Goal: Task Accomplishment & Management: Manage account settings

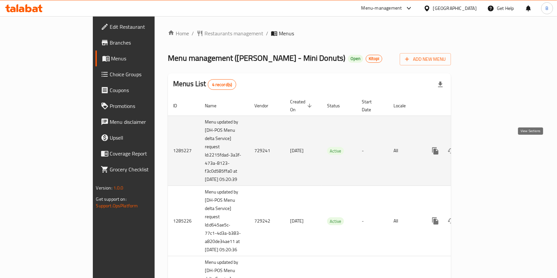
click at [487, 147] on icon "enhanced table" at bounding box center [483, 151] width 8 height 8
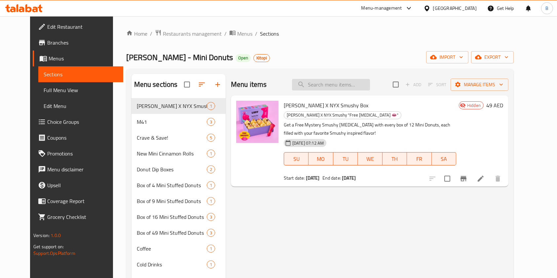
paste input "The Sweet Box"
click at [325, 84] on input "The Sweet Box" at bounding box center [331, 85] width 78 height 12
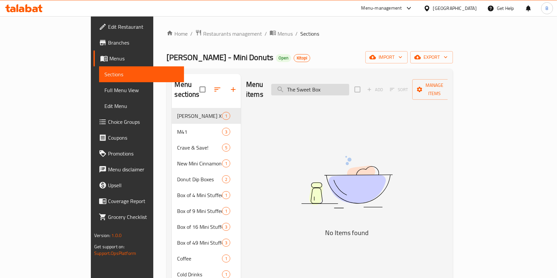
click at [325, 84] on input "The Sweet Box" at bounding box center [310, 90] width 78 height 12
type input "OG bo"
click at [277, 34] on span "Menus" at bounding box center [284, 34] width 15 height 8
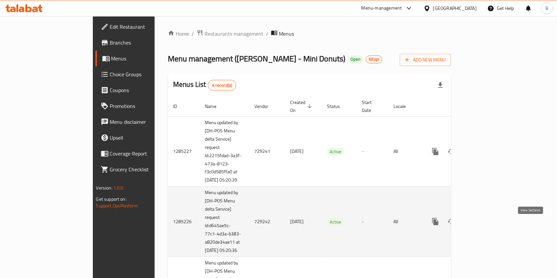
click at [487, 225] on icon "enhanced table" at bounding box center [483, 222] width 8 height 8
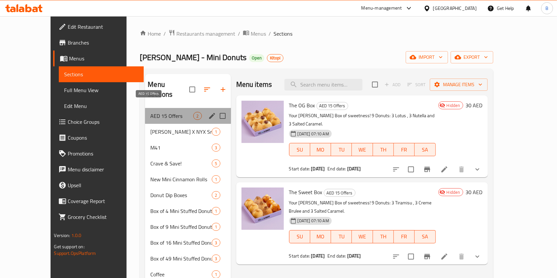
click at [166, 112] on span "AED 15 Offers" at bounding box center [171, 116] width 43 height 8
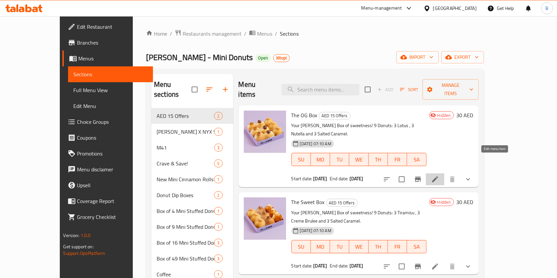
click at [439, 175] on icon at bounding box center [435, 179] width 8 height 8
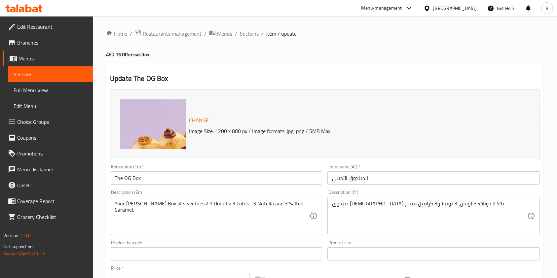
click at [253, 30] on span "Sections" at bounding box center [249, 34] width 19 height 8
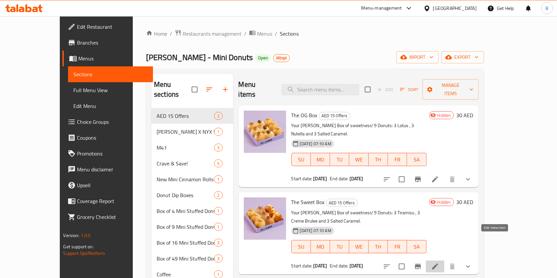
click at [439, 262] on icon at bounding box center [435, 266] width 8 height 8
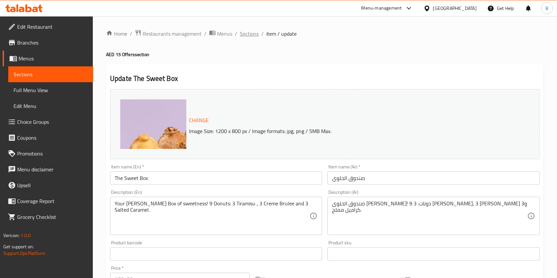
click at [254, 35] on span "Sections" at bounding box center [249, 34] width 19 height 8
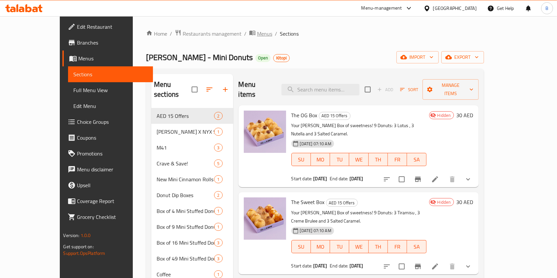
click at [249, 31] on icon "breadcrumb" at bounding box center [252, 32] width 7 height 7
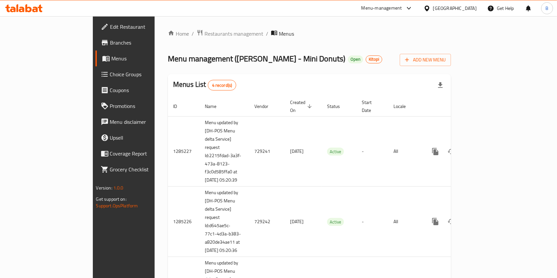
scroll to position [147, 0]
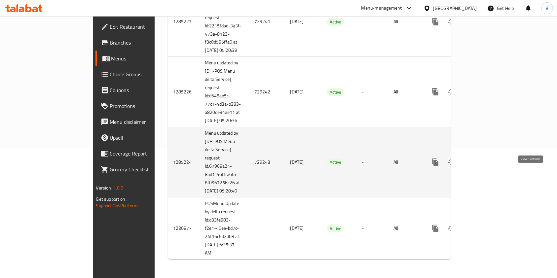
click at [487, 162] on icon "enhanced table" at bounding box center [483, 162] width 8 height 8
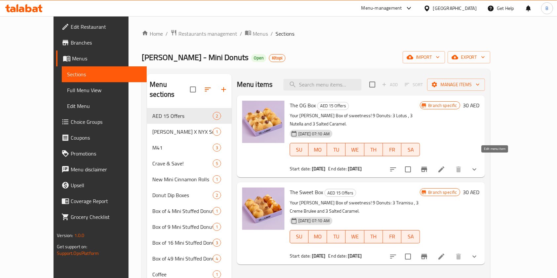
click at [445, 165] on icon at bounding box center [441, 169] width 8 height 8
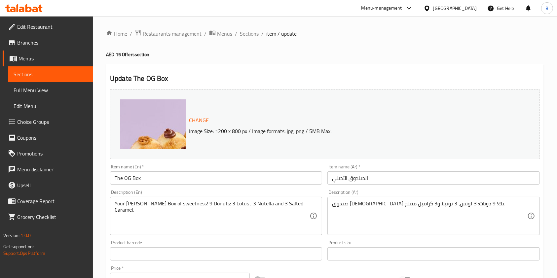
click at [252, 37] on span "Sections" at bounding box center [249, 34] width 19 height 8
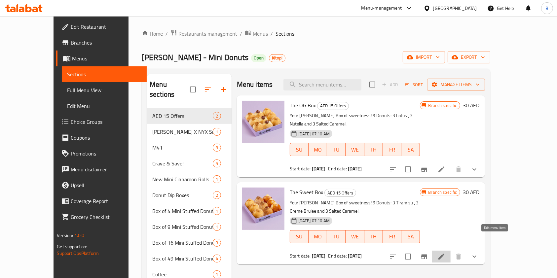
click at [445, 253] on icon at bounding box center [441, 257] width 8 height 8
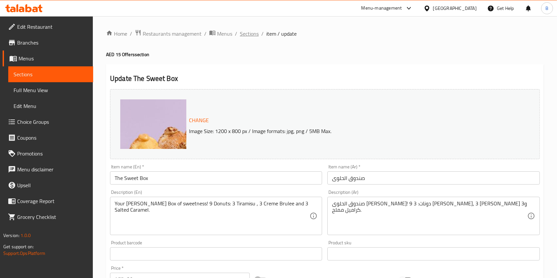
click at [250, 35] on span "Sections" at bounding box center [249, 34] width 19 height 8
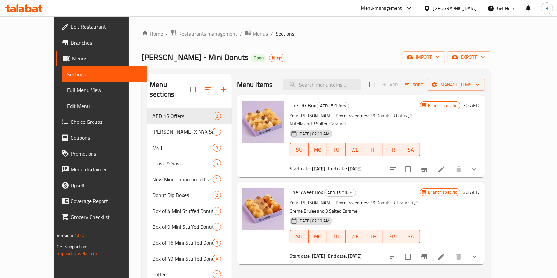
click at [253, 33] on span "Menus" at bounding box center [260, 34] width 15 height 8
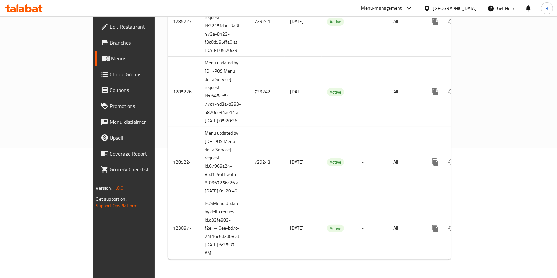
scroll to position [147, 0]
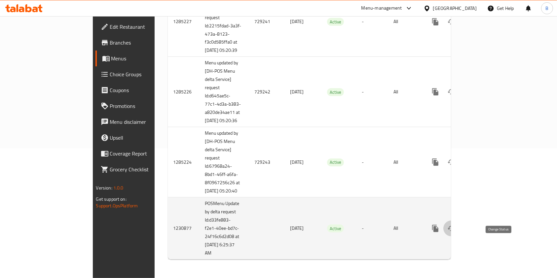
click at [455, 230] on icon "enhanced table" at bounding box center [451, 229] width 8 height 8
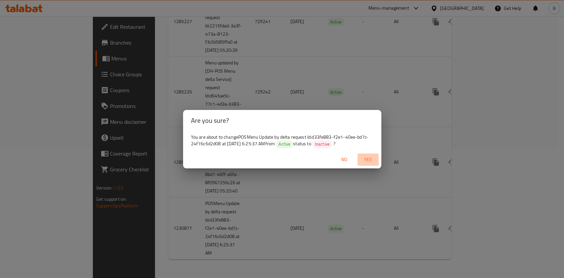
click at [372, 159] on span "Yes" at bounding box center [368, 160] width 16 height 8
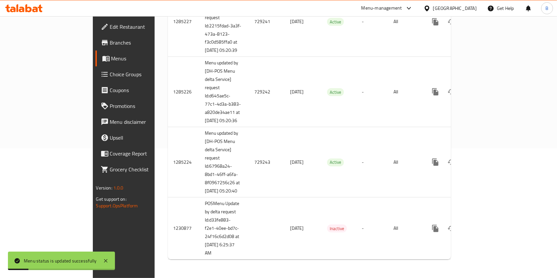
scroll to position [0, 0]
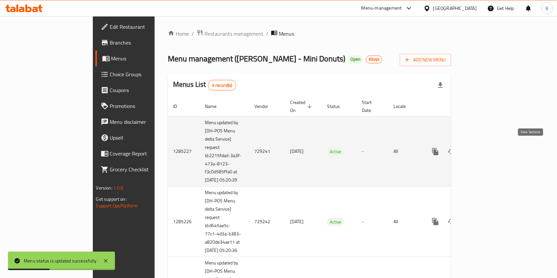
click at [487, 152] on icon "enhanced table" at bounding box center [483, 152] width 8 height 8
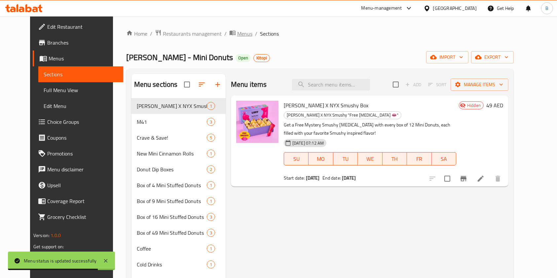
click at [237, 36] on span "Menus" at bounding box center [244, 34] width 15 height 8
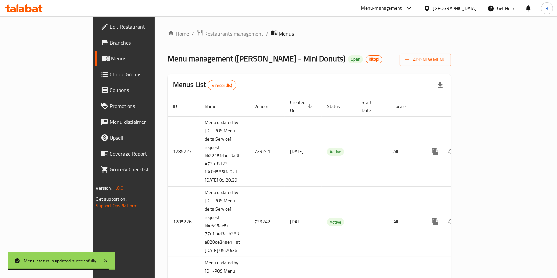
click at [204, 33] on span "Restaurants management" at bounding box center [233, 34] width 59 height 8
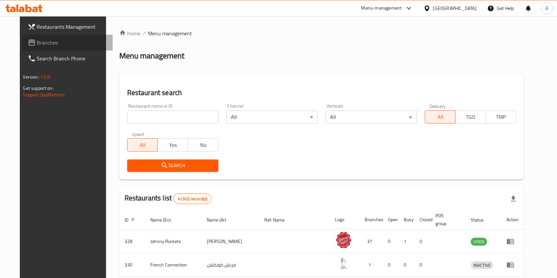
click at [45, 46] on span "Branches" at bounding box center [72, 43] width 71 height 8
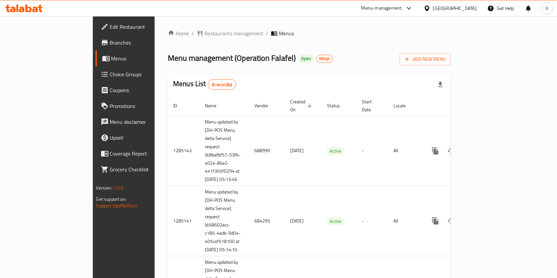
scroll to position [244, 0]
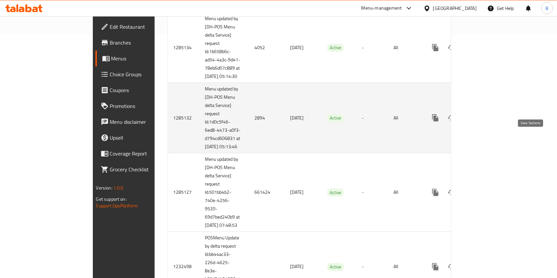
click at [487, 122] on icon "enhanced table" at bounding box center [483, 118] width 8 height 8
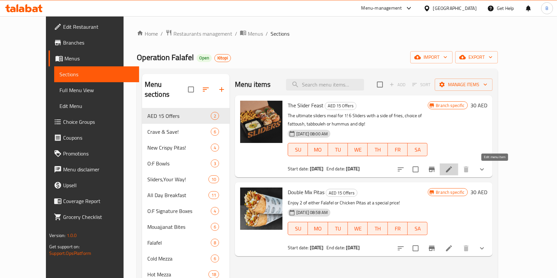
click at [453, 170] on icon at bounding box center [449, 169] width 8 height 8
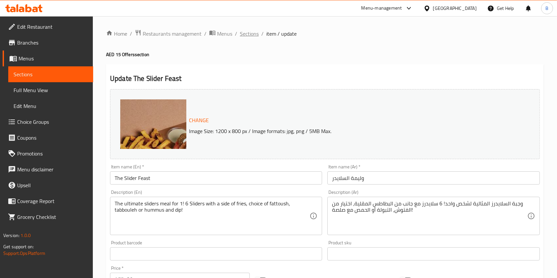
click at [248, 32] on span "Sections" at bounding box center [249, 34] width 19 height 8
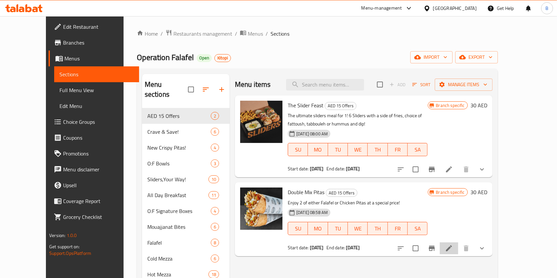
click at [458, 250] on li at bounding box center [448, 248] width 18 height 12
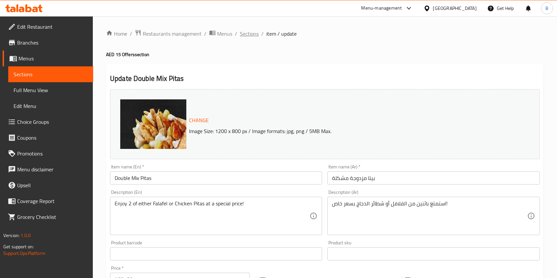
click at [250, 38] on span "Sections" at bounding box center [249, 34] width 19 height 8
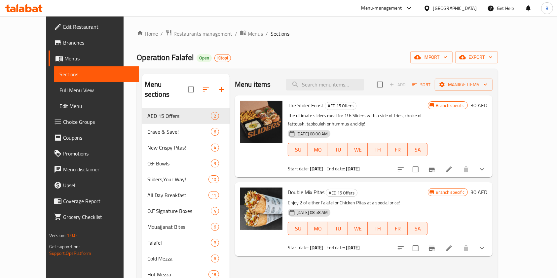
click at [248, 31] on span "Menus" at bounding box center [255, 34] width 15 height 8
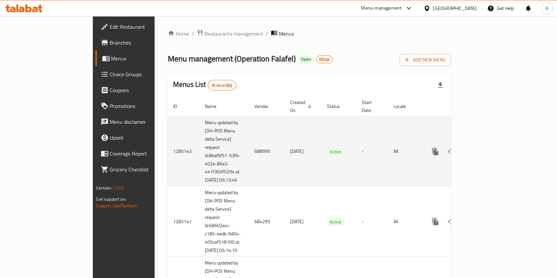
click at [249, 149] on td "688990" at bounding box center [267, 151] width 36 height 70
copy td "688990"
click at [491, 155] on link "enhanced table" at bounding box center [483, 152] width 16 height 16
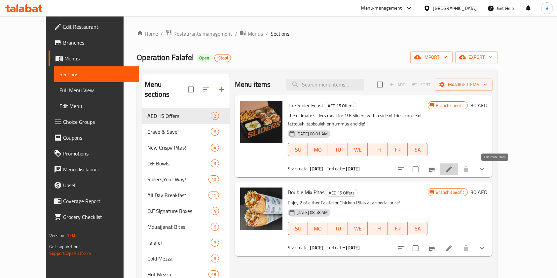
click at [453, 166] on icon at bounding box center [449, 169] width 8 height 8
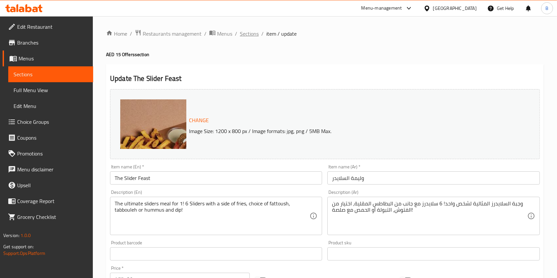
click at [243, 34] on span "Sections" at bounding box center [249, 34] width 19 height 8
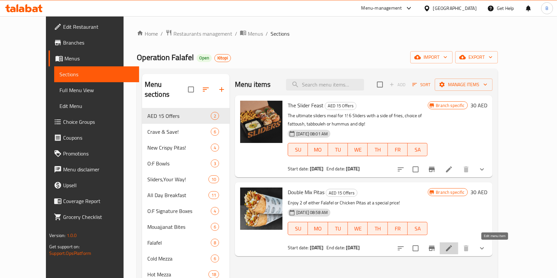
click at [453, 247] on icon at bounding box center [449, 248] width 8 height 8
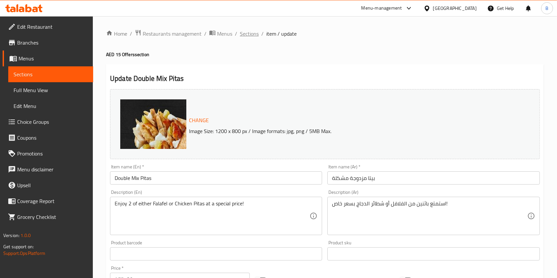
click at [253, 33] on span "Sections" at bounding box center [249, 34] width 19 height 8
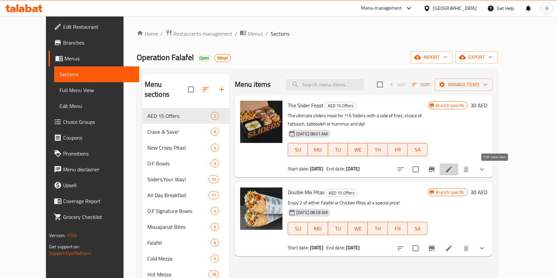
click at [452, 170] on icon at bounding box center [449, 169] width 6 height 6
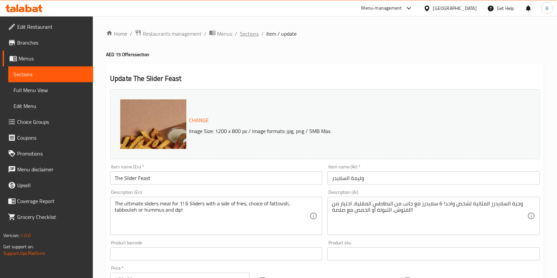
click at [250, 35] on span "Sections" at bounding box center [249, 34] width 19 height 8
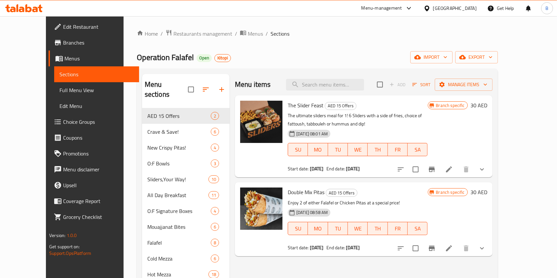
click at [299, 107] on span "The Slider Feast" at bounding box center [306, 105] width 36 height 10
copy h6 "Feast"
click at [299, 107] on span "The Slider Feast" at bounding box center [306, 105] width 36 height 10
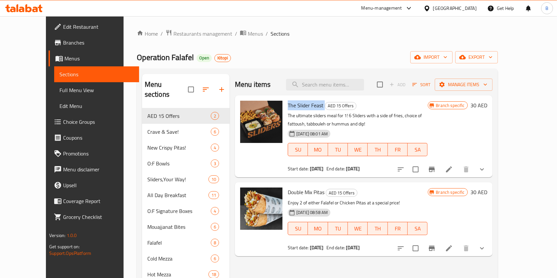
click at [299, 107] on span "The Slider Feast" at bounding box center [306, 105] width 36 height 10
click at [294, 196] on span "Double Mix Pitas" at bounding box center [306, 192] width 37 height 10
copy h6 "Double Mix Pitas"
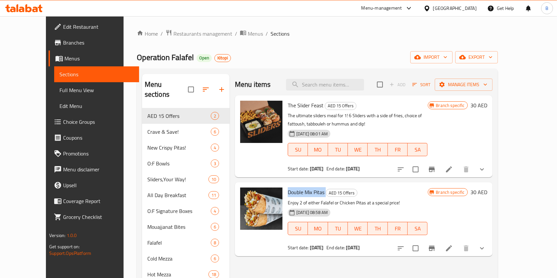
click at [294, 196] on span "Double Mix Pitas" at bounding box center [306, 192] width 37 height 10
click at [453, 244] on icon at bounding box center [449, 248] width 8 height 8
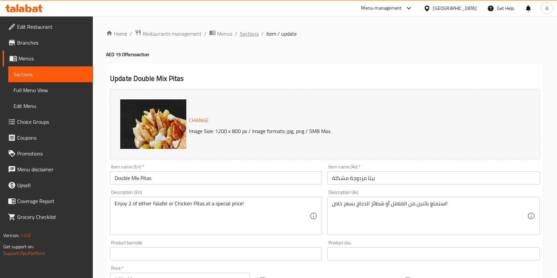
click at [240, 37] on span "Sections" at bounding box center [249, 34] width 19 height 8
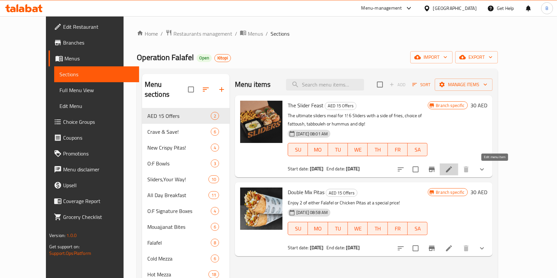
click at [452, 169] on icon at bounding box center [449, 169] width 6 height 6
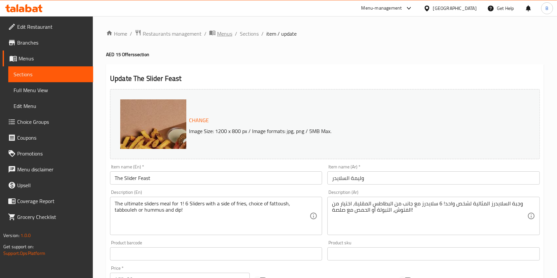
click at [209, 36] on icon "breadcrumb" at bounding box center [212, 32] width 7 height 7
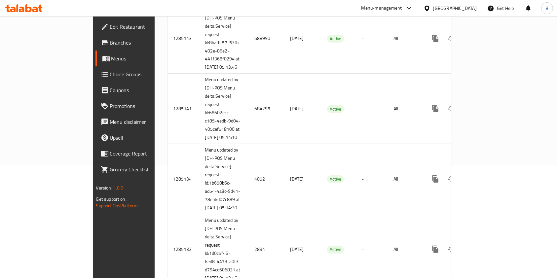
scroll to position [126, 0]
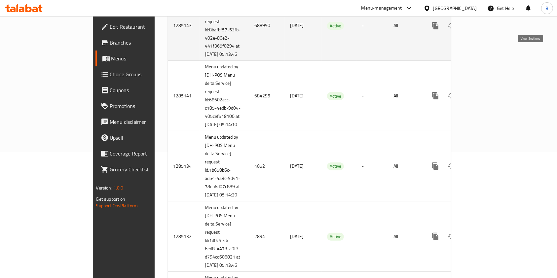
click at [487, 23] on icon "enhanced table" at bounding box center [483, 26] width 8 height 8
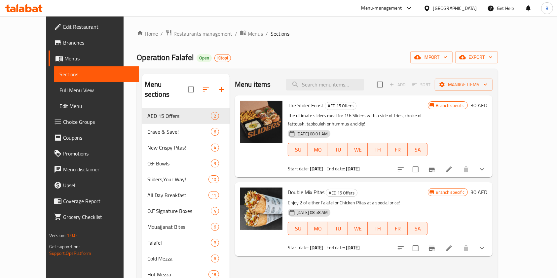
click at [248, 32] on span "Menus" at bounding box center [255, 34] width 15 height 8
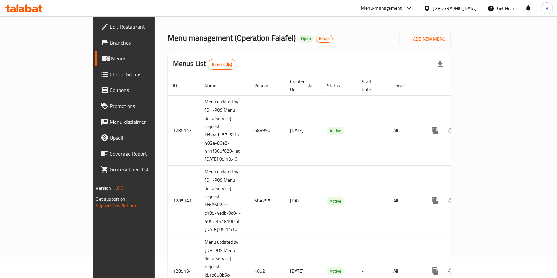
scroll to position [28, 0]
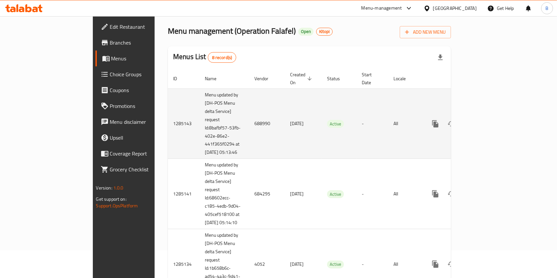
click at [249, 121] on td "688990" at bounding box center [267, 123] width 36 height 70
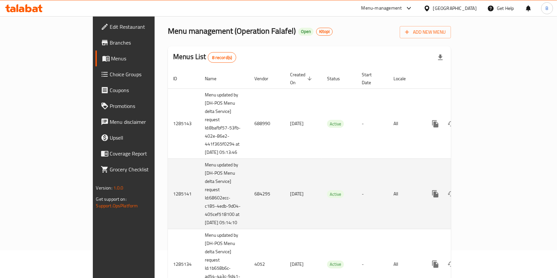
click at [249, 197] on td "684295" at bounding box center [267, 194] width 36 height 70
copy td "684295"
click at [249, 197] on td "684295" at bounding box center [267, 194] width 36 height 70
click at [487, 198] on icon "enhanced table" at bounding box center [483, 194] width 8 height 8
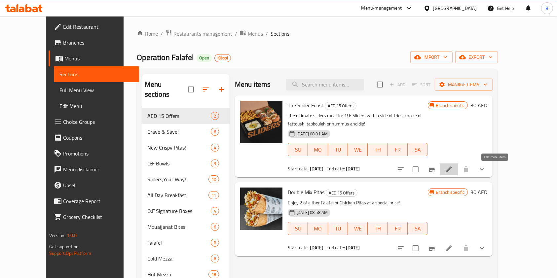
click at [453, 170] on icon at bounding box center [449, 169] width 8 height 8
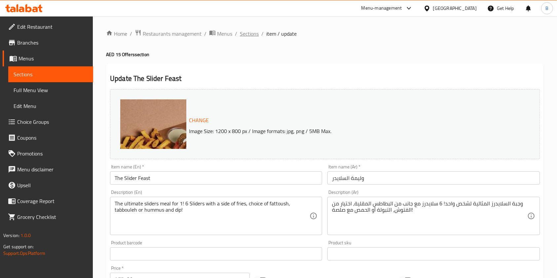
click at [240, 30] on span "Sections" at bounding box center [249, 34] width 19 height 8
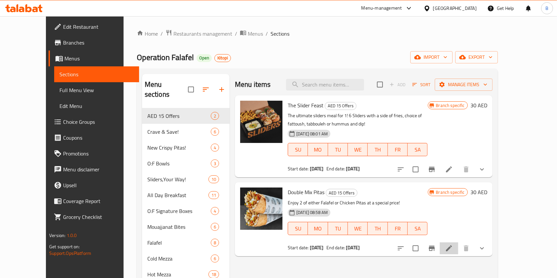
click at [458, 247] on li at bounding box center [448, 248] width 18 height 12
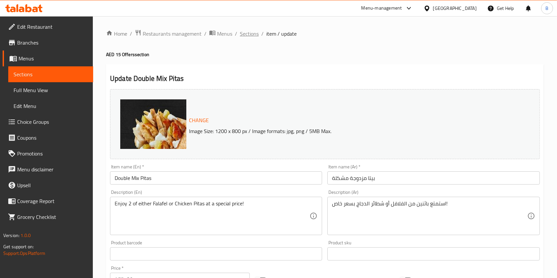
click at [251, 32] on span "Sections" at bounding box center [249, 34] width 19 height 8
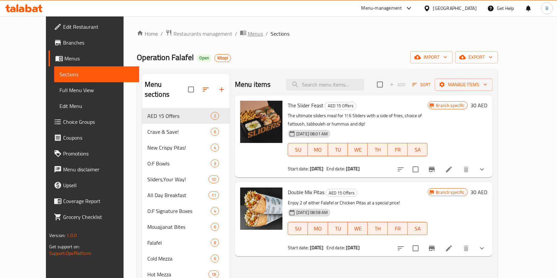
click at [240, 32] on icon "breadcrumb" at bounding box center [243, 32] width 7 height 7
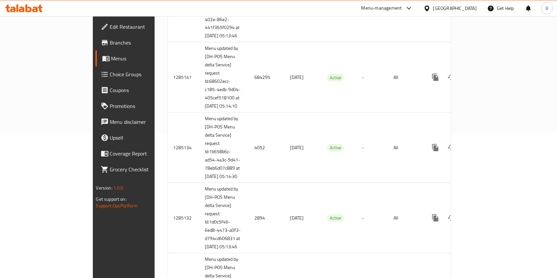
scroll to position [145, 0]
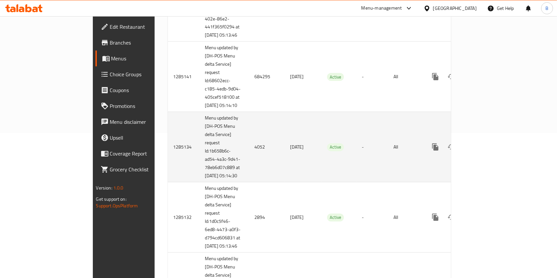
click at [249, 160] on td "4052" at bounding box center [267, 147] width 36 height 70
copy td "4052"
click at [249, 160] on td "4052" at bounding box center [267, 147] width 36 height 70
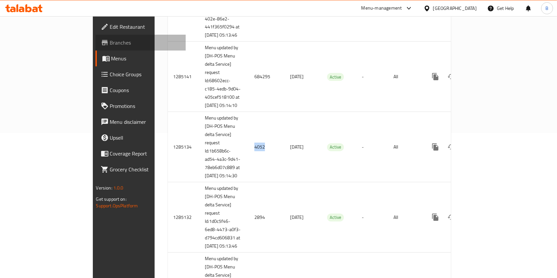
click at [110, 41] on span "Branches" at bounding box center [145, 43] width 71 height 8
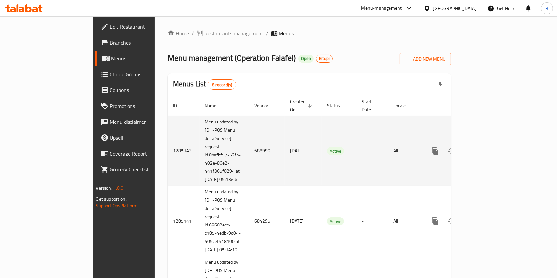
scroll to position [165, 0]
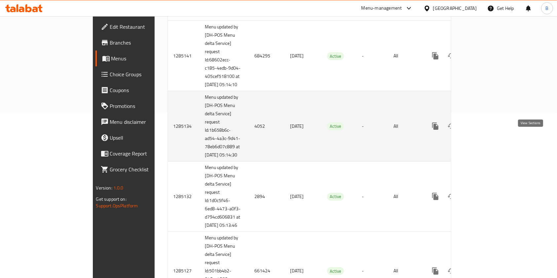
click at [487, 130] on icon "enhanced table" at bounding box center [483, 126] width 8 height 8
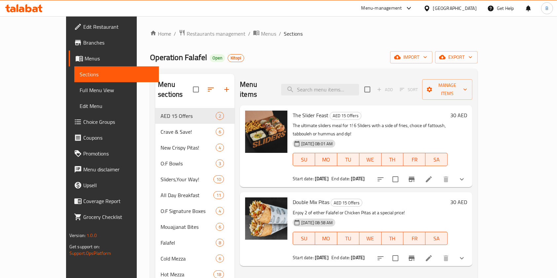
click at [469, 171] on div at bounding box center [420, 179] width 97 height 16
click at [432, 175] on icon at bounding box center [429, 179] width 8 height 8
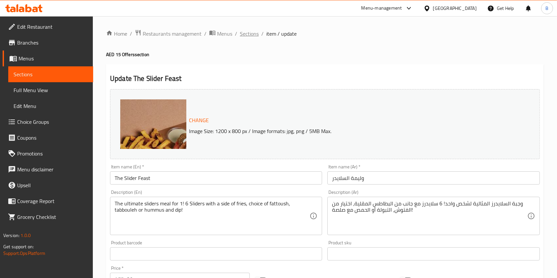
click at [248, 38] on span "Sections" at bounding box center [249, 34] width 19 height 8
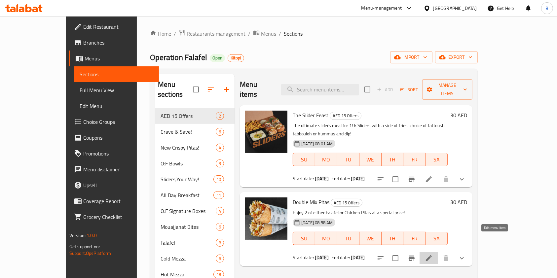
click at [432, 255] on icon at bounding box center [429, 258] width 6 height 6
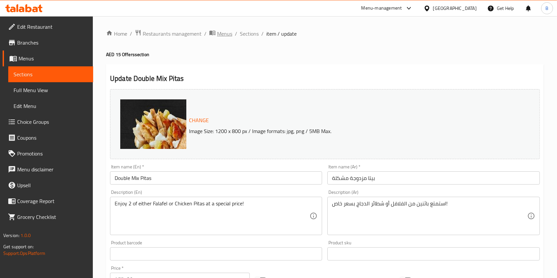
click at [220, 30] on span "Menus" at bounding box center [224, 34] width 15 height 8
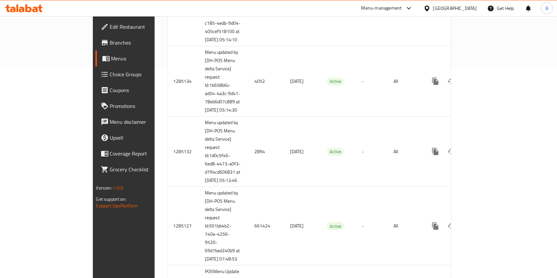
scroll to position [213, 0]
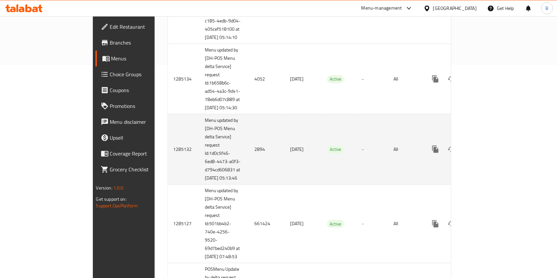
click at [249, 167] on td "2894" at bounding box center [267, 149] width 36 height 70
copy td "2894"
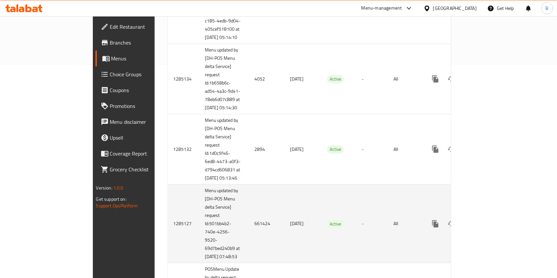
click at [249, 259] on td "661424" at bounding box center [267, 224] width 36 height 79
copy td "661424"
click at [249, 259] on td "661424" at bounding box center [267, 224] width 36 height 79
click at [487, 228] on icon "enhanced table" at bounding box center [483, 224] width 8 height 8
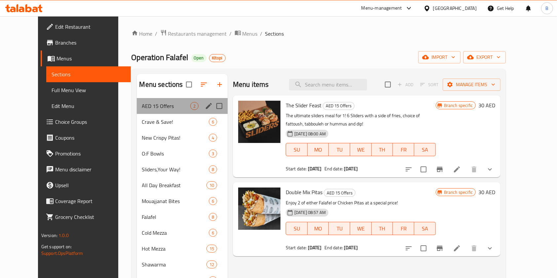
click at [169, 111] on div "AED 15 Offers 2" at bounding box center [182, 106] width 91 height 16
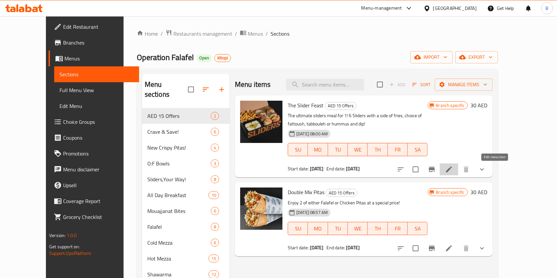
click at [453, 168] on icon at bounding box center [449, 169] width 8 height 8
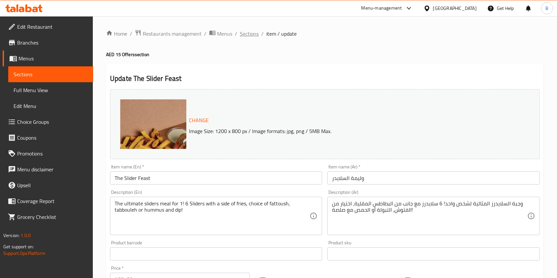
click at [246, 30] on span "Sections" at bounding box center [249, 34] width 19 height 8
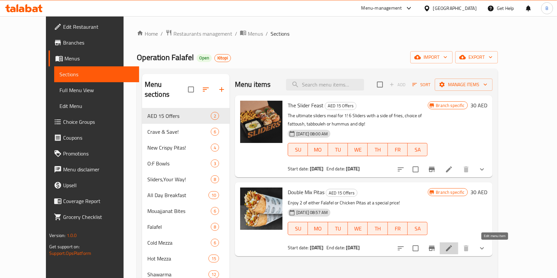
click at [453, 249] on icon at bounding box center [449, 248] width 8 height 8
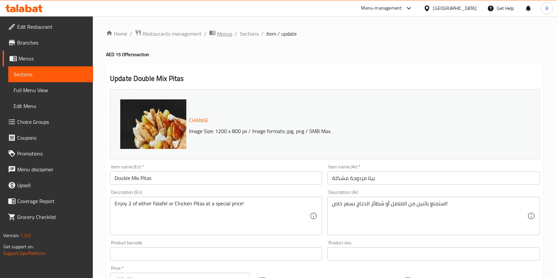
click at [222, 33] on span "Menus" at bounding box center [224, 34] width 15 height 8
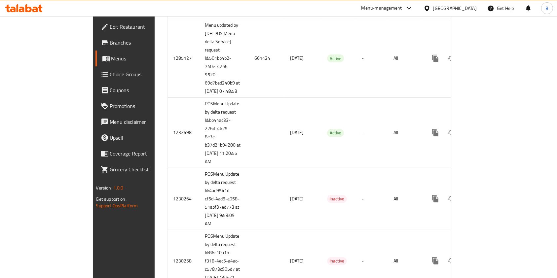
scroll to position [436, 0]
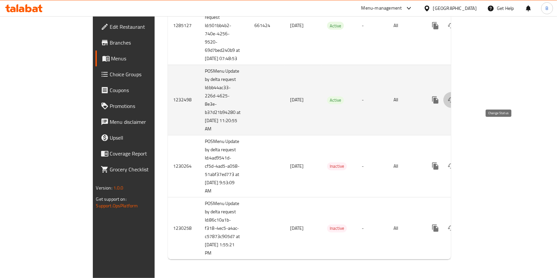
click at [455, 103] on icon "enhanced table" at bounding box center [451, 100] width 8 height 8
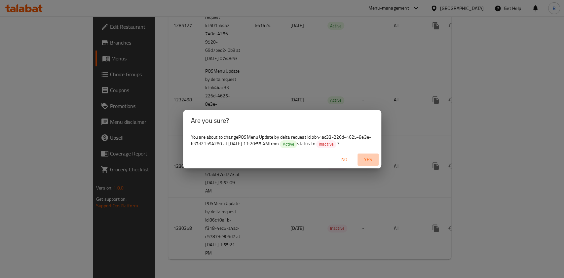
click at [364, 159] on span "Yes" at bounding box center [368, 160] width 16 height 8
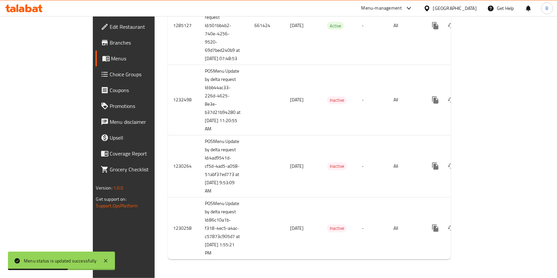
scroll to position [0, 0]
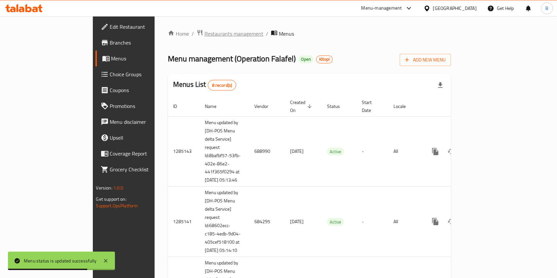
click at [204, 34] on span "Restaurants management" at bounding box center [233, 34] width 59 height 8
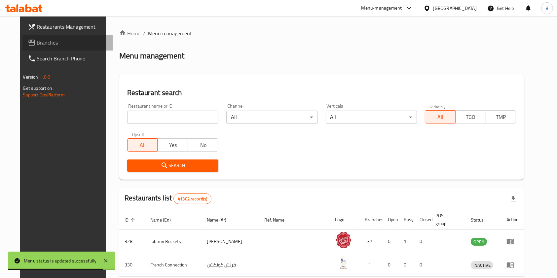
click at [39, 40] on span "Branches" at bounding box center [72, 43] width 71 height 8
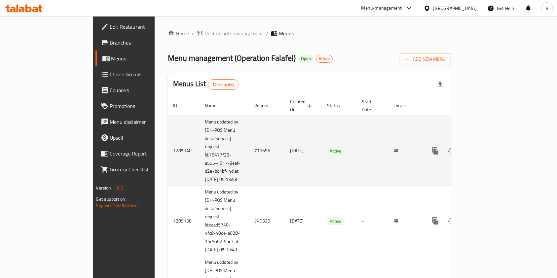
click at [249, 147] on td "711696" at bounding box center [267, 151] width 36 height 70
copy td "711696"
click at [249, 147] on td "711696" at bounding box center [267, 151] width 36 height 70
click at [487, 147] on icon "enhanced table" at bounding box center [483, 151] width 8 height 8
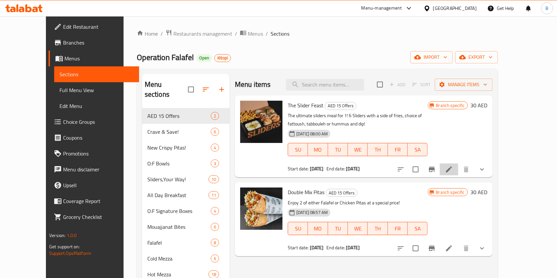
click at [458, 164] on li at bounding box center [448, 169] width 18 height 12
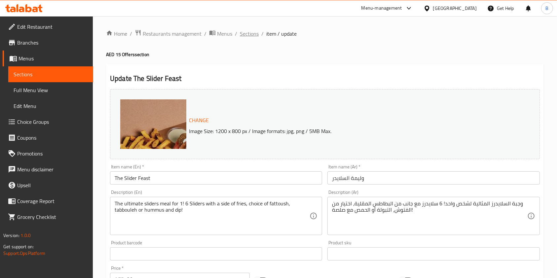
click at [248, 33] on span "Sections" at bounding box center [249, 34] width 19 height 8
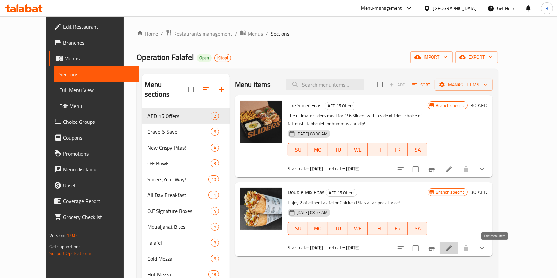
click at [453, 249] on icon at bounding box center [449, 248] width 8 height 8
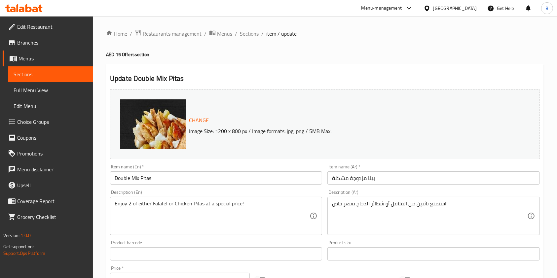
click at [225, 31] on span "Menus" at bounding box center [224, 34] width 15 height 8
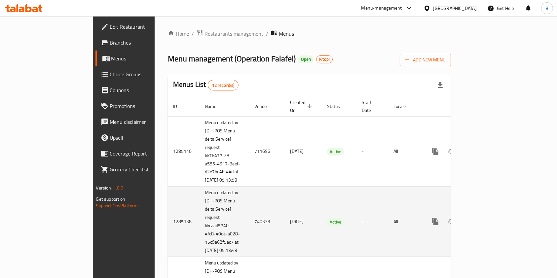
click at [249, 225] on td "740339" at bounding box center [267, 222] width 36 height 70
copy td "740339"
click at [491, 220] on link "enhanced table" at bounding box center [483, 222] width 16 height 16
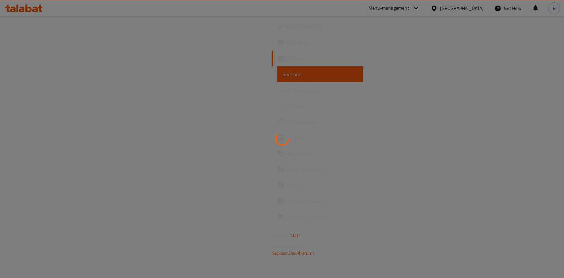
click at [534, 220] on div at bounding box center [282, 139] width 564 height 278
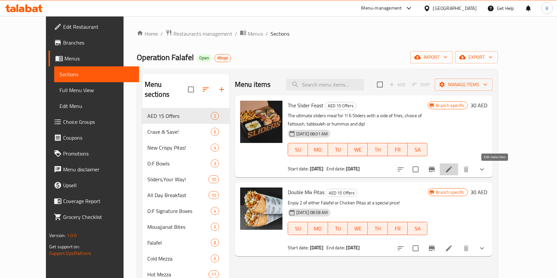
click at [453, 170] on icon at bounding box center [449, 169] width 8 height 8
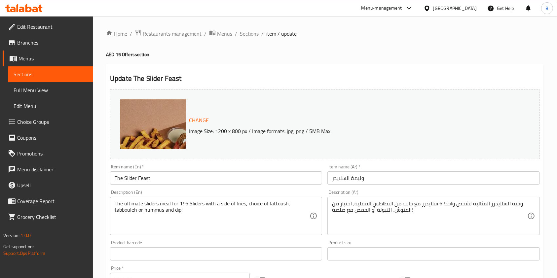
click at [252, 32] on span "Sections" at bounding box center [249, 34] width 19 height 8
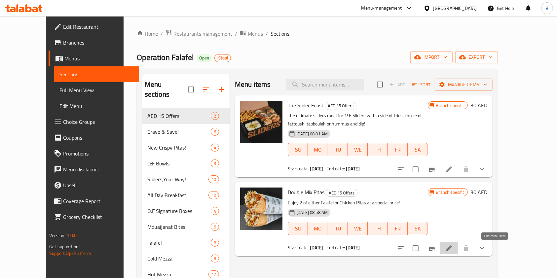
click at [452, 250] on icon at bounding box center [449, 248] width 6 height 6
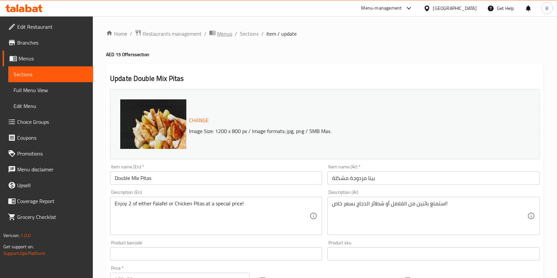
click at [223, 33] on span "Menus" at bounding box center [224, 34] width 15 height 8
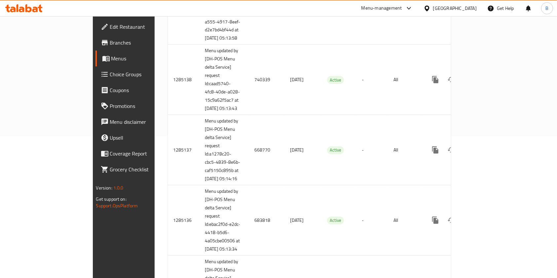
scroll to position [151, 0]
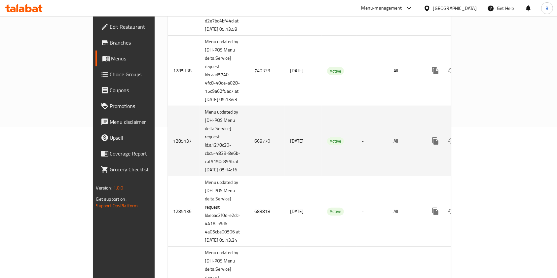
click at [249, 153] on td "668770" at bounding box center [267, 141] width 36 height 70
copy td "668770"
click at [249, 153] on td "668770" at bounding box center [267, 141] width 36 height 70
click at [487, 145] on icon "enhanced table" at bounding box center [483, 141] width 8 height 8
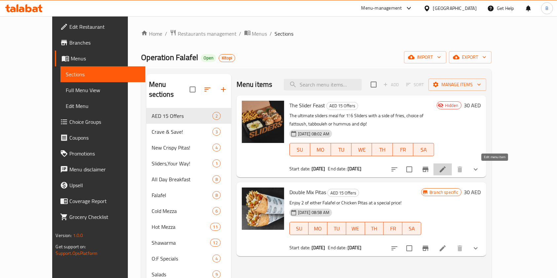
click at [446, 172] on icon at bounding box center [442, 169] width 8 height 8
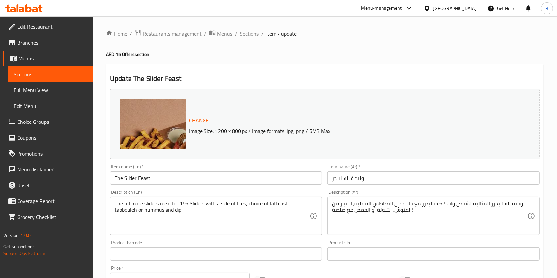
drag, startPoint x: 246, startPoint y: 41, endPoint x: 245, endPoint y: 37, distance: 4.2
click at [245, 37] on span "Sections" at bounding box center [249, 34] width 19 height 8
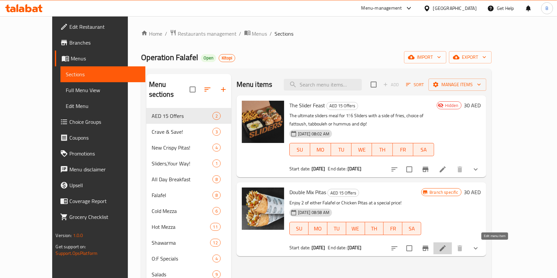
click at [446, 251] on icon at bounding box center [442, 248] width 8 height 8
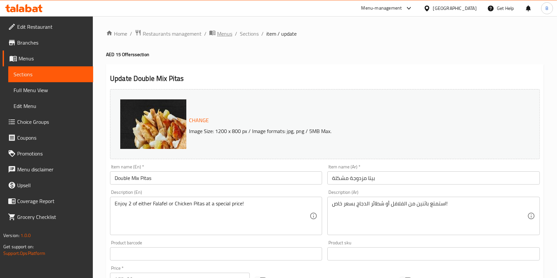
click at [221, 33] on span "Menus" at bounding box center [224, 34] width 15 height 8
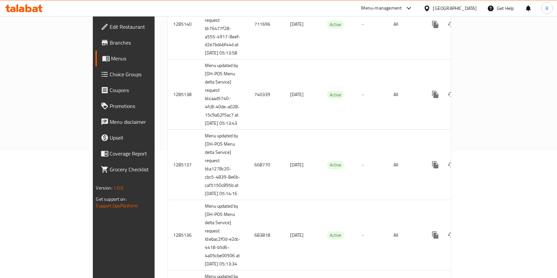
scroll to position [136, 0]
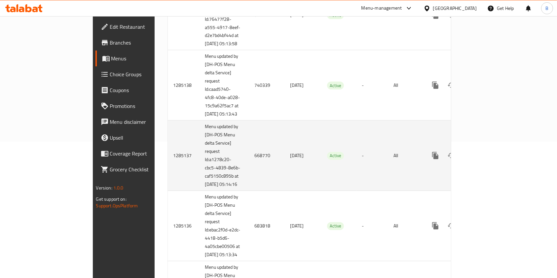
click at [249, 169] on td "668770" at bounding box center [267, 156] width 36 height 70
copy td "668770"
click at [249, 169] on td "668770" at bounding box center [267, 156] width 36 height 70
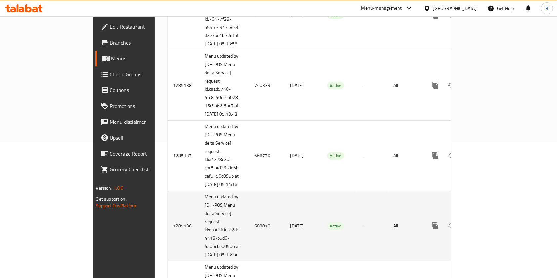
click at [249, 256] on td "683818" at bounding box center [267, 226] width 36 height 70
copy td "683818"
click at [491, 234] on link "enhanced table" at bounding box center [483, 226] width 16 height 16
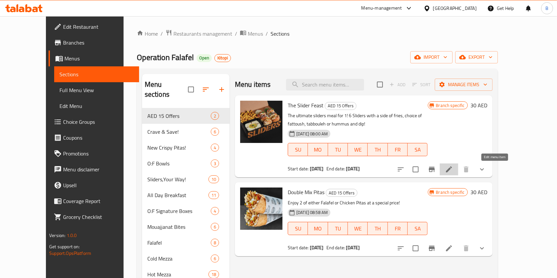
click at [453, 173] on icon at bounding box center [449, 169] width 8 height 8
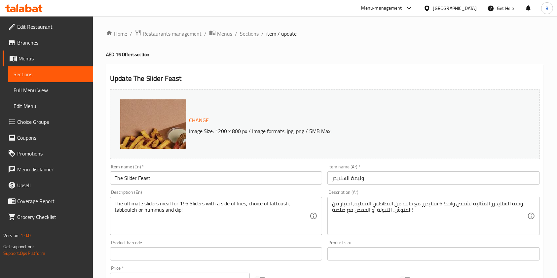
click at [248, 32] on span "Sections" at bounding box center [249, 34] width 19 height 8
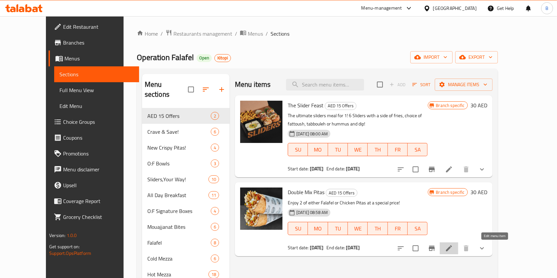
click at [453, 244] on icon at bounding box center [449, 248] width 8 height 8
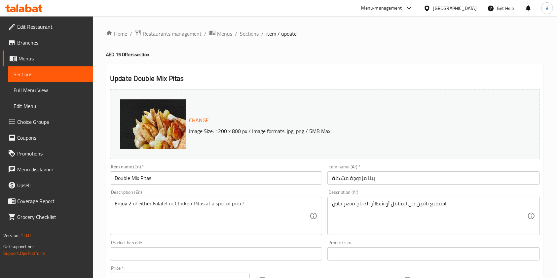
click at [223, 34] on span "Menus" at bounding box center [224, 34] width 15 height 8
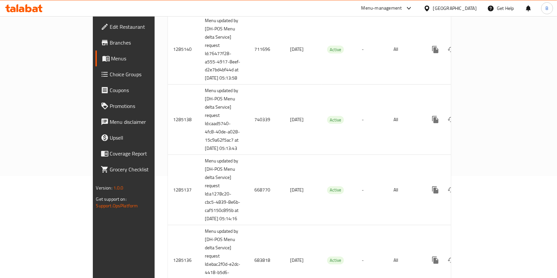
scroll to position [109, 0]
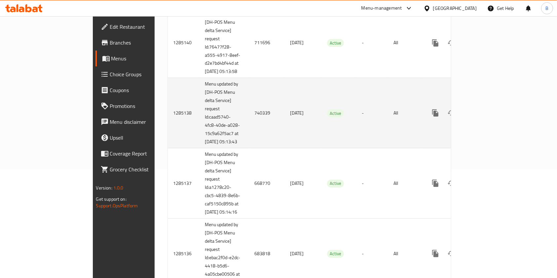
click at [249, 117] on td "740339" at bounding box center [267, 113] width 36 height 70
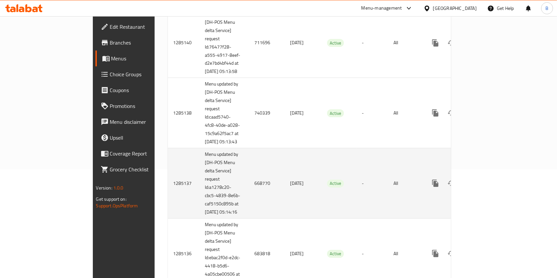
click at [249, 194] on td "668770" at bounding box center [267, 183] width 36 height 70
copy td "668770"
click at [249, 194] on td "668770" at bounding box center [267, 183] width 36 height 70
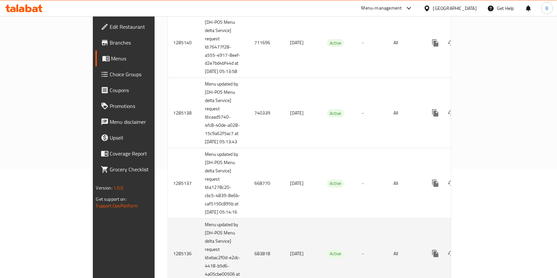
click at [249, 275] on td "683818" at bounding box center [267, 254] width 36 height 70
copy td "683818"
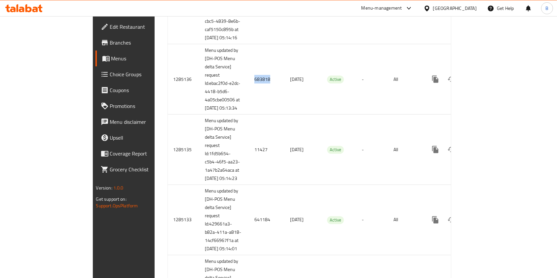
scroll to position [294, 0]
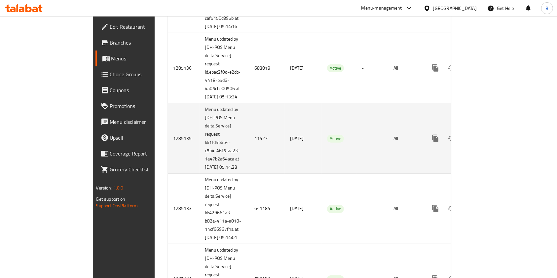
click at [249, 161] on td "11427" at bounding box center [267, 138] width 36 height 70
copy td "11427"
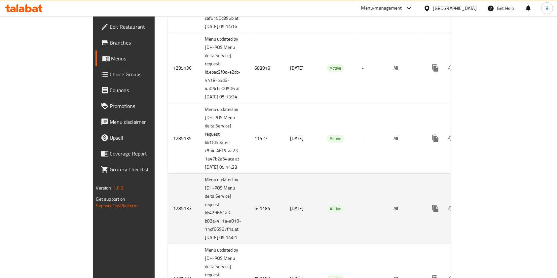
click at [249, 244] on td "641184" at bounding box center [267, 208] width 36 height 70
copy td "641184"
click at [491, 217] on link "enhanced table" at bounding box center [483, 209] width 16 height 16
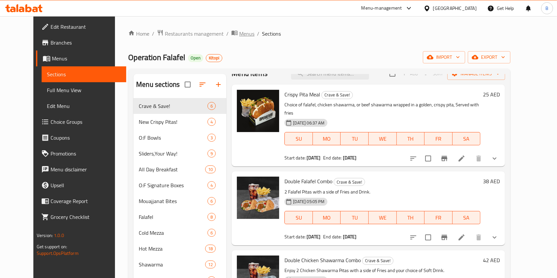
click at [239, 31] on span "Menus" at bounding box center [246, 34] width 15 height 8
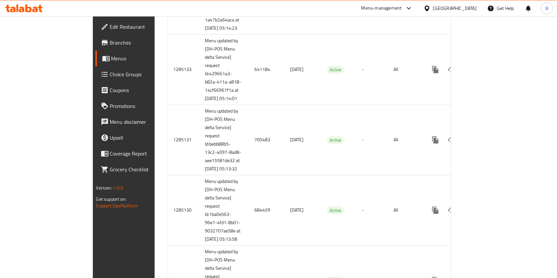
scroll to position [464, 0]
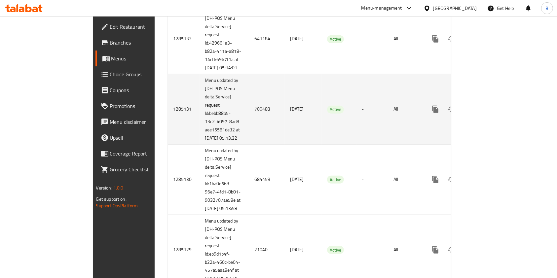
click at [249, 144] on td "700483" at bounding box center [267, 109] width 36 height 70
copy td "700483"
click at [249, 144] on td "700483" at bounding box center [267, 109] width 36 height 70
click at [487, 113] on icon "enhanced table" at bounding box center [483, 109] width 8 height 8
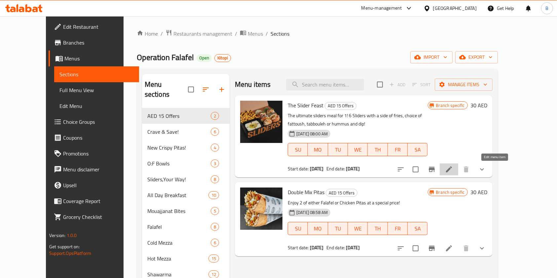
click at [453, 172] on icon at bounding box center [449, 169] width 8 height 8
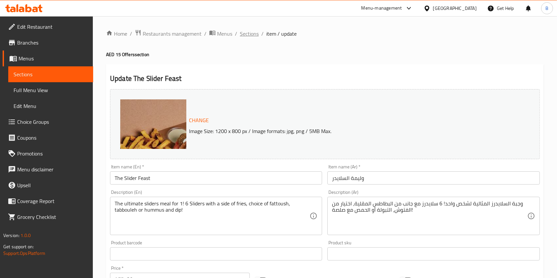
click at [245, 32] on span "Sections" at bounding box center [249, 34] width 19 height 8
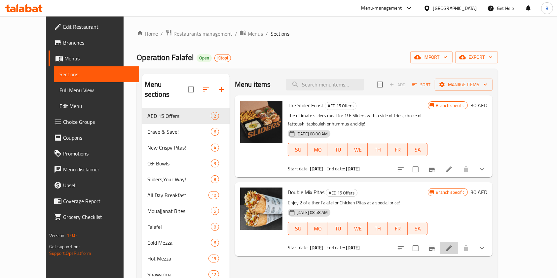
click at [458, 247] on li at bounding box center [448, 248] width 18 height 12
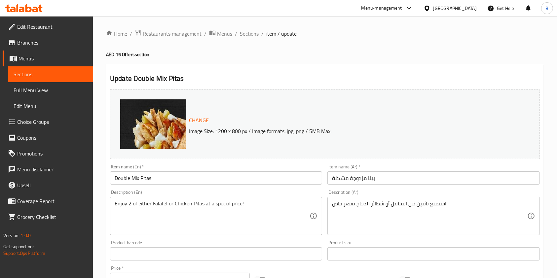
click at [221, 30] on span "Menus" at bounding box center [224, 34] width 15 height 8
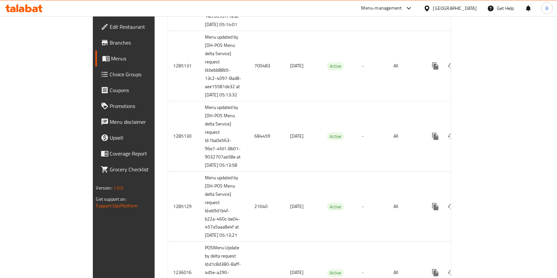
scroll to position [506, 0]
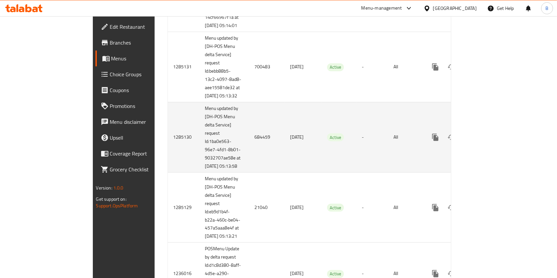
click at [249, 172] on td "684459" at bounding box center [267, 137] width 36 height 70
click at [491, 145] on link "enhanced table" at bounding box center [483, 137] width 16 height 16
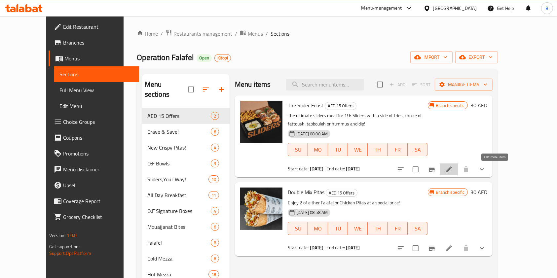
click at [452, 172] on icon at bounding box center [449, 169] width 6 height 6
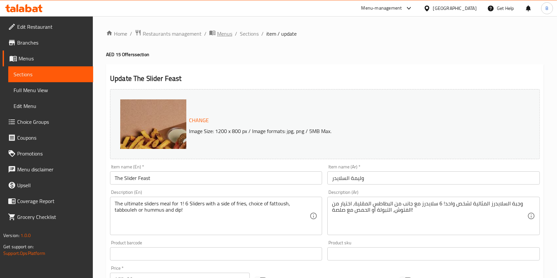
click at [219, 37] on span "Menus" at bounding box center [224, 34] width 15 height 8
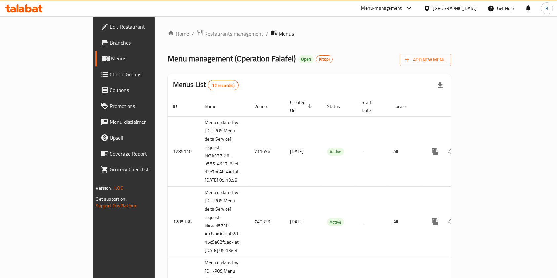
scroll to position [558, 0]
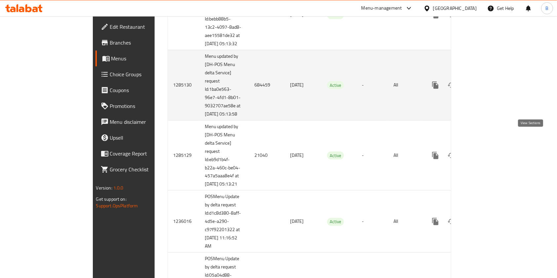
click at [487, 89] on icon "enhanced table" at bounding box center [483, 85] width 8 height 8
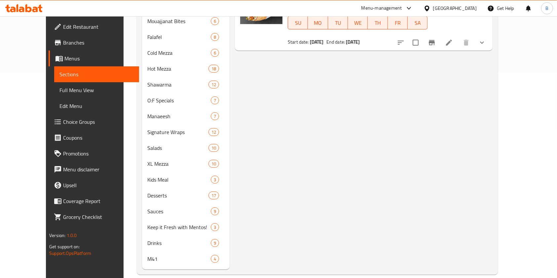
scroll to position [12, 0]
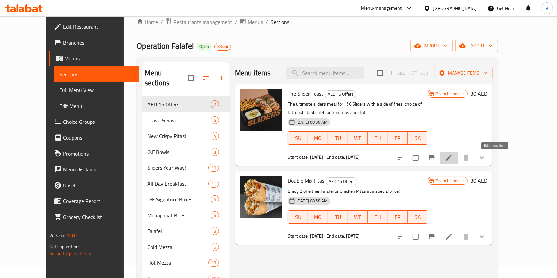
click at [453, 160] on icon at bounding box center [449, 158] width 8 height 8
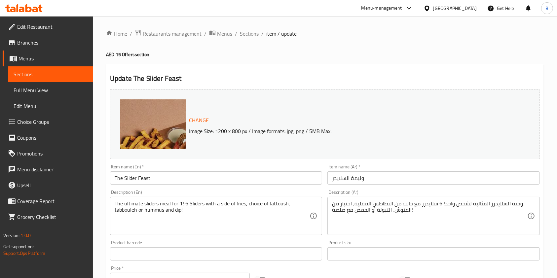
click at [249, 31] on span "Sections" at bounding box center [249, 34] width 19 height 8
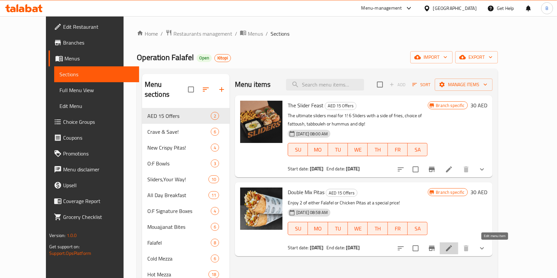
click at [453, 248] on icon at bounding box center [449, 248] width 8 height 8
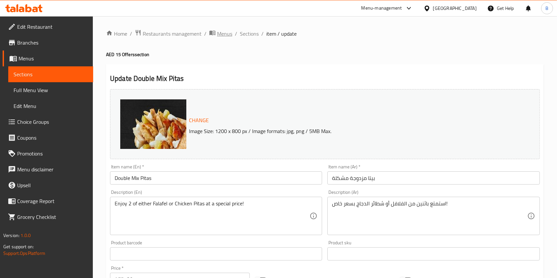
click at [227, 35] on span "Menus" at bounding box center [224, 34] width 15 height 8
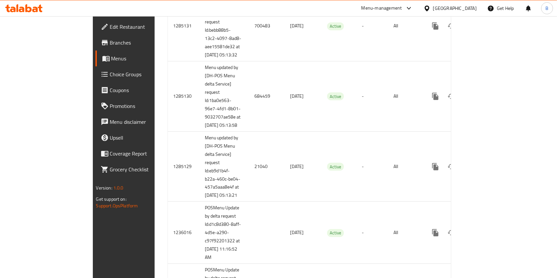
scroll to position [619, 0]
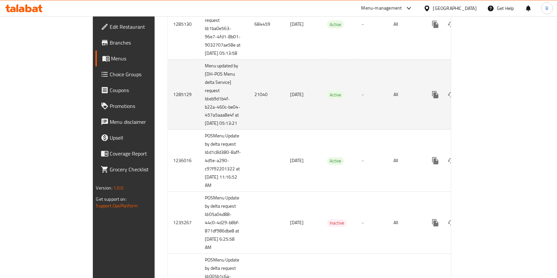
click at [249, 130] on td "21040" at bounding box center [267, 94] width 36 height 70
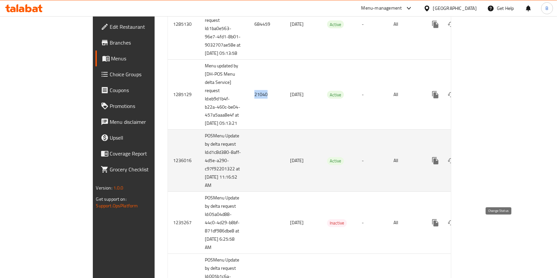
click at [455, 165] on icon "enhanced table" at bounding box center [451, 161] width 8 height 8
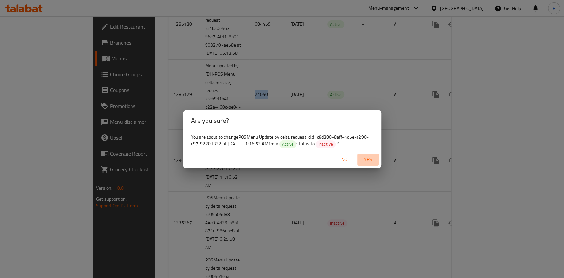
click at [372, 154] on button "Yes" at bounding box center [367, 160] width 21 height 12
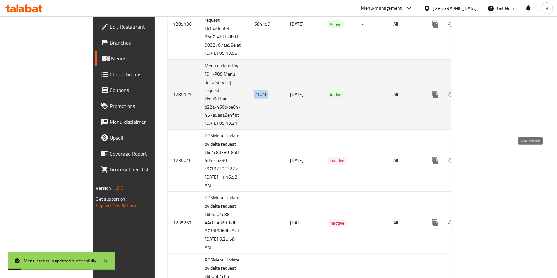
click at [491, 103] on link "enhanced table" at bounding box center [483, 95] width 16 height 16
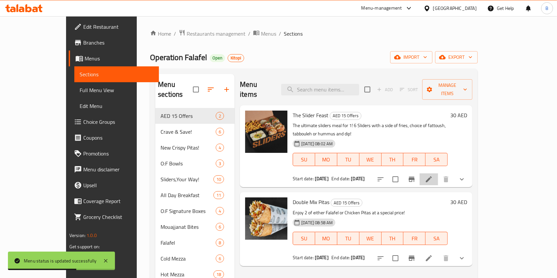
click at [438, 173] on li at bounding box center [428, 179] width 18 height 12
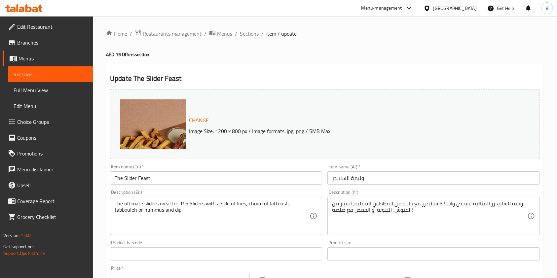
click at [217, 36] on span "Menus" at bounding box center [224, 34] width 15 height 8
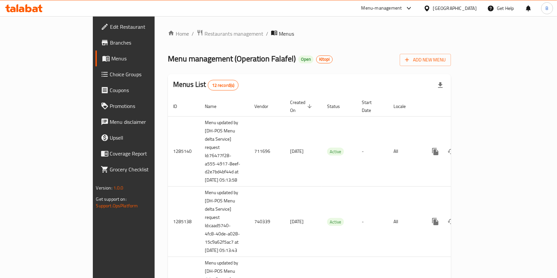
scroll to position [637, 0]
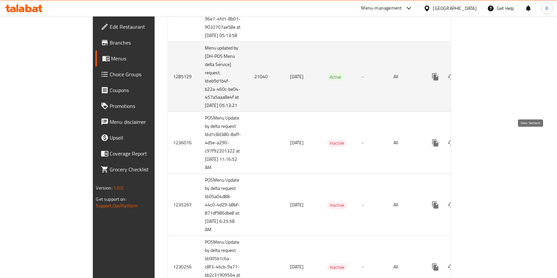
click at [487, 81] on icon "enhanced table" at bounding box center [483, 77] width 8 height 8
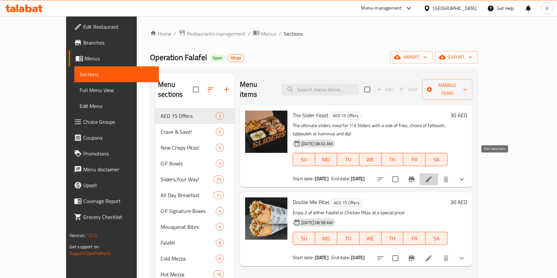
click at [432, 176] on icon at bounding box center [429, 179] width 6 height 6
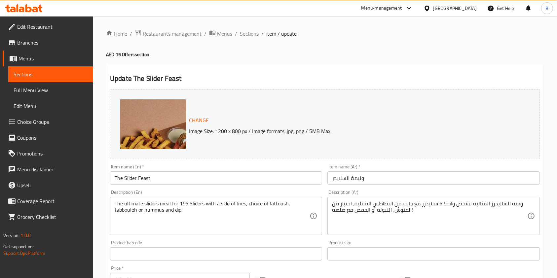
click at [252, 35] on span "Sections" at bounding box center [249, 34] width 19 height 8
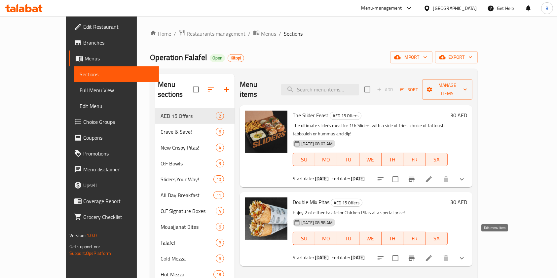
click at [432, 254] on icon at bounding box center [429, 258] width 8 height 8
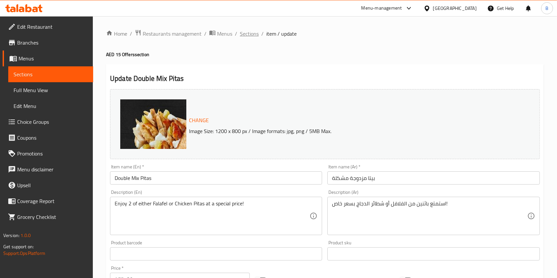
click at [240, 33] on span "Sections" at bounding box center [249, 34] width 19 height 8
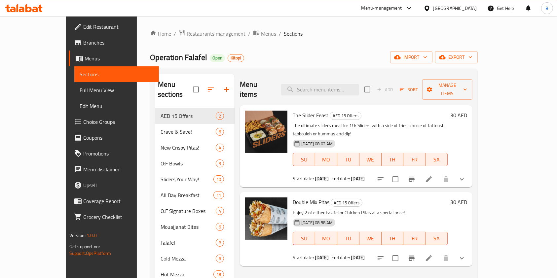
click at [261, 30] on span "Menus" at bounding box center [268, 34] width 15 height 8
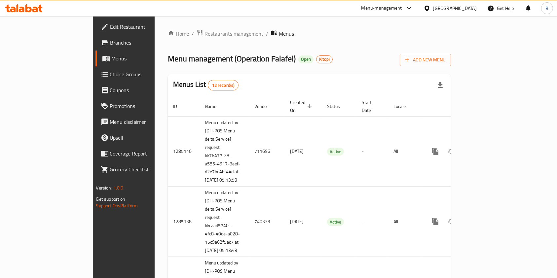
scroll to position [401, 0]
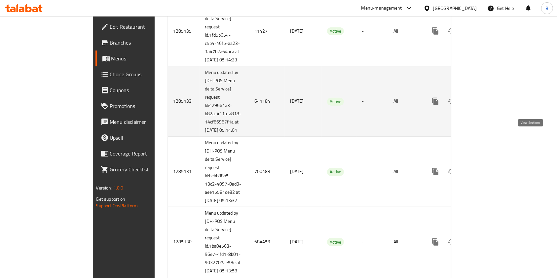
click at [486, 104] on icon "enhanced table" at bounding box center [483, 101] width 6 height 6
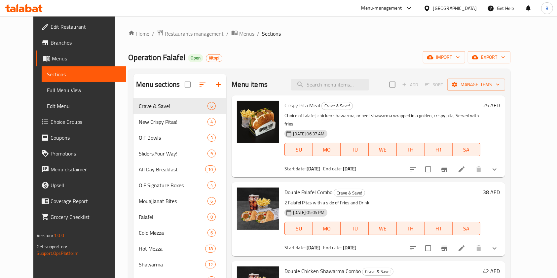
click at [239, 32] on span "Menus" at bounding box center [246, 34] width 15 height 8
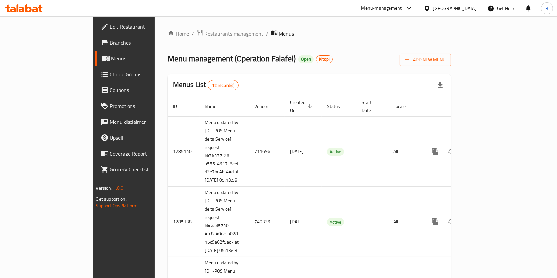
click at [204, 34] on span "Restaurants management" at bounding box center [233, 34] width 59 height 8
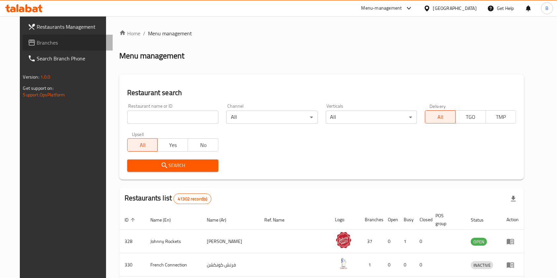
click at [55, 47] on link "Branches" at bounding box center [67, 43] width 90 height 16
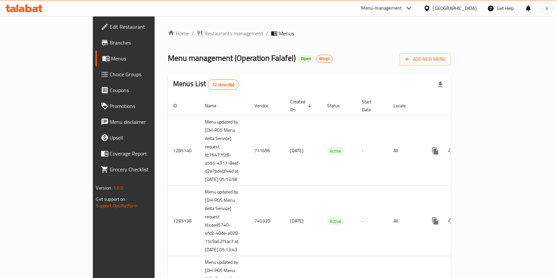
scroll to position [322, 0]
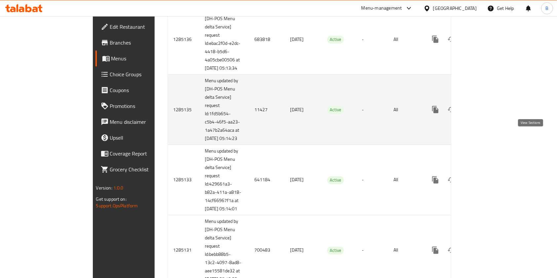
click at [486, 113] on icon "enhanced table" at bounding box center [483, 110] width 6 height 6
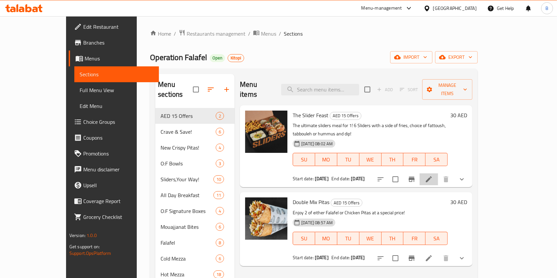
click at [438, 173] on li at bounding box center [428, 179] width 18 height 12
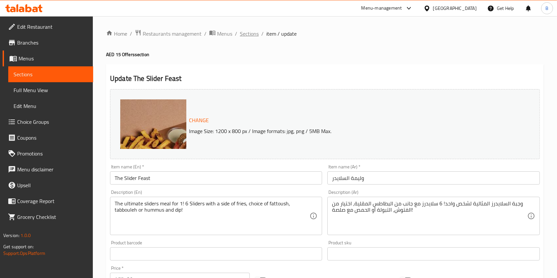
click at [249, 37] on span "Sections" at bounding box center [249, 34] width 19 height 8
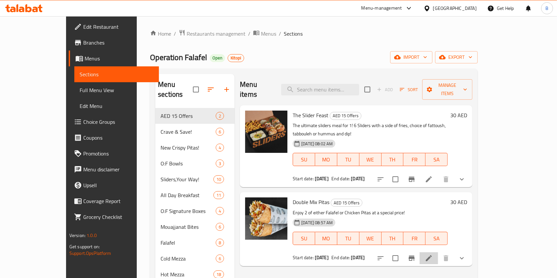
click at [438, 252] on li at bounding box center [428, 258] width 18 height 12
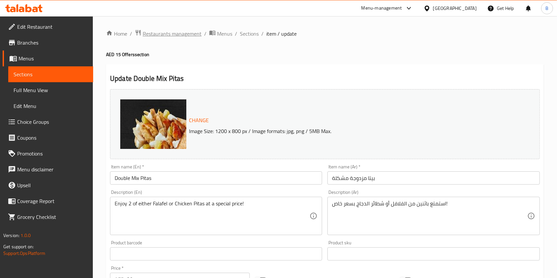
click at [198, 33] on span "Restaurants management" at bounding box center [172, 34] width 59 height 8
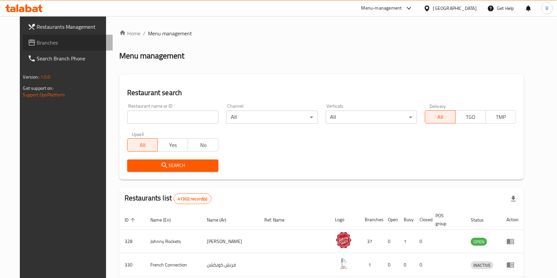
click at [44, 45] on span "Branches" at bounding box center [72, 43] width 71 height 8
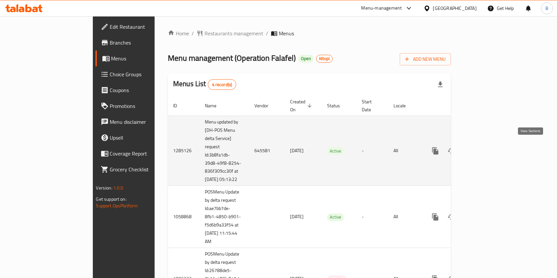
click at [487, 151] on icon "enhanced table" at bounding box center [483, 151] width 8 height 8
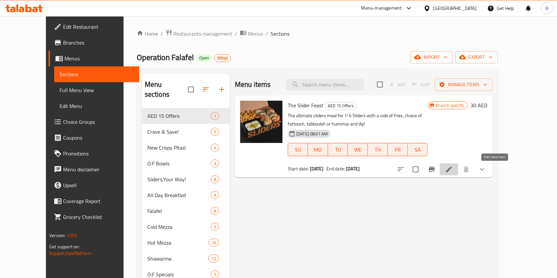
click at [453, 169] on icon at bounding box center [449, 169] width 8 height 8
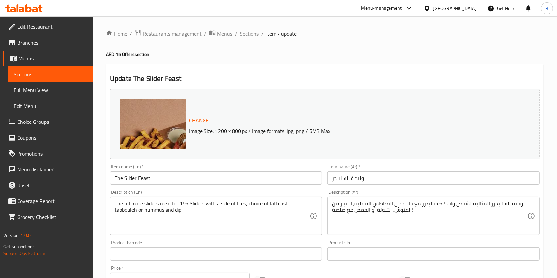
click at [250, 36] on span "Sections" at bounding box center [249, 34] width 19 height 8
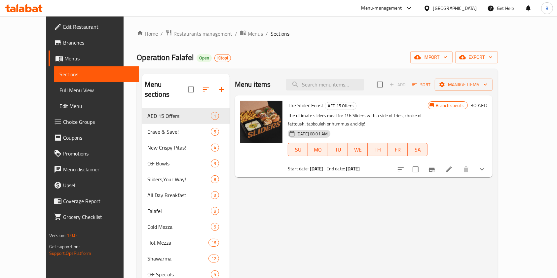
click at [248, 31] on span "Menus" at bounding box center [255, 34] width 15 height 8
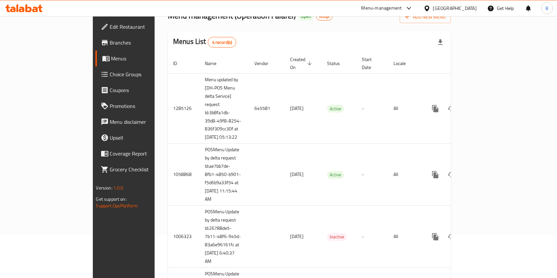
scroll to position [42, 0]
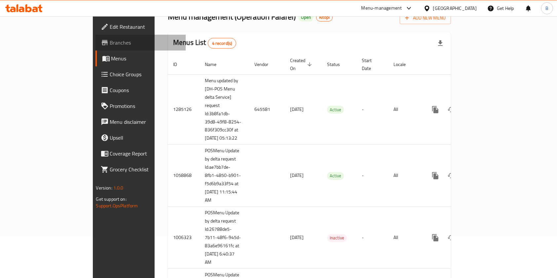
click at [95, 38] on link "Branches" at bounding box center [140, 43] width 90 height 16
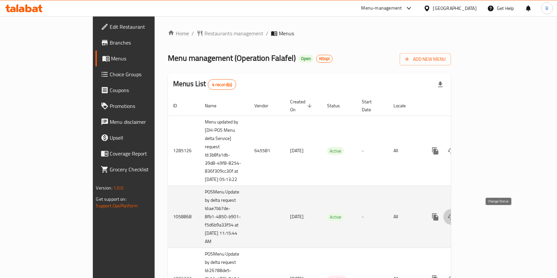
click at [455, 217] on icon "enhanced table" at bounding box center [451, 217] width 8 height 8
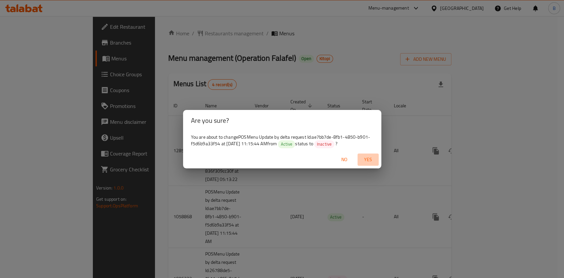
click at [372, 161] on span "Yes" at bounding box center [368, 160] width 16 height 8
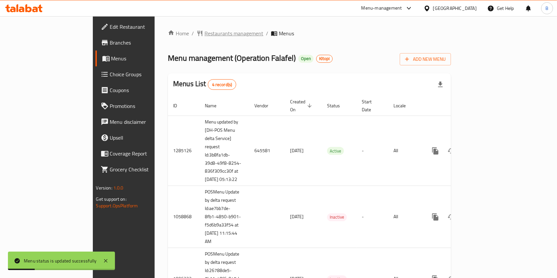
click at [204, 37] on span "Restaurants management" at bounding box center [233, 33] width 59 height 8
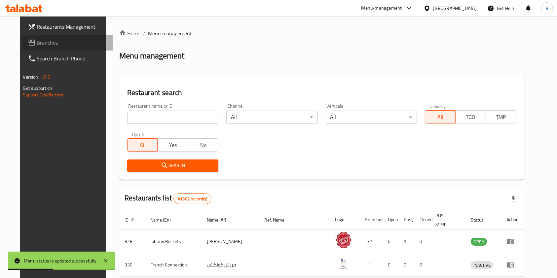
click at [37, 46] on span "Branches" at bounding box center [72, 43] width 71 height 8
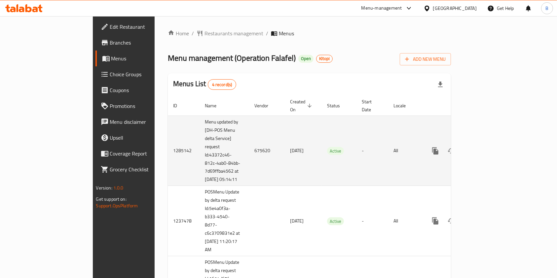
click at [249, 145] on td "675620" at bounding box center [267, 151] width 36 height 70
copy td "675620"
click at [249, 145] on td "675620" at bounding box center [267, 151] width 36 height 70
click at [491, 147] on link "enhanced table" at bounding box center [483, 151] width 16 height 16
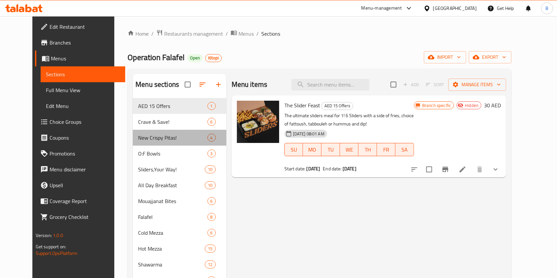
drag, startPoint x: 195, startPoint y: 131, endPoint x: 307, endPoint y: 141, distance: 111.8
click at [307, 141] on div "Menu sections AED 15 Offers 1 Crave & Save! 6 New Crispy Pitas! 4 O:F Bowls 3 S…" at bounding box center [319, 261] width 373 height 375
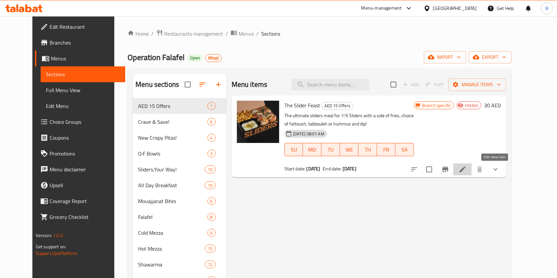
click at [466, 168] on icon at bounding box center [462, 169] width 8 height 8
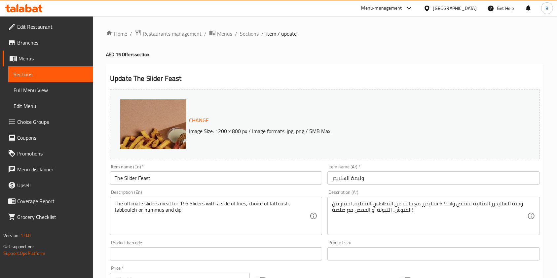
click at [230, 33] on span "Menus" at bounding box center [224, 34] width 15 height 8
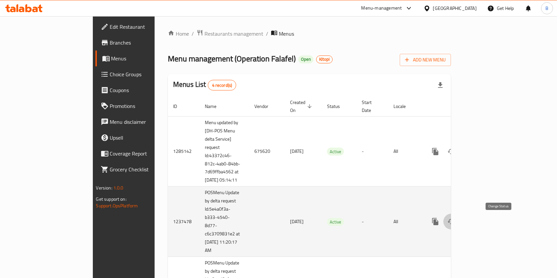
click at [455, 221] on icon "enhanced table" at bounding box center [451, 222] width 8 height 8
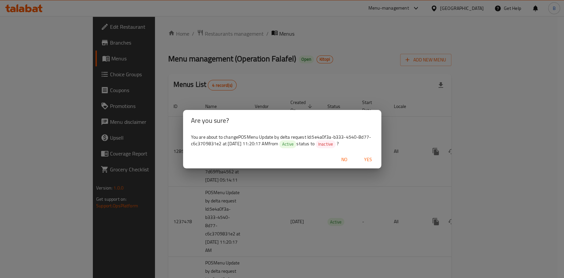
click at [369, 153] on div "No Yes" at bounding box center [282, 159] width 198 height 17
click at [367, 156] on span "Yes" at bounding box center [368, 160] width 16 height 8
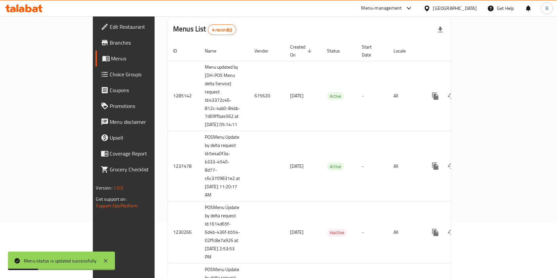
scroll to position [55, 0]
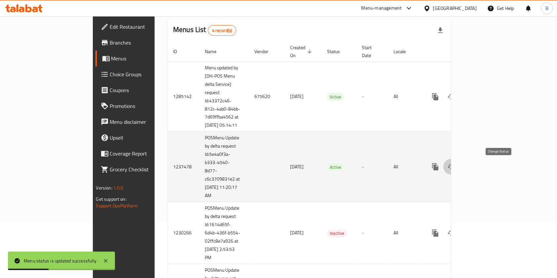
click at [459, 172] on button "enhanced table" at bounding box center [451, 167] width 16 height 16
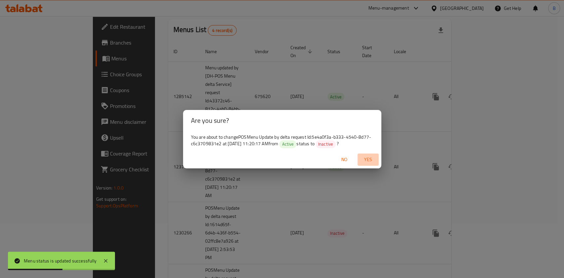
click at [368, 161] on span "Yes" at bounding box center [368, 160] width 16 height 8
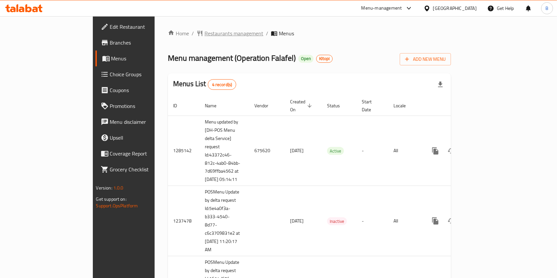
click at [204, 35] on span "Restaurants management" at bounding box center [233, 33] width 59 height 8
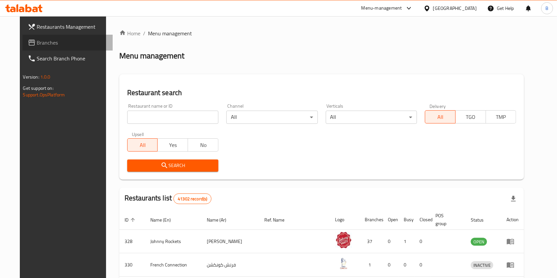
click at [54, 40] on span "Branches" at bounding box center [72, 43] width 71 height 8
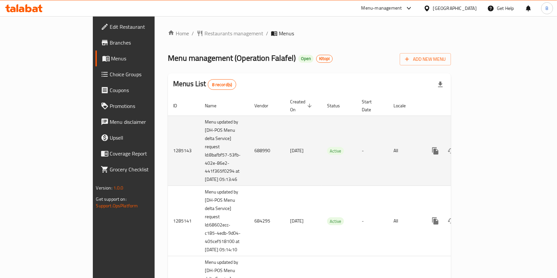
click at [249, 147] on td "688990" at bounding box center [267, 151] width 36 height 70
copy td "688990"
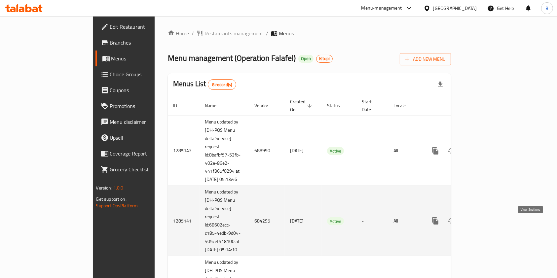
click at [491, 226] on link "enhanced table" at bounding box center [483, 221] width 16 height 16
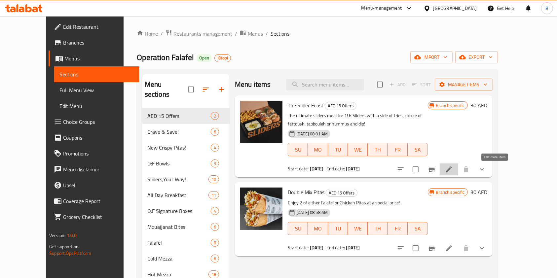
click at [453, 169] on icon at bounding box center [449, 169] width 8 height 8
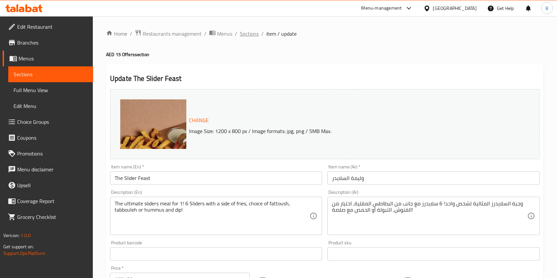
click at [251, 34] on span "Sections" at bounding box center [249, 34] width 19 height 8
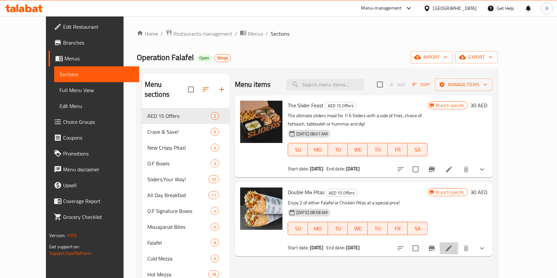
click at [458, 251] on li at bounding box center [448, 248] width 18 height 12
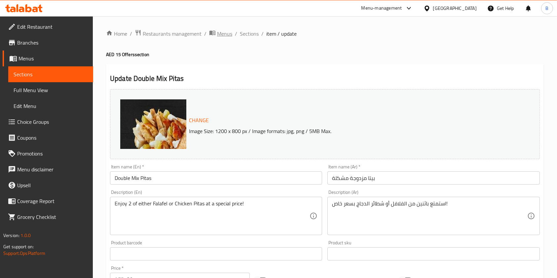
click at [220, 30] on span "Menus" at bounding box center [224, 34] width 15 height 8
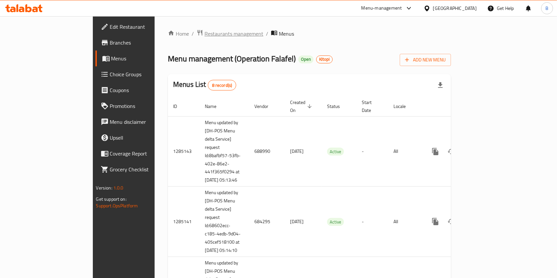
click at [204, 35] on span "Restaurants management" at bounding box center [233, 34] width 59 height 8
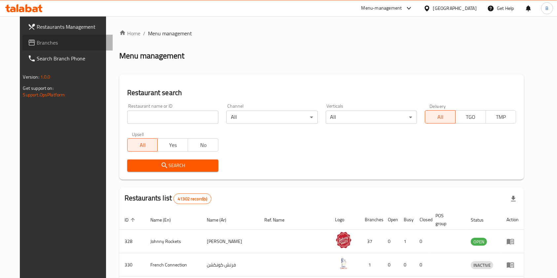
click at [37, 45] on span "Branches" at bounding box center [72, 43] width 71 height 8
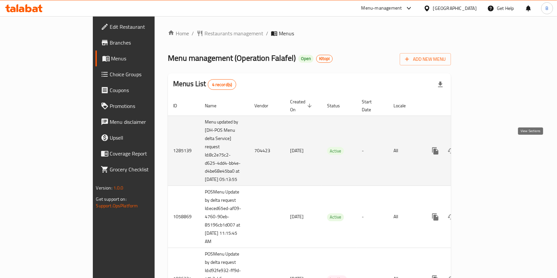
click at [486, 148] on icon "enhanced table" at bounding box center [483, 151] width 6 height 6
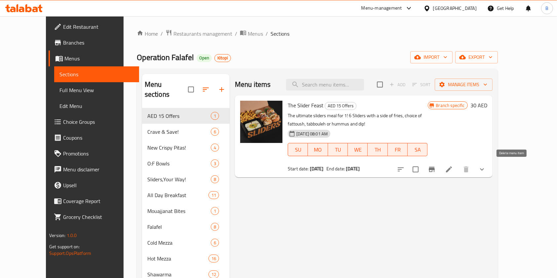
drag, startPoint x: 459, startPoint y: 191, endPoint x: 493, endPoint y: 170, distance: 40.0
click at [492, 170] on div "Menu items Add Sort Manage items The Slider Feast AED 15 Offers The ultimate sl…" at bounding box center [360, 258] width 263 height 369
click at [452, 170] on icon at bounding box center [449, 169] width 6 height 6
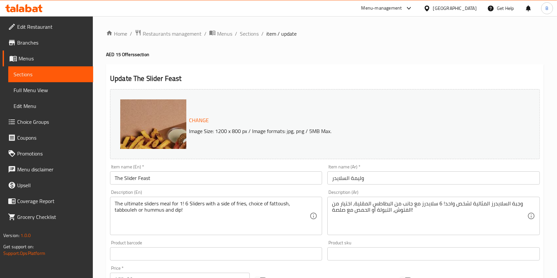
click at [231, 34] on ol "Home / Restaurants management / Menus / Sections / item / update" at bounding box center [324, 33] width 437 height 9
click at [230, 34] on span "Menus" at bounding box center [224, 34] width 15 height 8
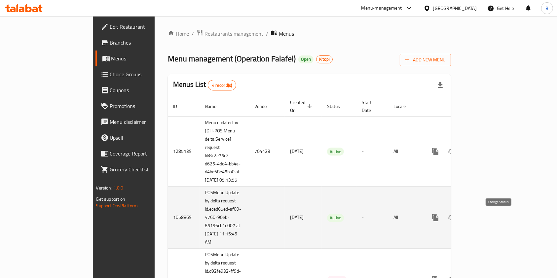
click at [455, 216] on icon "enhanced table" at bounding box center [451, 218] width 8 height 8
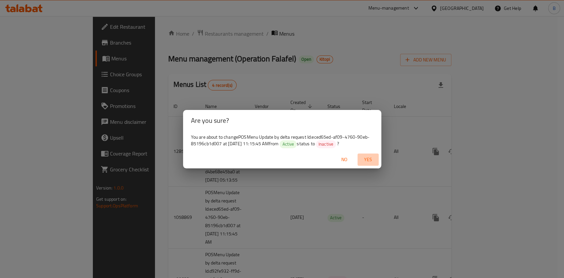
click at [370, 161] on span "Yes" at bounding box center [368, 160] width 16 height 8
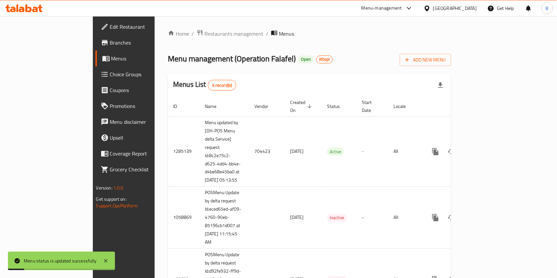
click at [110, 45] on span "Branches" at bounding box center [145, 43] width 71 height 8
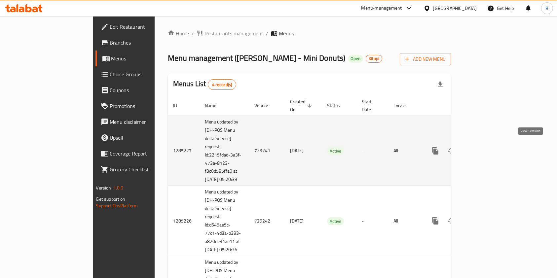
click at [487, 149] on icon "enhanced table" at bounding box center [483, 151] width 8 height 8
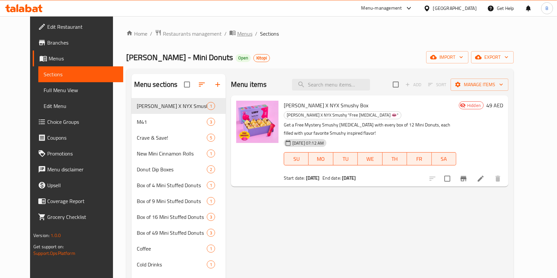
click at [237, 31] on span "Menus" at bounding box center [244, 34] width 15 height 8
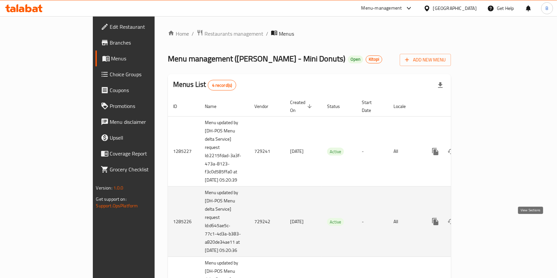
click at [487, 225] on icon "enhanced table" at bounding box center [483, 222] width 8 height 8
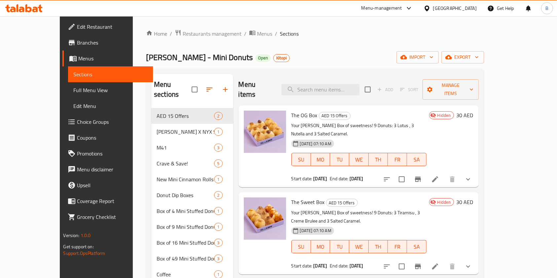
click at [291, 110] on span "The OG Box" at bounding box center [304, 115] width 26 height 10
copy h6 "The OG Box"
click at [291, 110] on span "The OG Box" at bounding box center [304, 115] width 26 height 10
click at [291, 197] on span "The Sweet Box" at bounding box center [307, 202] width 33 height 10
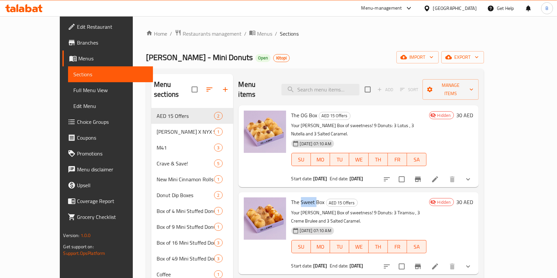
click at [291, 197] on span "The Sweet Box" at bounding box center [307, 202] width 33 height 10
copy span "Sweet"
click at [291, 197] on span "The Sweet Box" at bounding box center [307, 202] width 33 height 10
click at [183, 31] on span "Restaurants management" at bounding box center [212, 34] width 59 height 8
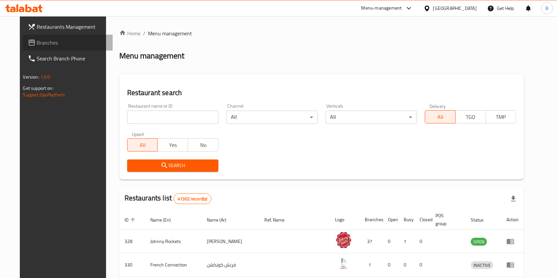
click at [40, 36] on link "Branches" at bounding box center [67, 43] width 90 height 16
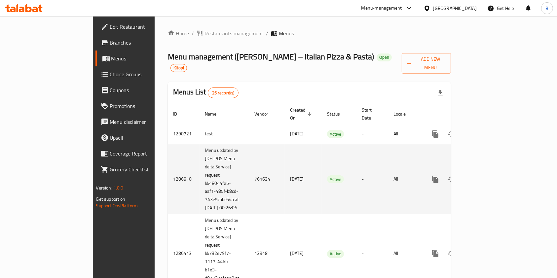
scroll to position [272, 0]
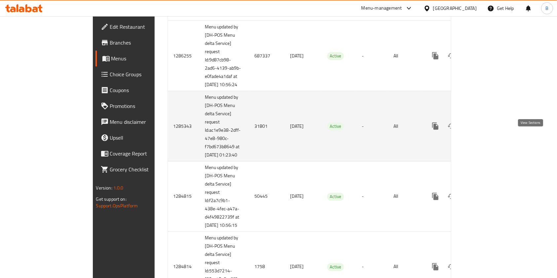
click at [491, 133] on link "enhanced table" at bounding box center [483, 126] width 16 height 16
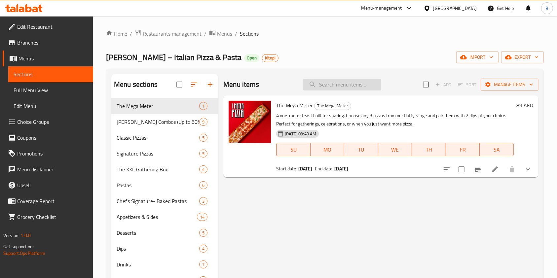
click at [324, 86] on input "search" at bounding box center [342, 85] width 78 height 12
paste input "Pepperoni Medium"
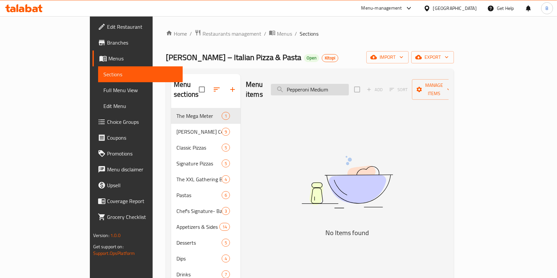
click at [332, 84] on input "Pepperoni Medium" at bounding box center [310, 90] width 78 height 12
paste input "Classic Margherita"
click at [332, 84] on input "Classic Margherita Medium" at bounding box center [310, 90] width 78 height 12
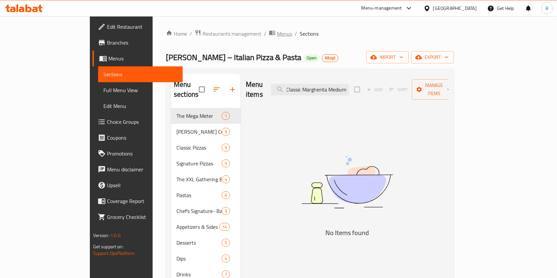
type input "Classic Margherita Medium"
click at [277, 34] on span "Menus" at bounding box center [284, 34] width 15 height 8
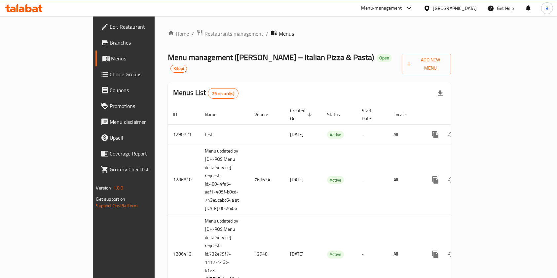
scroll to position [744, 0]
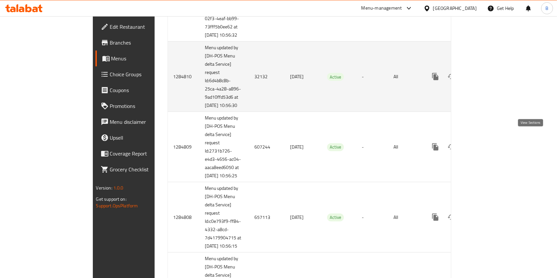
click at [487, 81] on icon "enhanced table" at bounding box center [483, 77] width 8 height 8
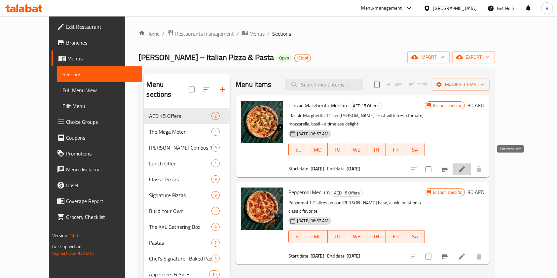
click at [466, 165] on icon at bounding box center [462, 169] width 8 height 8
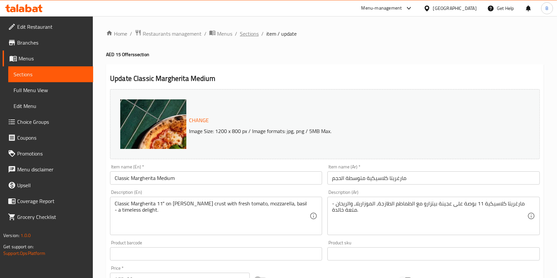
click at [253, 31] on span "Sections" at bounding box center [249, 34] width 19 height 8
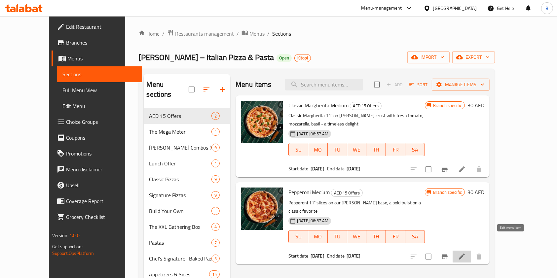
click at [466, 253] on icon at bounding box center [462, 257] width 8 height 8
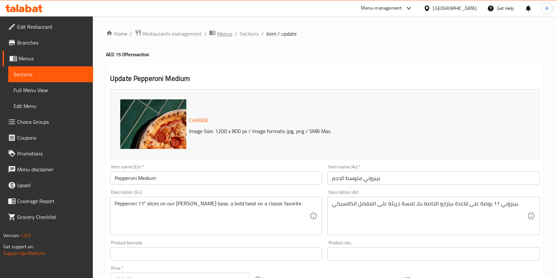
click at [227, 33] on span "Menus" at bounding box center [224, 34] width 15 height 8
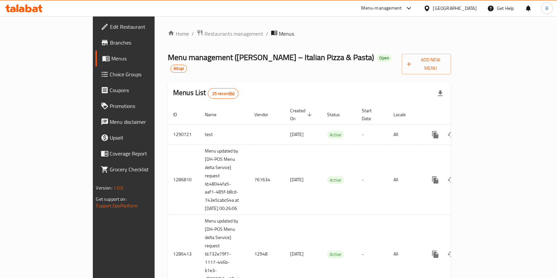
scroll to position [1372, 0]
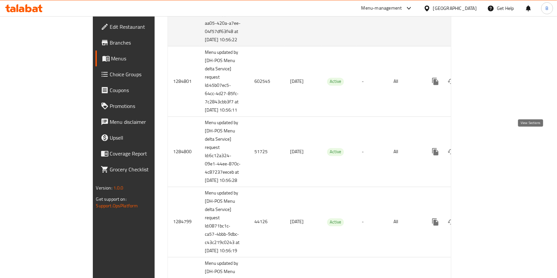
click at [487, 15] on icon "enhanced table" at bounding box center [483, 11] width 8 height 8
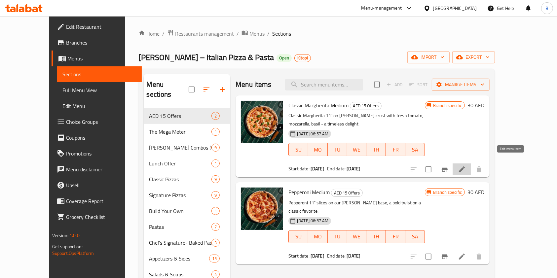
click at [466, 165] on icon at bounding box center [462, 169] width 8 height 8
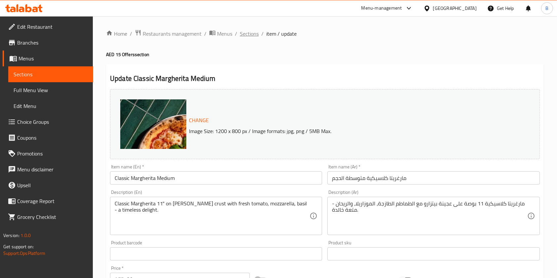
click at [246, 33] on span "Sections" at bounding box center [249, 34] width 19 height 8
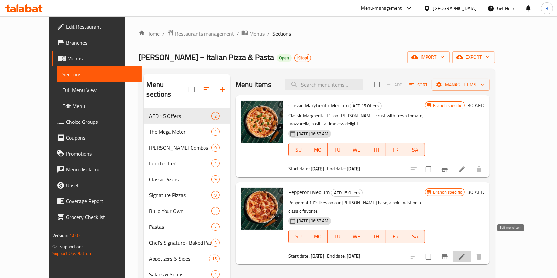
click at [465, 254] on icon at bounding box center [462, 257] width 6 height 6
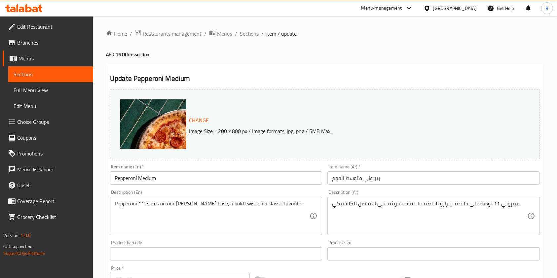
click at [217, 32] on span "Menus" at bounding box center [224, 34] width 15 height 8
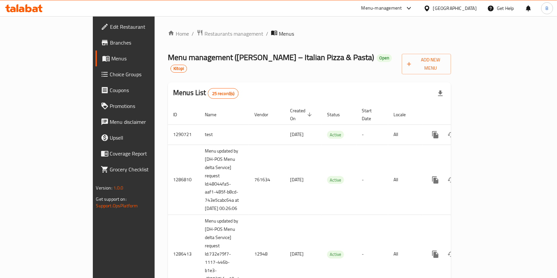
scroll to position [1607, 0]
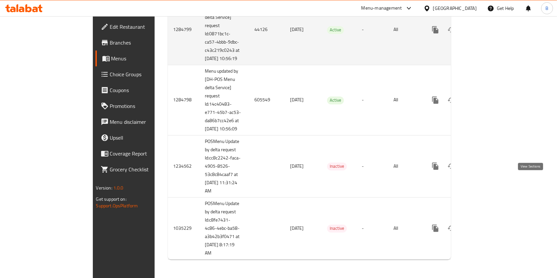
click at [491, 38] on link "enhanced table" at bounding box center [483, 30] width 16 height 16
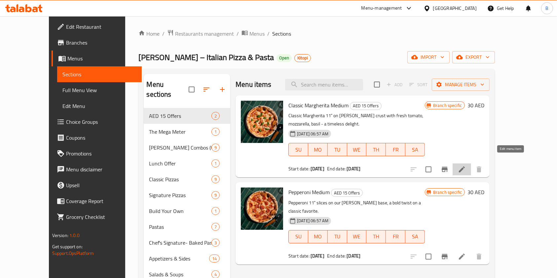
click at [465, 166] on icon at bounding box center [462, 169] width 6 height 6
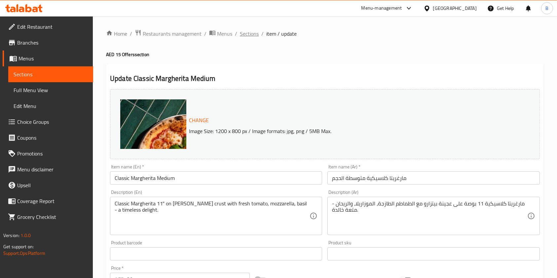
click at [245, 33] on span "Sections" at bounding box center [249, 34] width 19 height 8
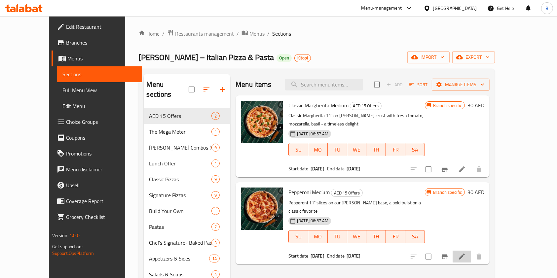
click at [471, 251] on li at bounding box center [461, 257] width 18 height 12
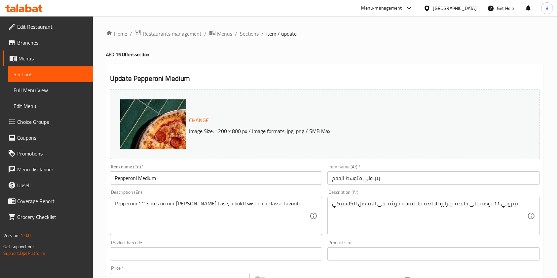
click at [225, 38] on span "Menus" at bounding box center [224, 34] width 15 height 8
click at [221, 35] on span "Menus" at bounding box center [224, 34] width 15 height 8
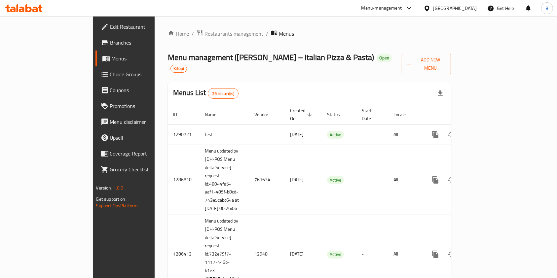
scroll to position [351, 0]
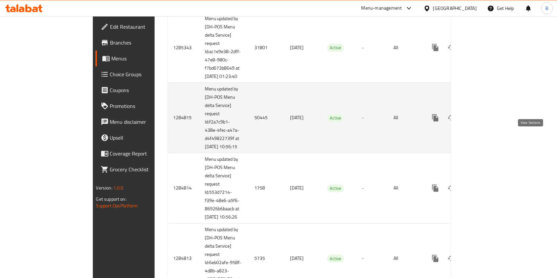
click at [491, 126] on link "enhanced table" at bounding box center [483, 118] width 16 height 16
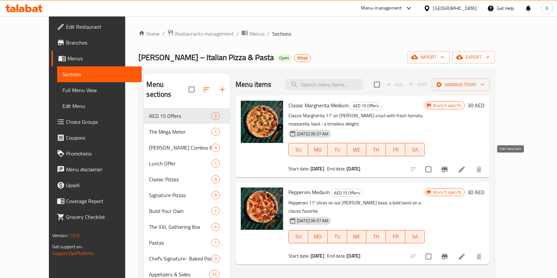
click at [466, 165] on icon at bounding box center [462, 169] width 8 height 8
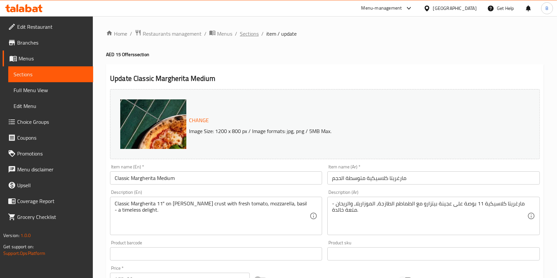
click at [251, 32] on span "Sections" at bounding box center [249, 34] width 19 height 8
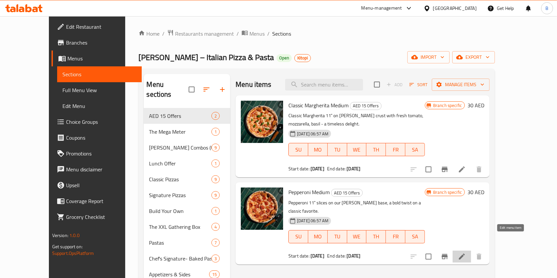
click at [466, 253] on icon at bounding box center [462, 257] width 8 height 8
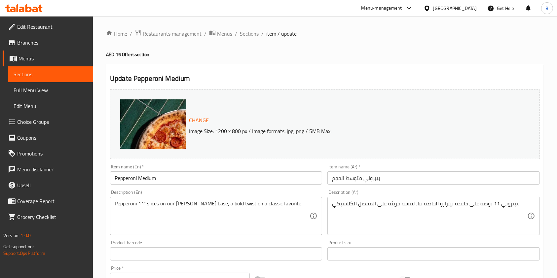
click at [220, 30] on span "Menus" at bounding box center [224, 34] width 15 height 8
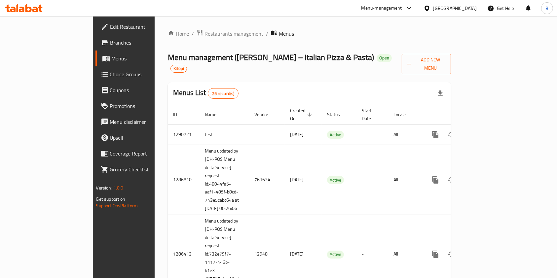
scroll to position [1215, 0]
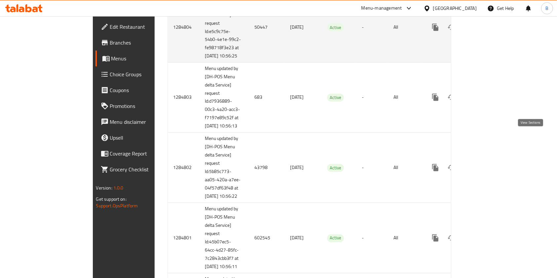
click at [487, 31] on icon "enhanced table" at bounding box center [483, 27] width 8 height 8
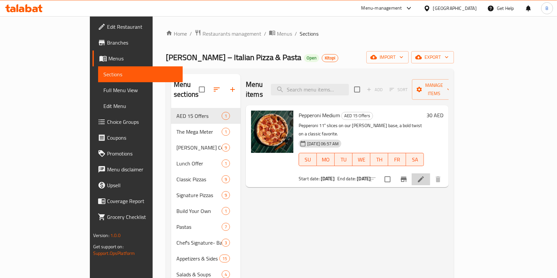
click at [430, 173] on li at bounding box center [420, 179] width 18 height 12
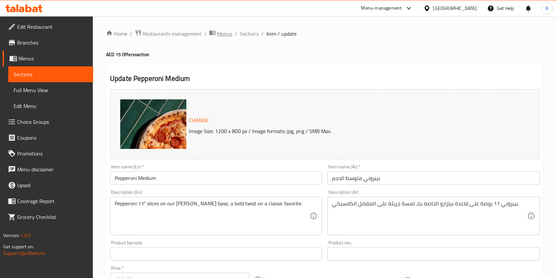
click at [226, 30] on span "Menus" at bounding box center [224, 34] width 15 height 8
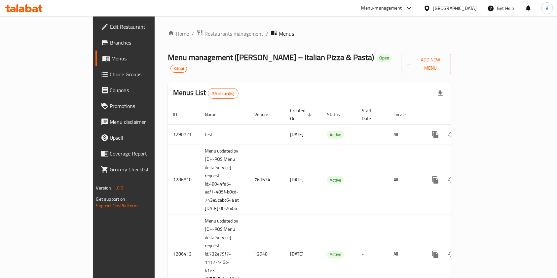
scroll to position [1529, 0]
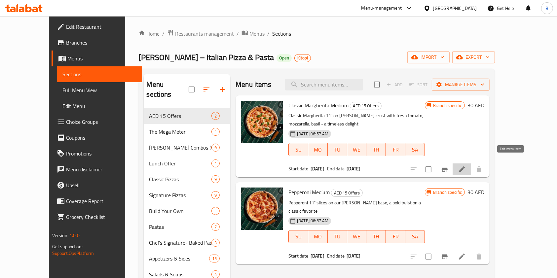
click at [465, 166] on icon at bounding box center [462, 169] width 6 height 6
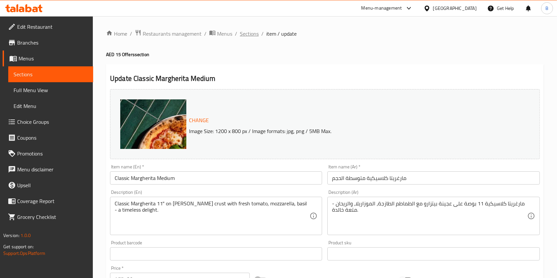
click at [249, 34] on span "Sections" at bounding box center [249, 34] width 19 height 8
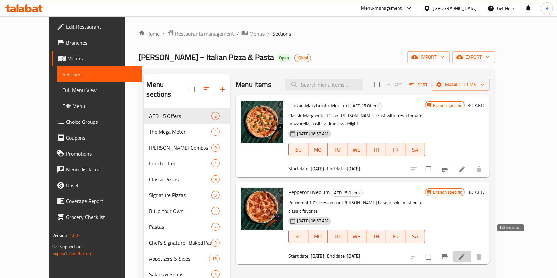
click at [466, 253] on icon at bounding box center [462, 257] width 8 height 8
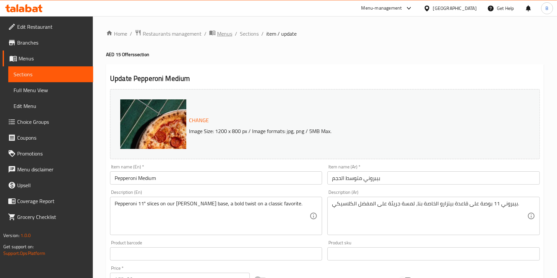
click at [221, 33] on span "Menus" at bounding box center [224, 34] width 15 height 8
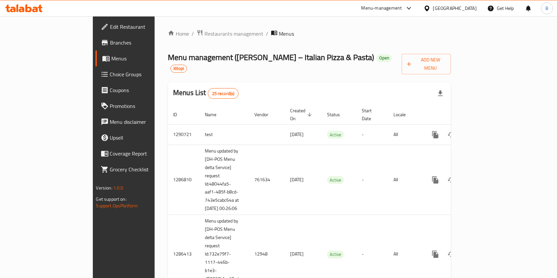
scroll to position [1136, 0]
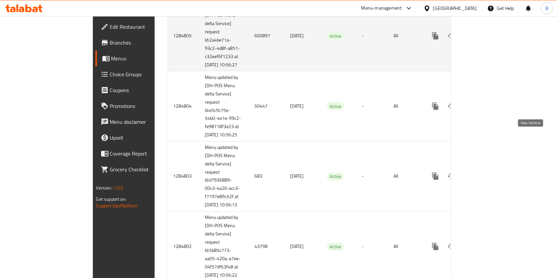
click at [487, 40] on icon "enhanced table" at bounding box center [483, 36] width 8 height 8
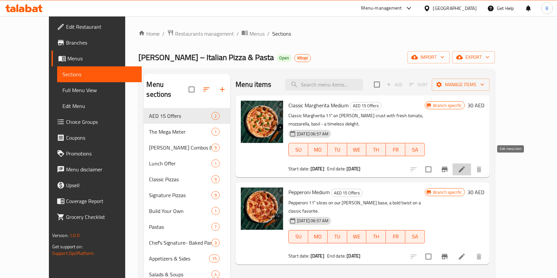
click at [466, 165] on icon at bounding box center [462, 169] width 8 height 8
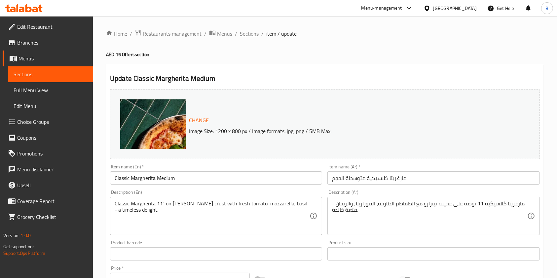
click at [252, 32] on span "Sections" at bounding box center [249, 34] width 19 height 8
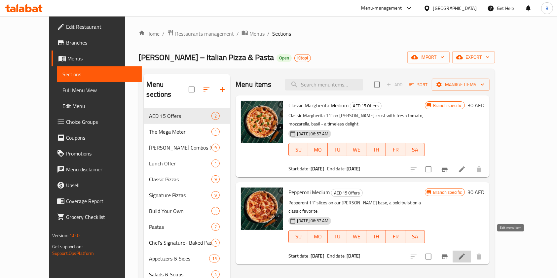
click at [465, 254] on icon at bounding box center [462, 257] width 6 height 6
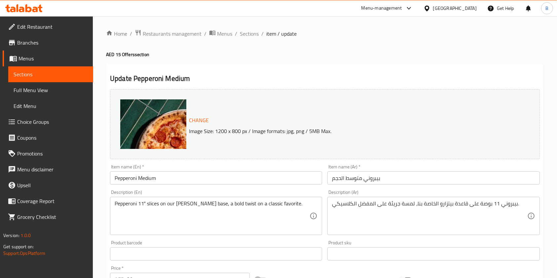
drag, startPoint x: 225, startPoint y: 39, endPoint x: 214, endPoint y: 26, distance: 17.2
click at [214, 26] on div "Home / Restaurants management / Menus / Sections / item / update AED 15 Offers …" at bounding box center [325, 247] width 464 height 462
click at [218, 33] on span "Menus" at bounding box center [224, 34] width 15 height 8
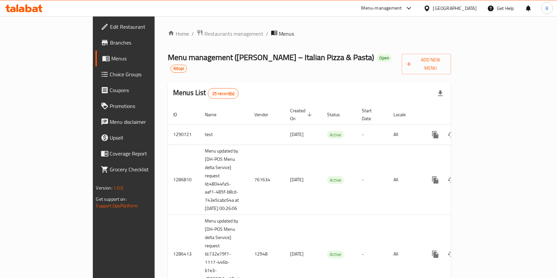
scroll to position [1450, 0]
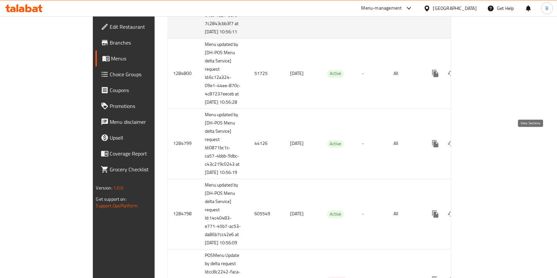
click at [491, 11] on link "enhanced table" at bounding box center [483, 3] width 16 height 16
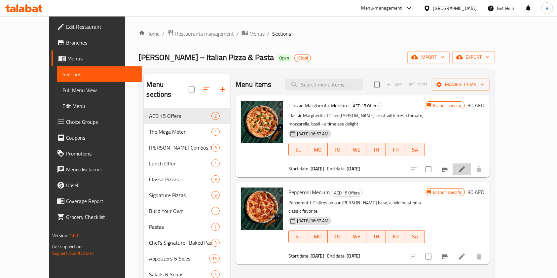
click at [471, 163] on li at bounding box center [461, 169] width 18 height 12
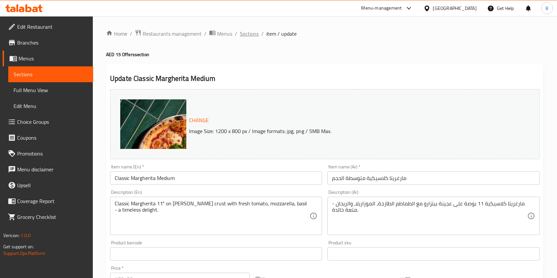
click at [253, 34] on span "Sections" at bounding box center [249, 34] width 19 height 8
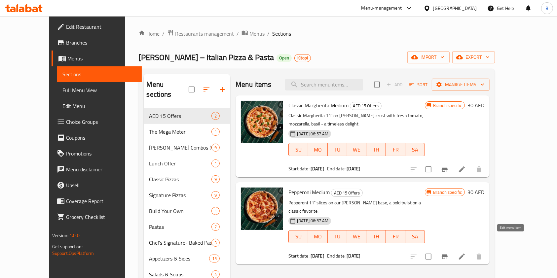
click at [465, 254] on icon at bounding box center [462, 257] width 6 height 6
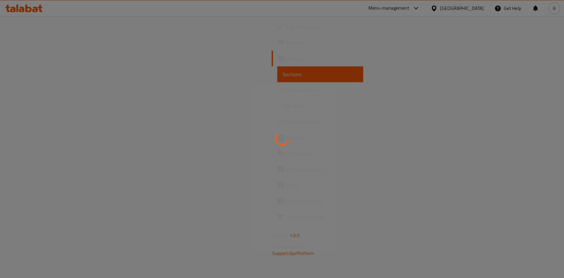
click at [508, 241] on div at bounding box center [282, 139] width 564 height 278
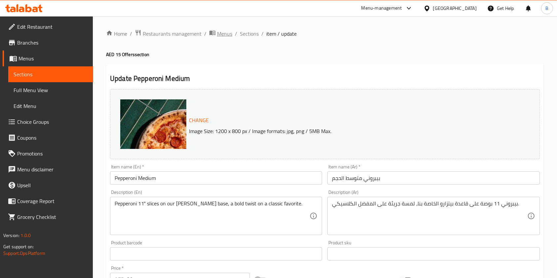
click at [225, 33] on span "Menus" at bounding box center [224, 34] width 15 height 8
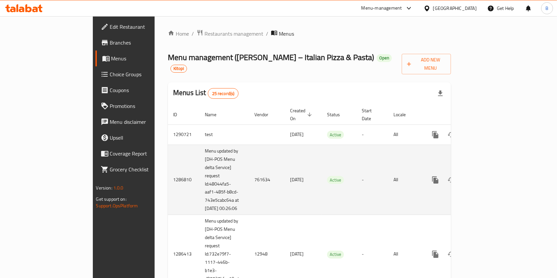
scroll to position [822, 0]
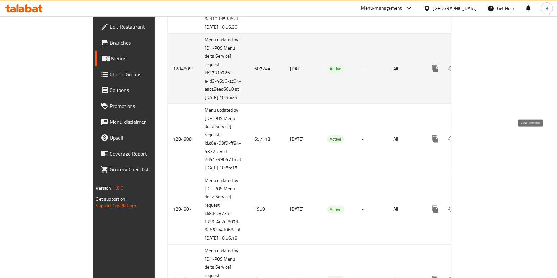
click at [487, 73] on icon "enhanced table" at bounding box center [483, 69] width 8 height 8
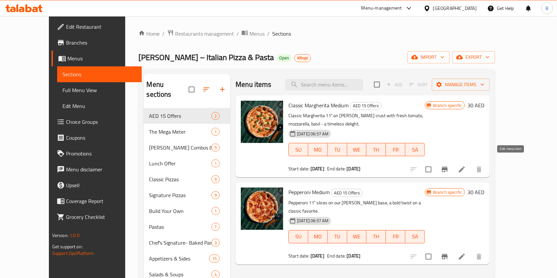
click at [465, 166] on icon at bounding box center [462, 169] width 6 height 6
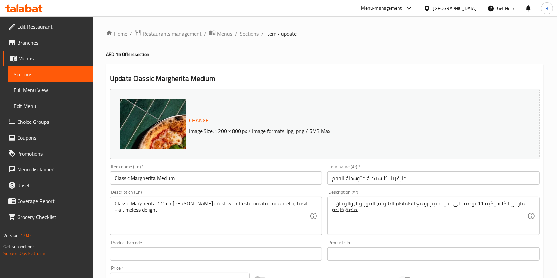
click at [250, 34] on span "Sections" at bounding box center [249, 34] width 19 height 8
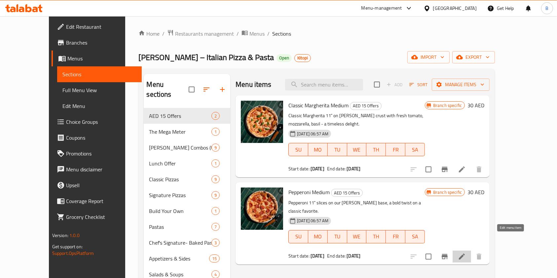
click at [466, 253] on icon at bounding box center [462, 257] width 8 height 8
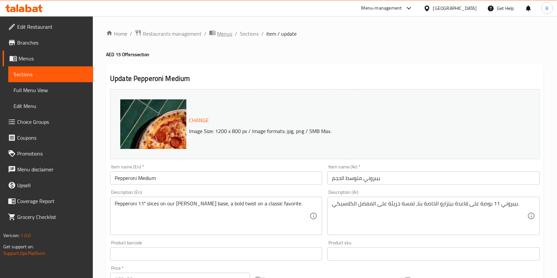
click at [219, 36] on span "Menus" at bounding box center [224, 34] width 15 height 8
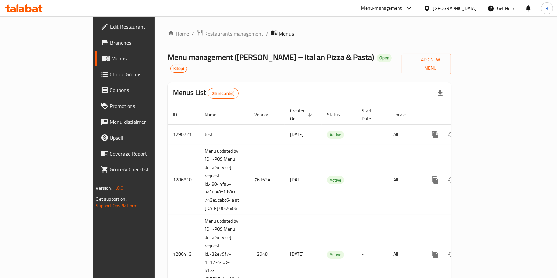
scroll to position [587, 0]
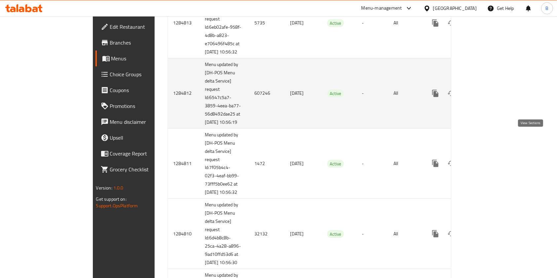
click at [491, 101] on link "enhanced table" at bounding box center [483, 94] width 16 height 16
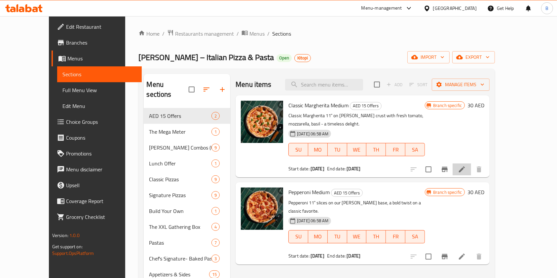
click at [471, 166] on li at bounding box center [461, 169] width 18 height 12
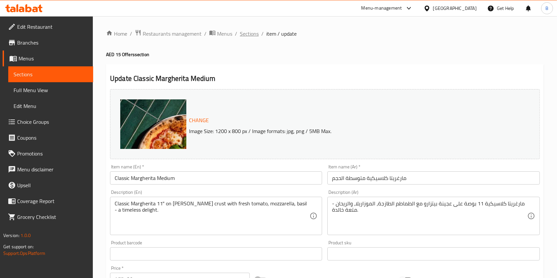
click at [251, 35] on span "Sections" at bounding box center [249, 34] width 19 height 8
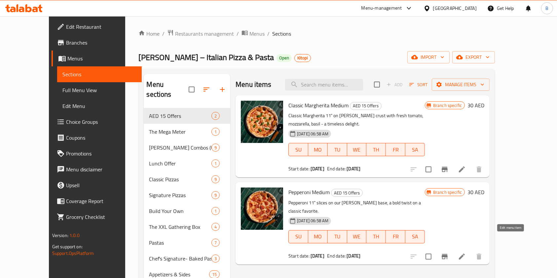
click at [465, 254] on icon at bounding box center [462, 257] width 6 height 6
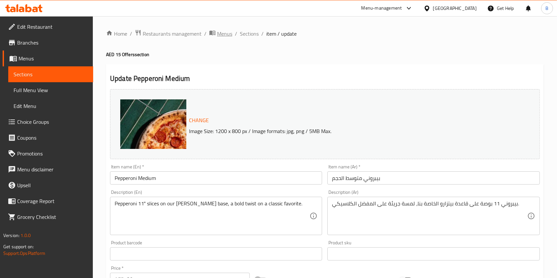
click at [227, 31] on span "Menus" at bounding box center [224, 34] width 15 height 8
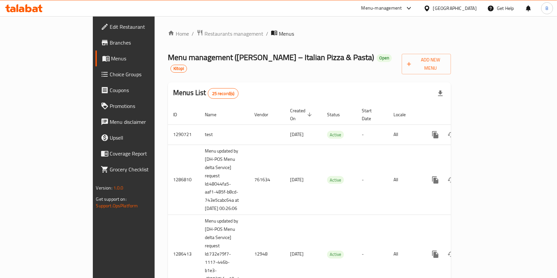
scroll to position [901, 0]
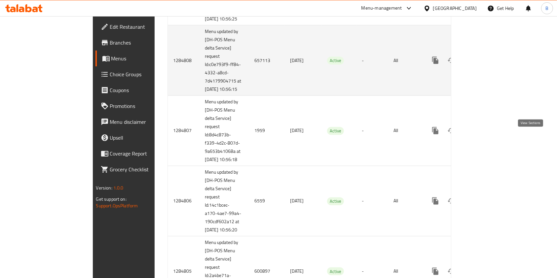
click at [491, 68] on link "enhanced table" at bounding box center [483, 60] width 16 height 16
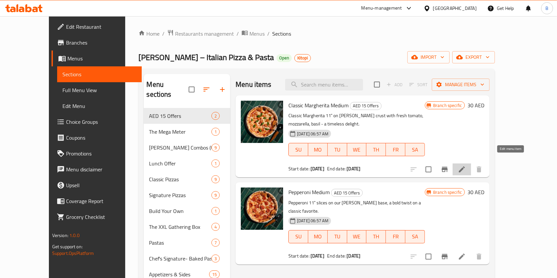
click at [466, 165] on icon at bounding box center [462, 169] width 8 height 8
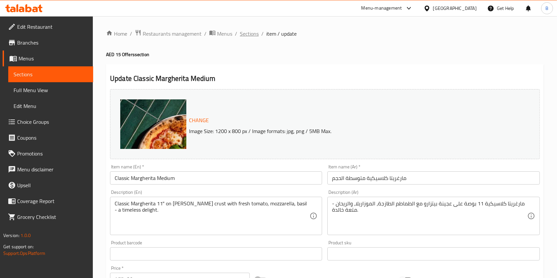
click at [248, 35] on span "Sections" at bounding box center [249, 34] width 19 height 8
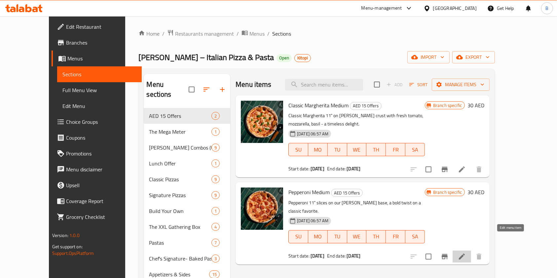
click at [465, 254] on icon at bounding box center [462, 257] width 6 height 6
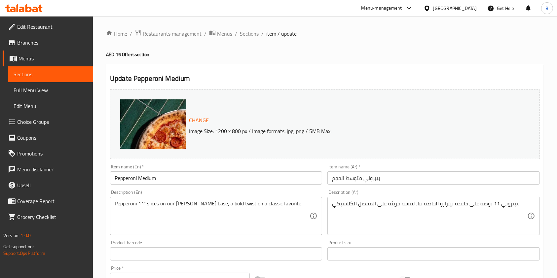
click at [222, 34] on span "Menus" at bounding box center [224, 34] width 15 height 8
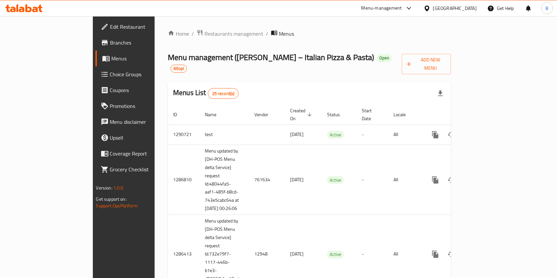
scroll to position [194, 0]
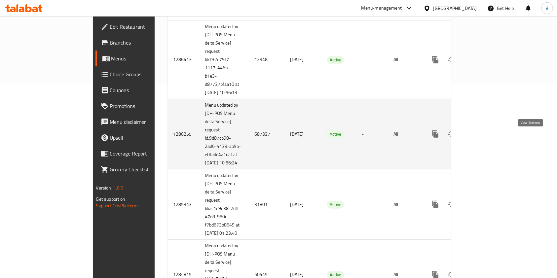
click at [487, 138] on icon "enhanced table" at bounding box center [483, 134] width 8 height 8
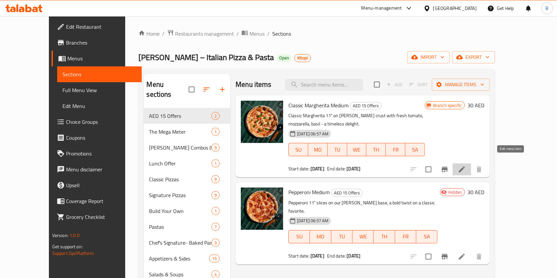
click at [465, 166] on icon at bounding box center [462, 169] width 6 height 6
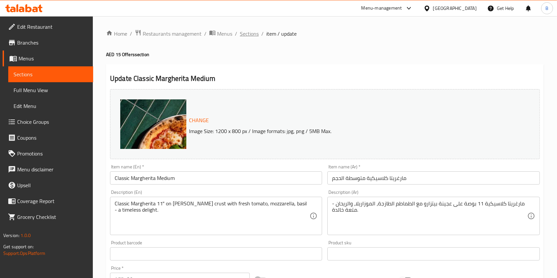
click at [243, 36] on span "Sections" at bounding box center [249, 34] width 19 height 8
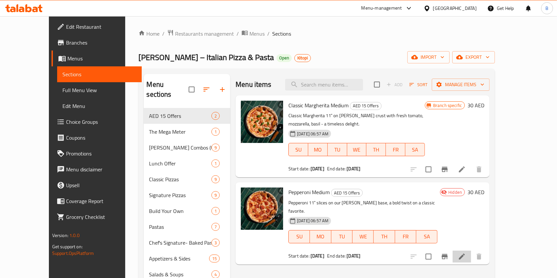
click at [471, 251] on li at bounding box center [461, 257] width 18 height 12
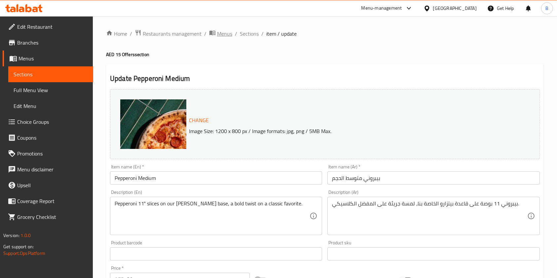
click at [212, 33] on icon "breadcrumb" at bounding box center [212, 32] width 7 height 7
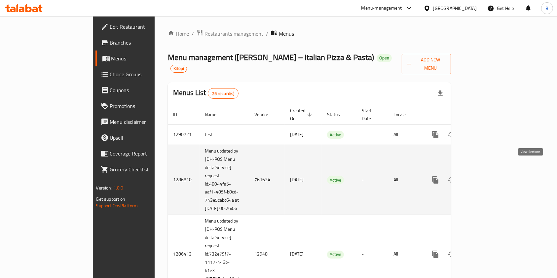
click at [487, 176] on icon "enhanced table" at bounding box center [483, 180] width 8 height 8
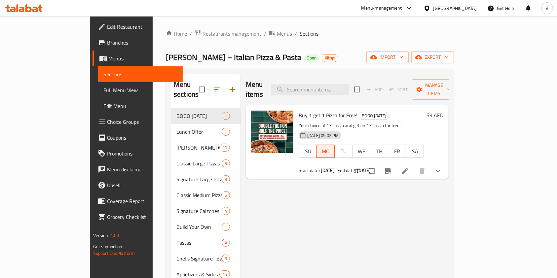
click at [202, 36] on span "Restaurants management" at bounding box center [231, 34] width 59 height 8
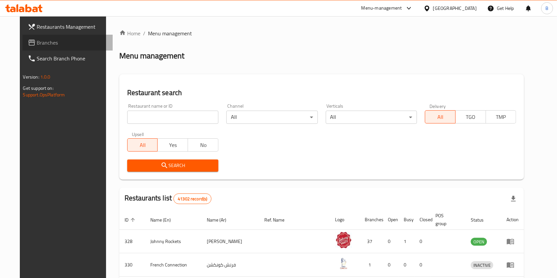
click at [37, 40] on span "Branches" at bounding box center [72, 43] width 71 height 8
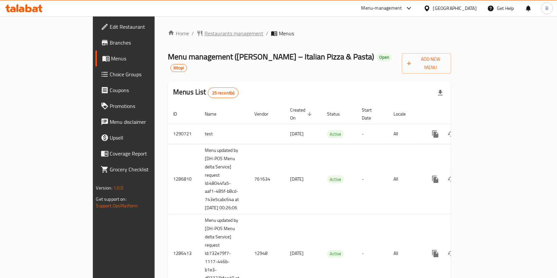
click at [204, 34] on span "Restaurants management" at bounding box center [233, 33] width 59 height 8
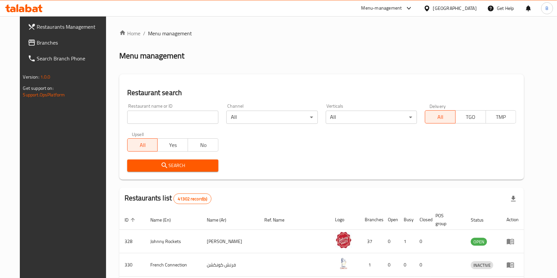
click at [43, 46] on span "Branches" at bounding box center [72, 43] width 71 height 8
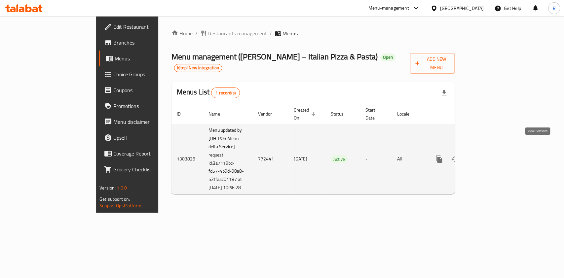
click at [490, 155] on icon "enhanced table" at bounding box center [486, 159] width 8 height 8
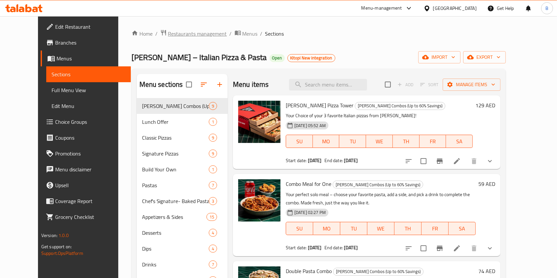
click at [173, 36] on span "Restaurants management" at bounding box center [197, 34] width 59 height 8
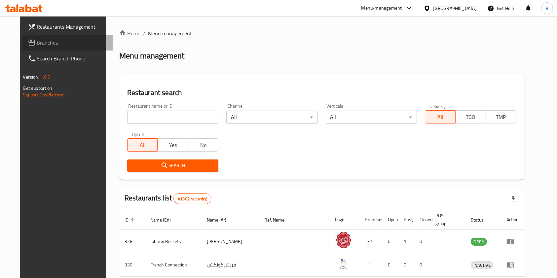
click at [37, 40] on span "Branches" at bounding box center [72, 43] width 71 height 8
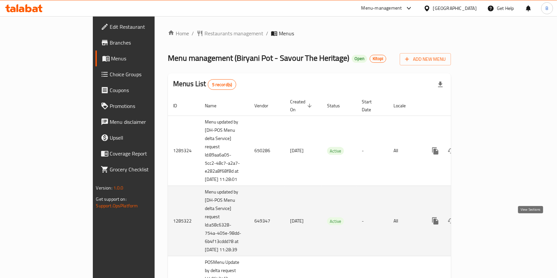
click at [487, 225] on icon "enhanced table" at bounding box center [483, 221] width 8 height 8
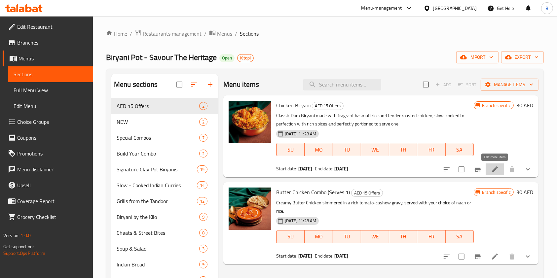
click at [497, 173] on icon at bounding box center [495, 169] width 8 height 8
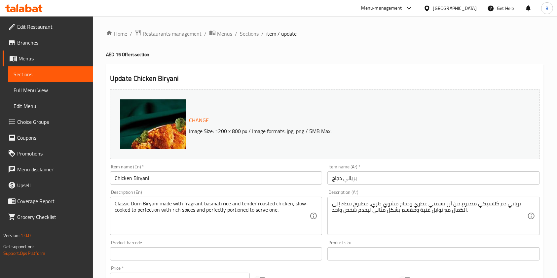
click at [248, 35] on span "Sections" at bounding box center [249, 34] width 19 height 8
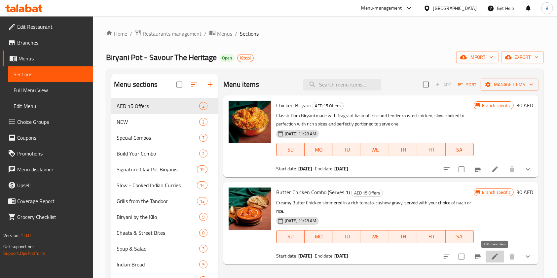
click at [492, 255] on icon at bounding box center [495, 257] width 8 height 8
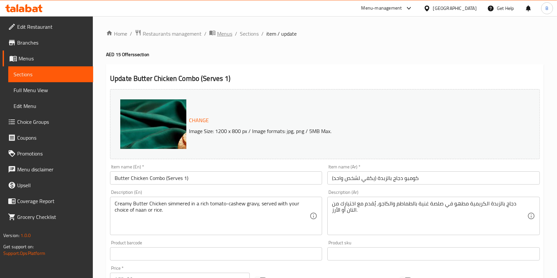
click at [222, 32] on span "Menus" at bounding box center [224, 34] width 15 height 8
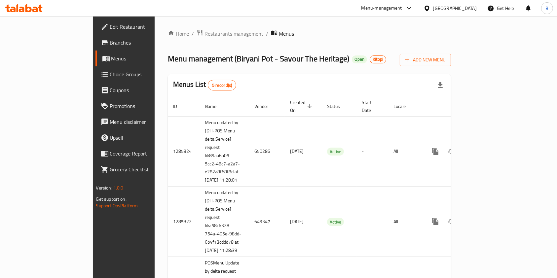
click at [93, 240] on div "Edit Restaurant Branches Menus Choice Groups Coupons Promotions Menu disclaimer…" at bounding box center [139, 155] width 93 height 278
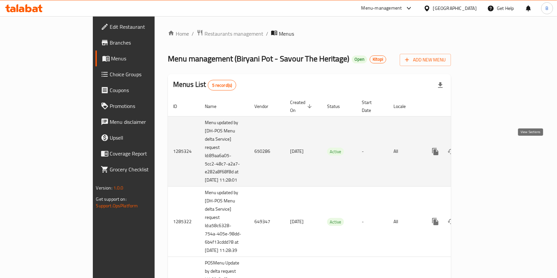
click at [487, 151] on icon "enhanced table" at bounding box center [483, 152] width 8 height 8
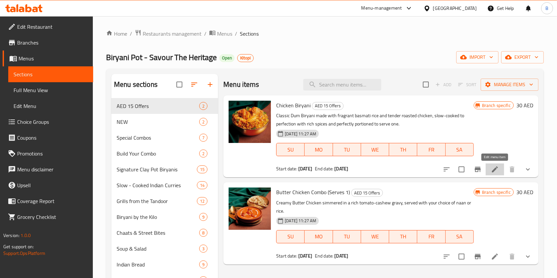
click at [492, 167] on icon at bounding box center [495, 169] width 8 height 8
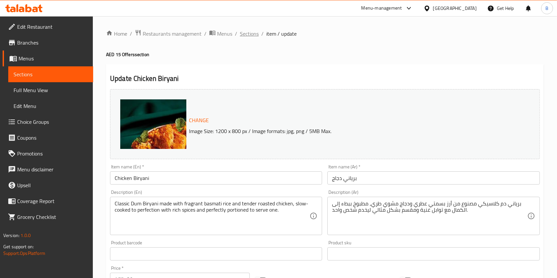
click at [250, 34] on span "Sections" at bounding box center [249, 34] width 19 height 8
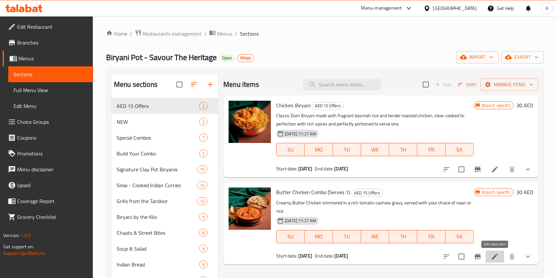
click at [493, 253] on icon at bounding box center [495, 257] width 8 height 8
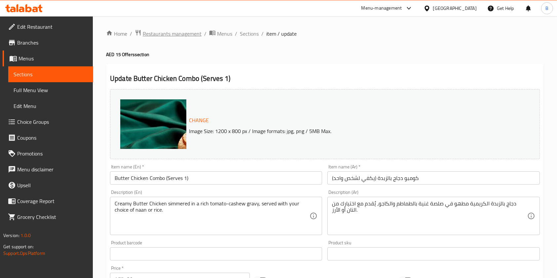
click at [184, 30] on span "Restaurants management" at bounding box center [172, 34] width 59 height 8
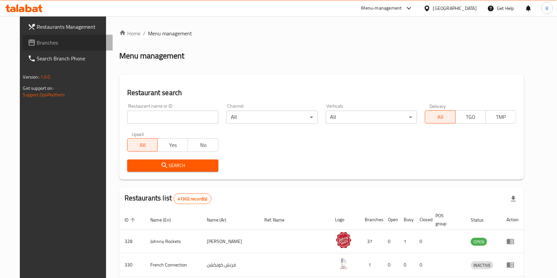
click at [28, 44] on icon at bounding box center [31, 43] width 7 height 6
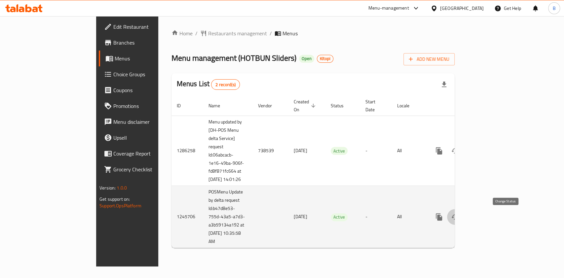
click at [459, 218] on icon "enhanced table" at bounding box center [455, 217] width 8 height 8
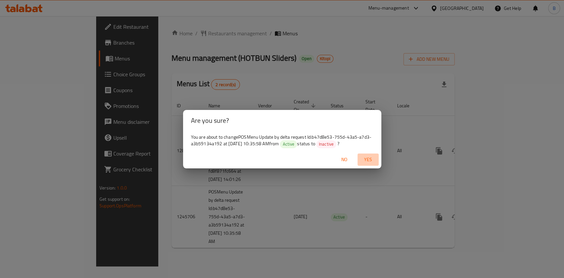
click at [369, 160] on span "Yes" at bounding box center [368, 160] width 16 height 8
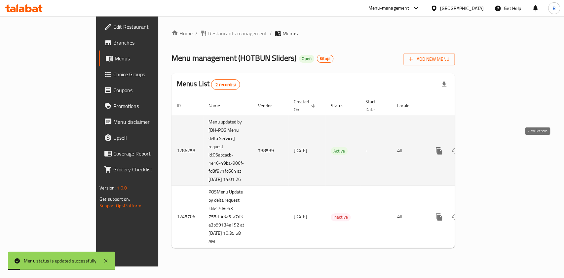
click at [490, 149] on icon "enhanced table" at bounding box center [486, 151] width 8 height 8
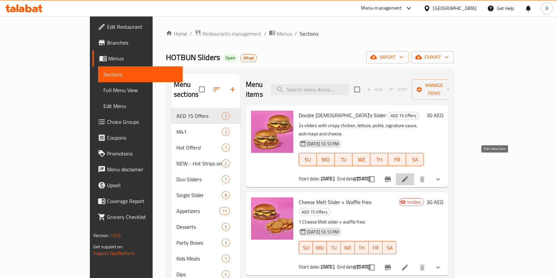
click at [409, 175] on icon at bounding box center [405, 179] width 8 height 8
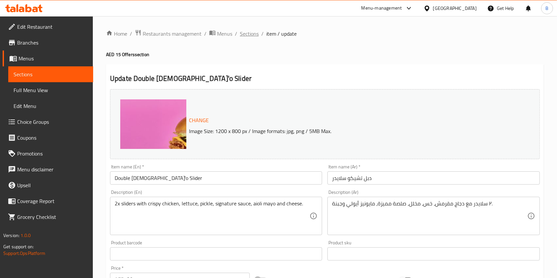
click at [244, 33] on span "Sections" at bounding box center [249, 34] width 19 height 8
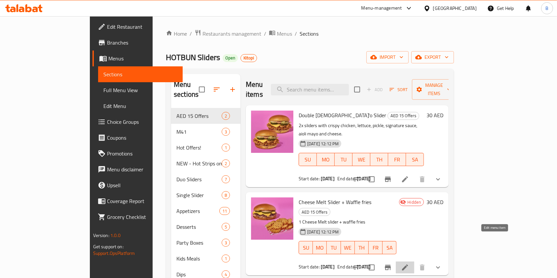
click at [408, 264] on icon at bounding box center [405, 267] width 6 height 6
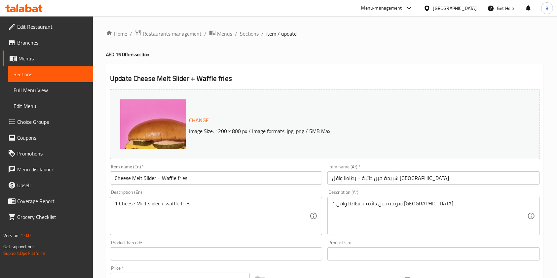
click at [182, 36] on span "Restaurants management" at bounding box center [172, 34] width 59 height 8
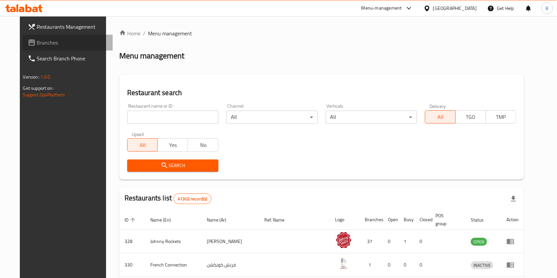
click at [42, 46] on span "Branches" at bounding box center [72, 43] width 71 height 8
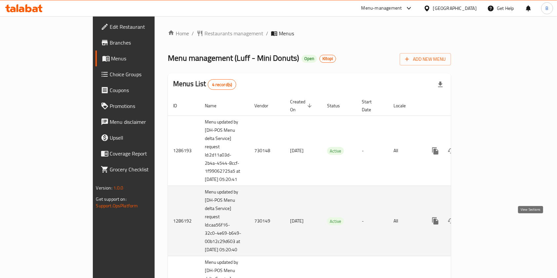
click at [487, 225] on icon "enhanced table" at bounding box center [483, 221] width 8 height 8
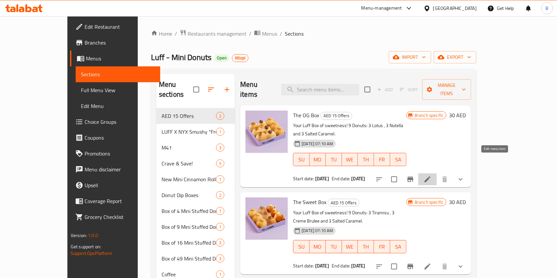
click at [430, 176] on icon at bounding box center [427, 179] width 6 height 6
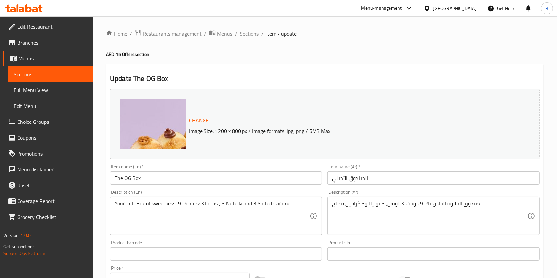
click at [253, 36] on span "Sections" at bounding box center [249, 34] width 19 height 8
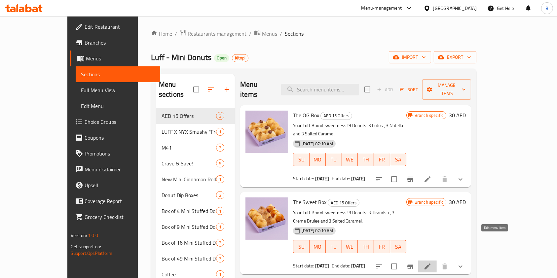
click at [430, 263] on icon at bounding box center [427, 266] width 6 height 6
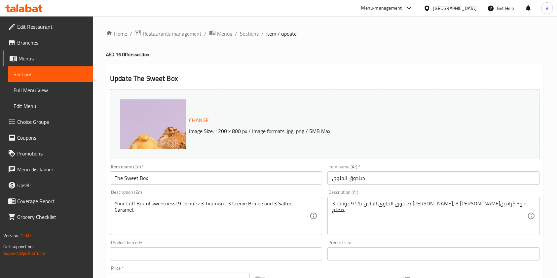
click at [218, 33] on span "Menus" at bounding box center [224, 34] width 15 height 8
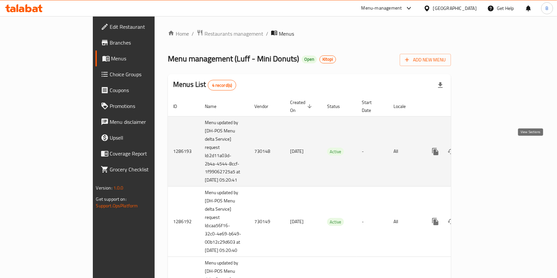
click at [491, 144] on link "enhanced table" at bounding box center [483, 152] width 16 height 16
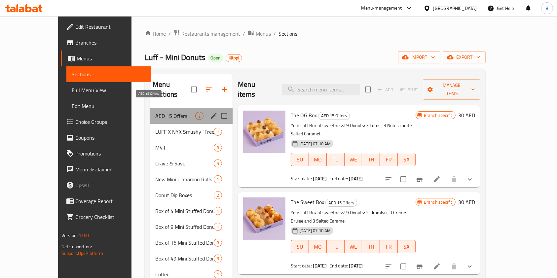
click at [169, 112] on span "AED 15 Offers" at bounding box center [175, 116] width 40 height 8
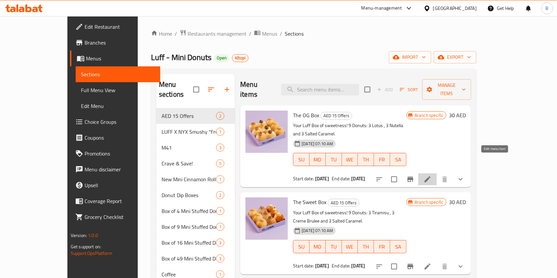
click at [430, 176] on icon at bounding box center [427, 179] width 6 height 6
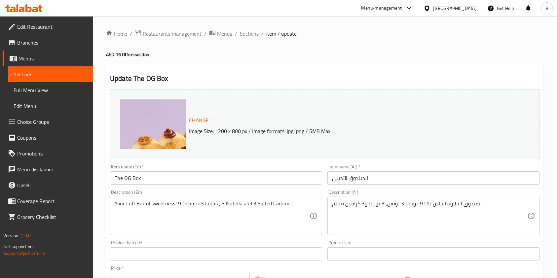
click at [224, 34] on span "Menus" at bounding box center [224, 34] width 15 height 8
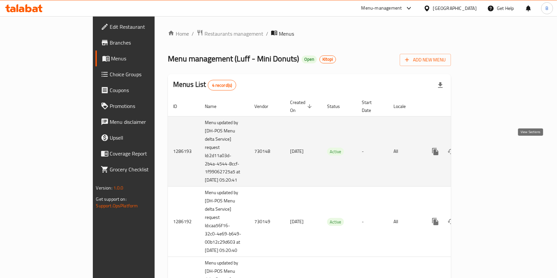
click at [491, 144] on link "enhanced table" at bounding box center [483, 152] width 16 height 16
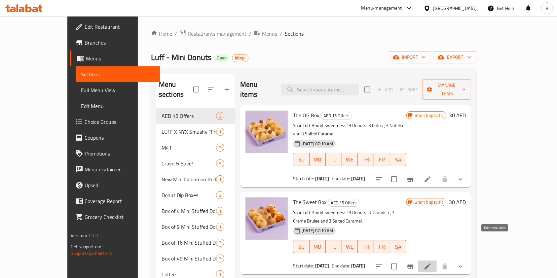
click at [430, 263] on icon at bounding box center [427, 266] width 6 height 6
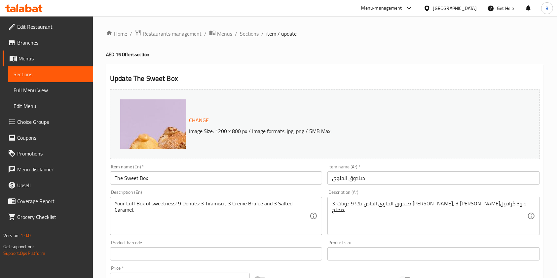
click at [246, 35] on span "Sections" at bounding box center [249, 34] width 19 height 8
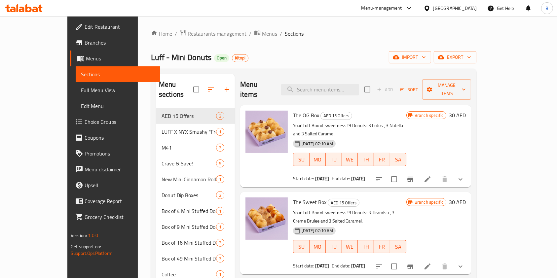
click at [262, 30] on span "Menus" at bounding box center [269, 34] width 15 height 8
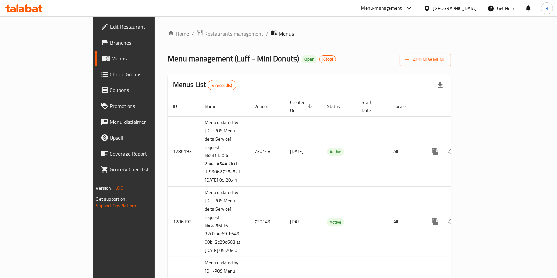
scroll to position [147, 0]
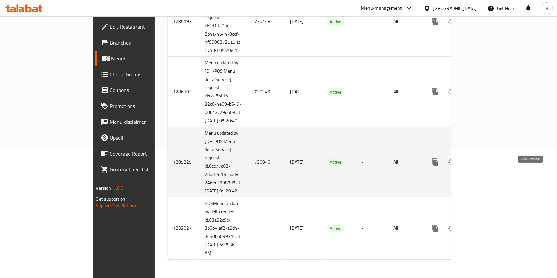
click at [491, 154] on link "enhanced table" at bounding box center [483, 162] width 16 height 16
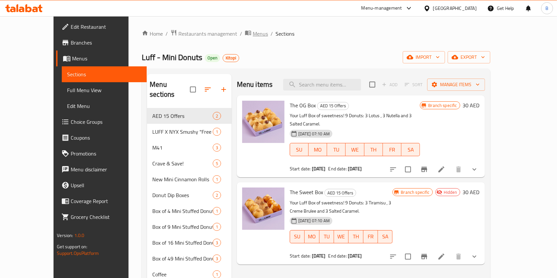
click at [253, 32] on span "Menus" at bounding box center [260, 34] width 15 height 8
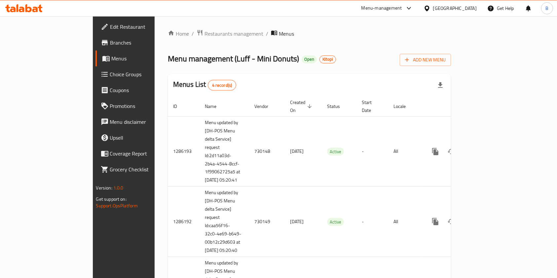
scroll to position [147, 0]
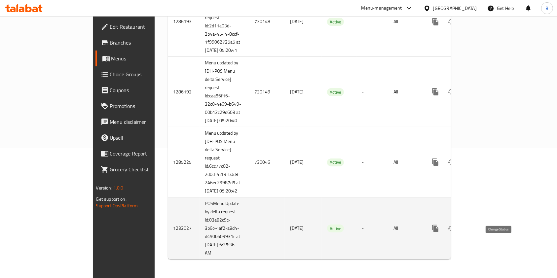
click at [455, 231] on icon "enhanced table" at bounding box center [451, 229] width 8 height 8
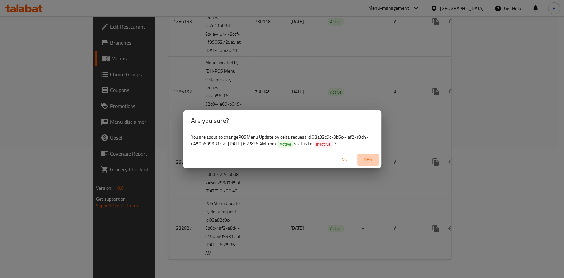
click at [370, 160] on span "Yes" at bounding box center [368, 160] width 16 height 8
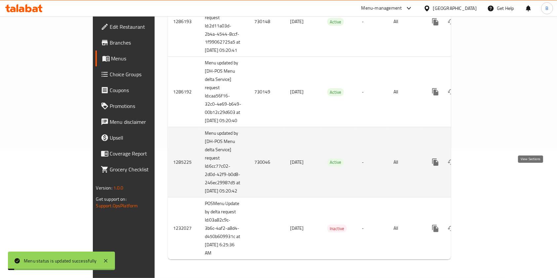
click at [491, 162] on link "enhanced table" at bounding box center [483, 162] width 16 height 16
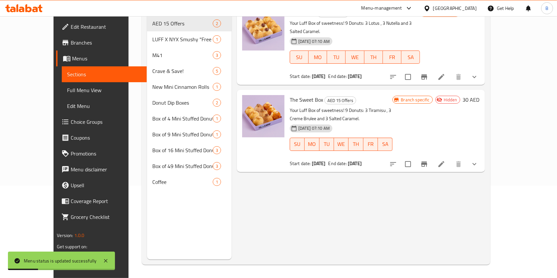
scroll to position [13, 0]
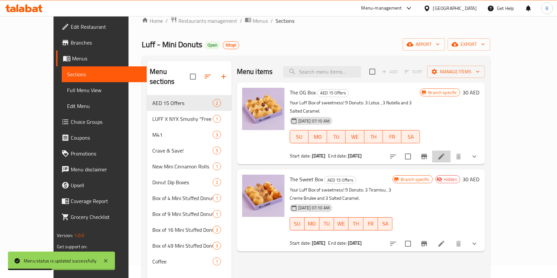
click at [450, 151] on li at bounding box center [441, 157] width 18 height 12
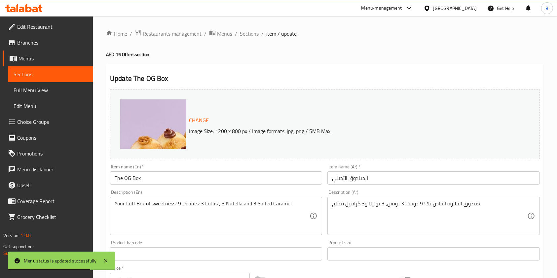
click at [249, 34] on span "Sections" at bounding box center [249, 34] width 19 height 8
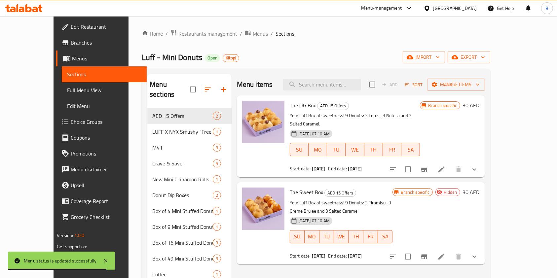
click at [482, 249] on div at bounding box center [433, 257] width 97 height 16
click at [445, 253] on icon at bounding box center [441, 257] width 8 height 8
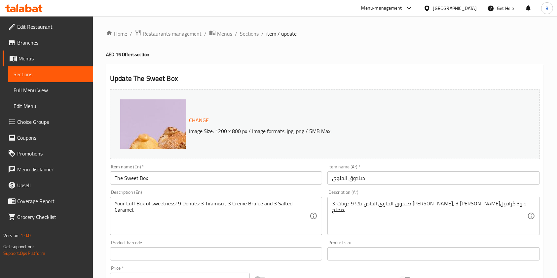
click at [185, 34] on span "Restaurants management" at bounding box center [172, 34] width 59 height 8
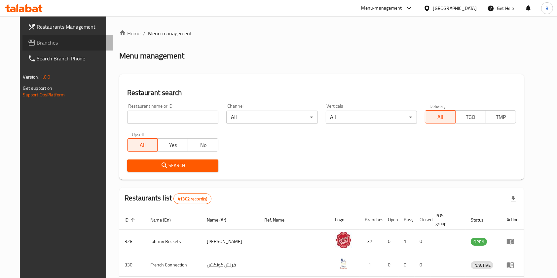
click at [53, 45] on span "Branches" at bounding box center [72, 43] width 71 height 8
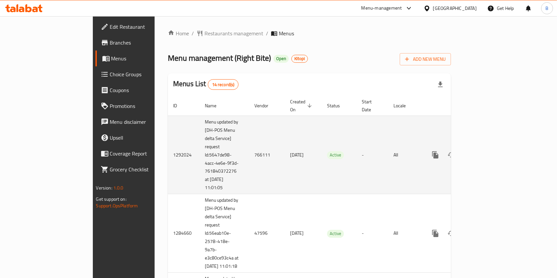
scroll to position [582, 0]
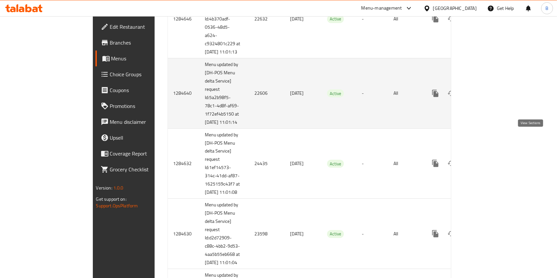
click at [487, 97] on icon "enhanced table" at bounding box center [483, 93] width 8 height 8
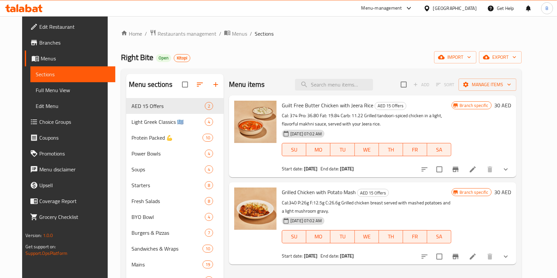
click at [321, 104] on span "Guilt Free Butter Chicken with Jeera Rice" at bounding box center [327, 105] width 91 height 10
copy h6 "Guilt Free Butter Chicken with Jeera Rice"
click at [321, 104] on span "Guilt Free Butter Chicken with Jeera Rice" at bounding box center [327, 105] width 91 height 10
click at [300, 191] on span "Grilled Chicken with Potato Mash" at bounding box center [319, 192] width 74 height 10
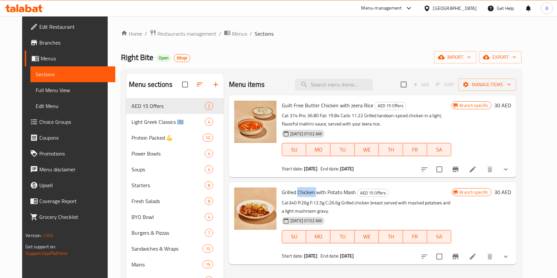
click at [300, 191] on span "Grilled Chicken with Potato Mash" at bounding box center [319, 192] width 74 height 10
copy h6 "Grilled Chicken with Potato Mash"
click at [300, 191] on span "Grilled Chicken with Potato Mash" at bounding box center [319, 192] width 74 height 10
click at [482, 175] on li at bounding box center [472, 169] width 18 height 12
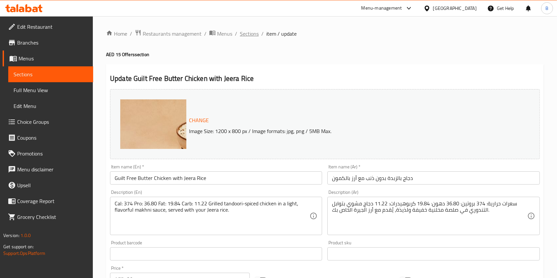
click at [246, 35] on span "Sections" at bounding box center [249, 34] width 19 height 8
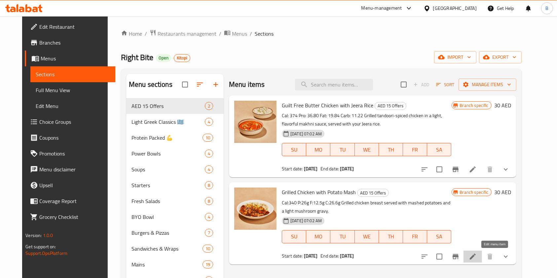
click at [476, 253] on icon at bounding box center [472, 257] width 8 height 8
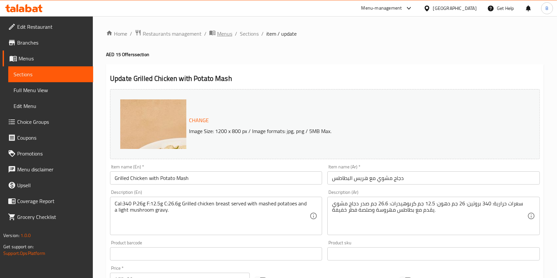
click at [222, 35] on span "Menus" at bounding box center [224, 34] width 15 height 8
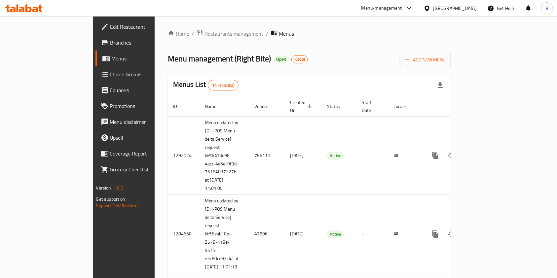
scroll to position [501, 0]
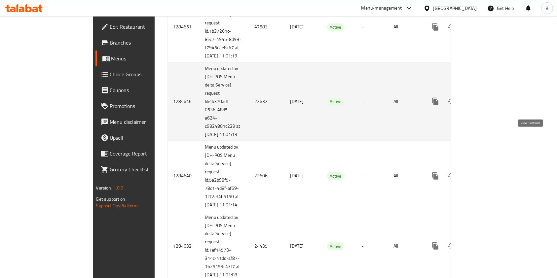
click at [487, 105] on icon "enhanced table" at bounding box center [483, 101] width 8 height 8
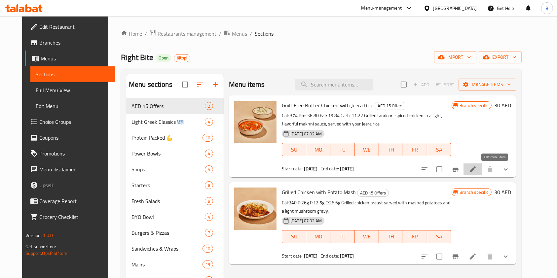
click at [475, 168] on icon at bounding box center [472, 169] width 6 height 6
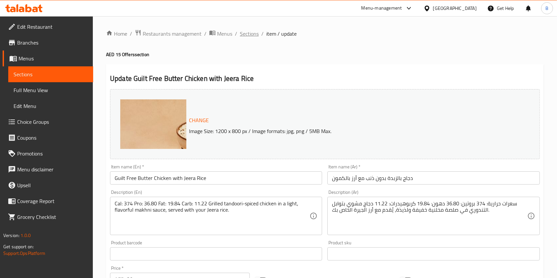
drag, startPoint x: 237, startPoint y: 34, endPoint x: 241, endPoint y: 34, distance: 4.0
click at [241, 34] on ol "Home / Restaurants management / Menus / Sections / item / update" at bounding box center [324, 33] width 437 height 9
click at [241, 34] on span "Sections" at bounding box center [249, 34] width 19 height 8
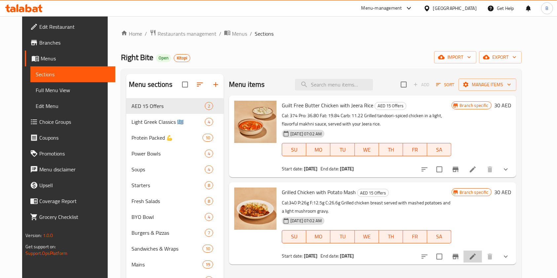
click at [476, 260] on icon at bounding box center [472, 257] width 8 height 8
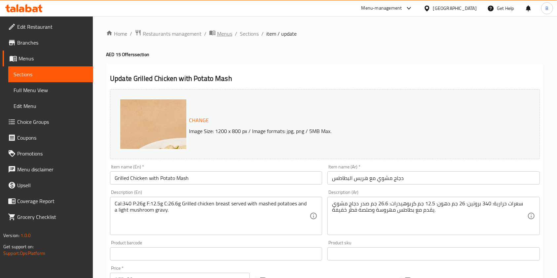
click at [224, 34] on span "Menus" at bounding box center [224, 34] width 15 height 8
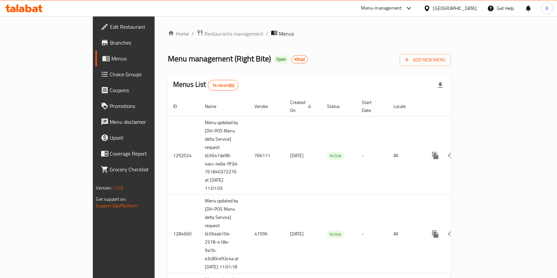
scroll to position [740, 0]
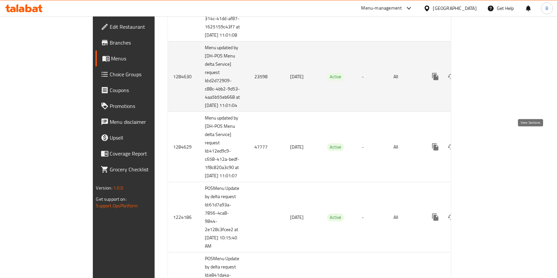
click at [487, 81] on icon "enhanced table" at bounding box center [483, 77] width 8 height 8
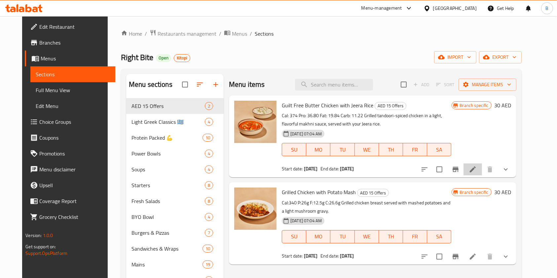
click at [482, 168] on li at bounding box center [472, 169] width 18 height 12
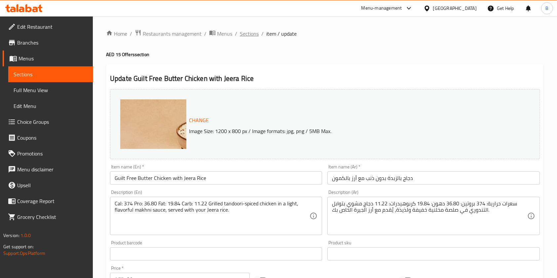
click at [250, 37] on span "Sections" at bounding box center [249, 34] width 19 height 8
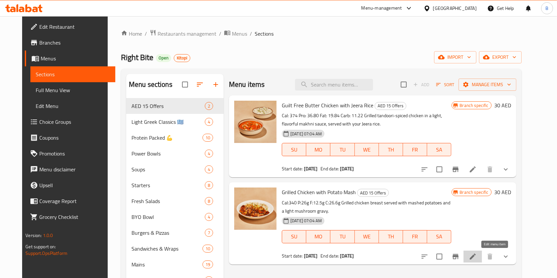
click at [476, 255] on icon at bounding box center [472, 257] width 8 height 8
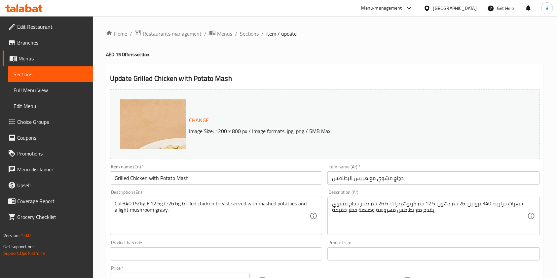
click at [215, 32] on span "breadcrumb" at bounding box center [213, 33] width 8 height 9
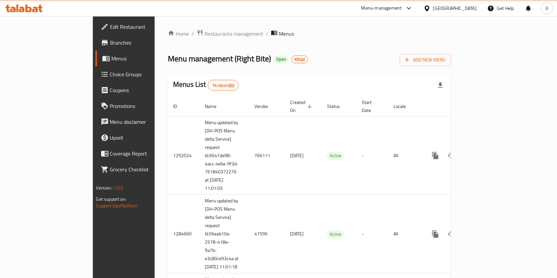
scroll to position [662, 0]
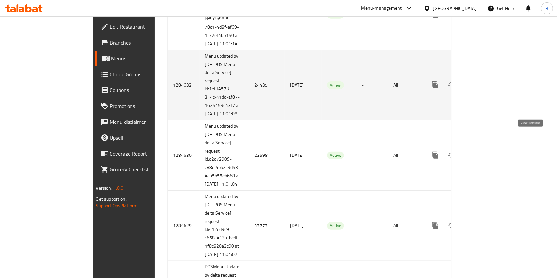
click at [491, 93] on link "enhanced table" at bounding box center [483, 85] width 16 height 16
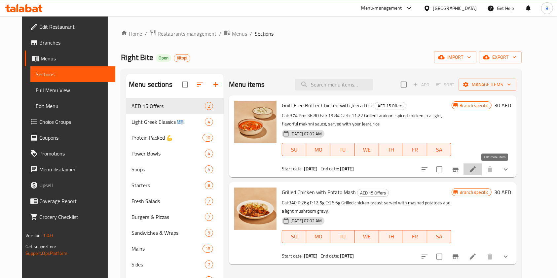
click at [476, 171] on icon at bounding box center [472, 169] width 8 height 8
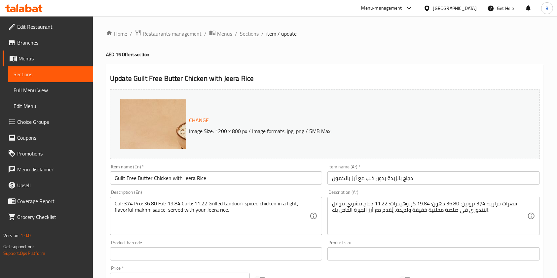
click at [246, 36] on span "Sections" at bounding box center [249, 34] width 19 height 8
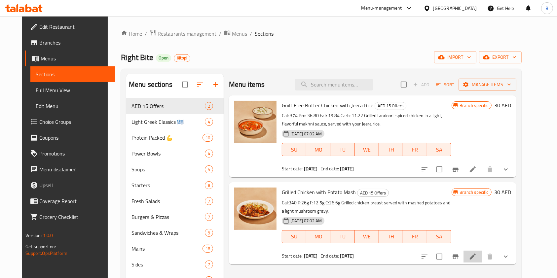
click at [482, 259] on li at bounding box center [472, 257] width 18 height 12
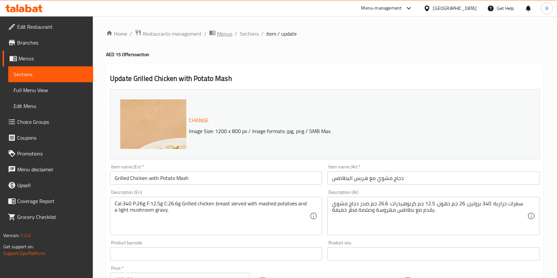
click at [216, 30] on span "breadcrumb" at bounding box center [213, 33] width 8 height 9
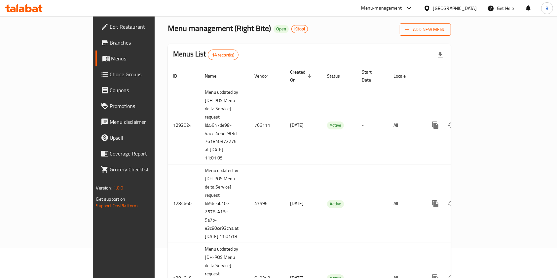
scroll to position [19, 0]
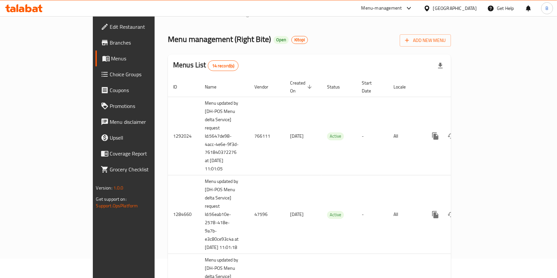
click at [354, 56] on div "Menus List 14 record(s)" at bounding box center [309, 65] width 283 height 22
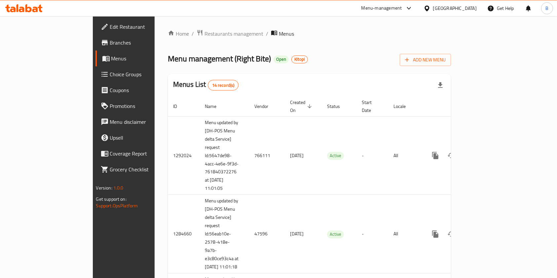
scroll to position [335, 0]
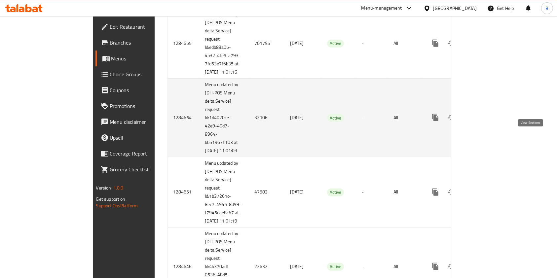
click at [491, 125] on link "enhanced table" at bounding box center [483, 118] width 16 height 16
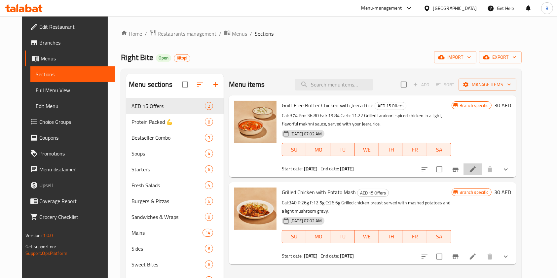
click at [482, 170] on li at bounding box center [472, 169] width 18 height 12
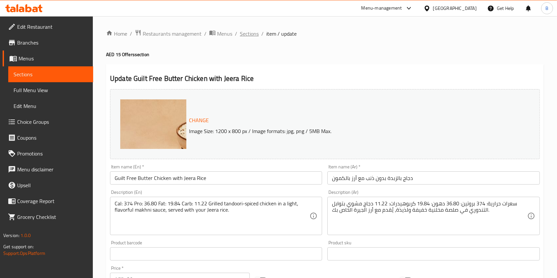
click at [247, 36] on span "Sections" at bounding box center [249, 34] width 19 height 8
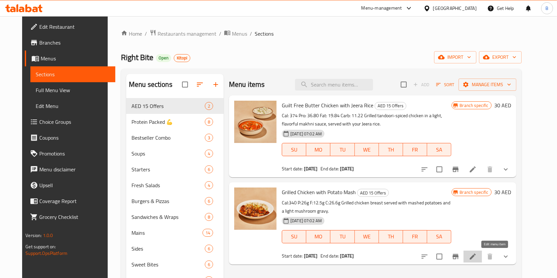
click at [476, 253] on icon at bounding box center [472, 257] width 8 height 8
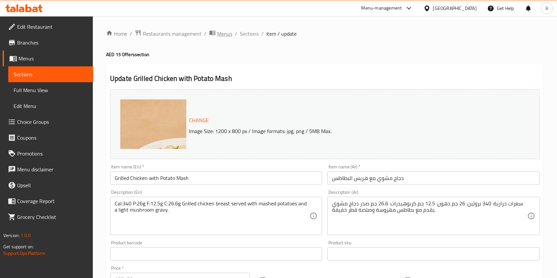
click at [217, 35] on span "Menus" at bounding box center [224, 34] width 15 height 8
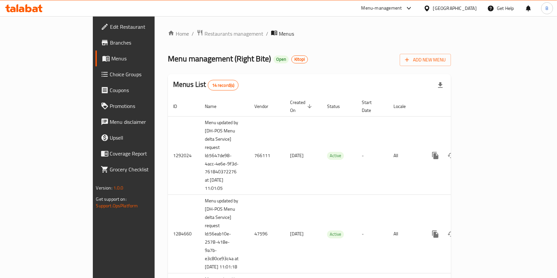
scroll to position [418, 0]
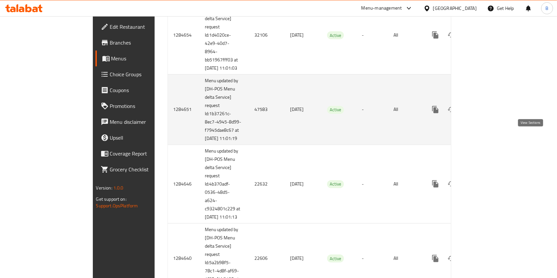
click at [486, 113] on icon "enhanced table" at bounding box center [483, 110] width 6 height 6
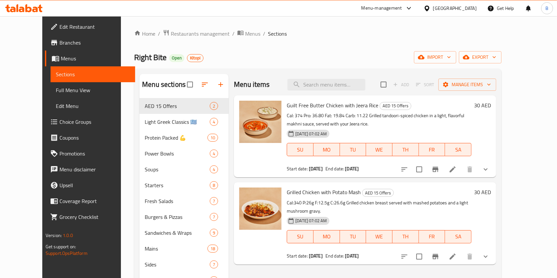
click at [493, 177] on div at bounding box center [444, 169] width 97 height 16
click at [462, 175] on li at bounding box center [452, 169] width 18 height 12
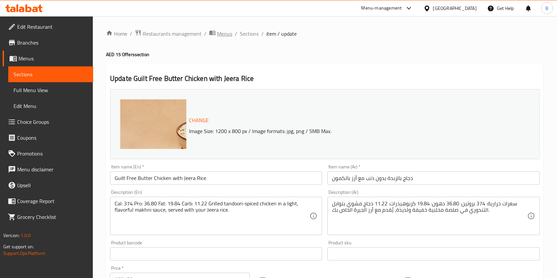
click at [223, 31] on span "Menus" at bounding box center [224, 34] width 15 height 8
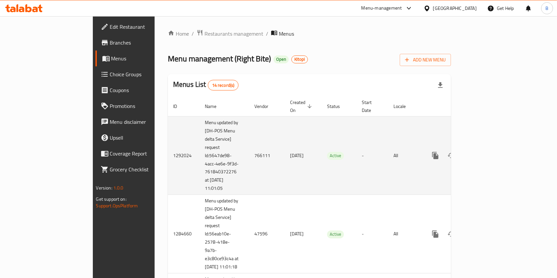
scroll to position [418, 0]
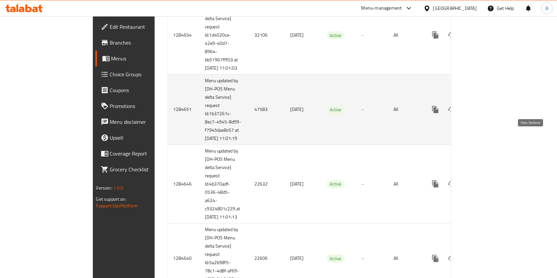
click at [491, 118] on link "enhanced table" at bounding box center [483, 110] width 16 height 16
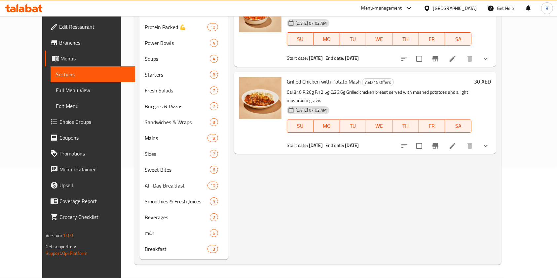
scroll to position [111, 0]
click at [496, 141] on div "Grilled Chicken with Potato Mash AED 15 Offers Cal:340 P:26g F:12.5g C:26.6g Gr…" at bounding box center [365, 113] width 262 height 82
click at [456, 142] on icon at bounding box center [452, 146] width 8 height 8
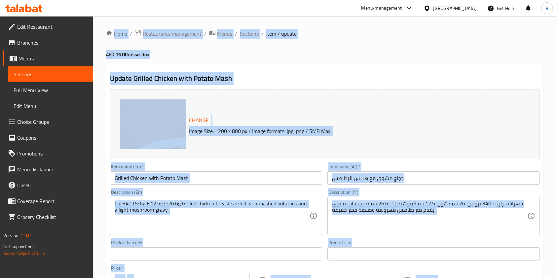
click at [230, 36] on span "Menus" at bounding box center [224, 34] width 15 height 8
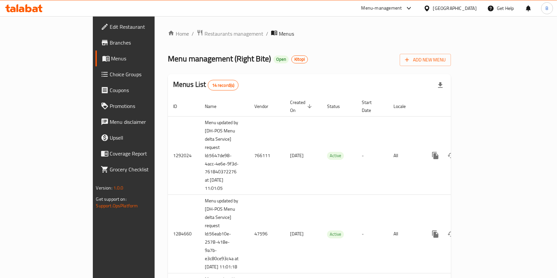
scroll to position [174, 0]
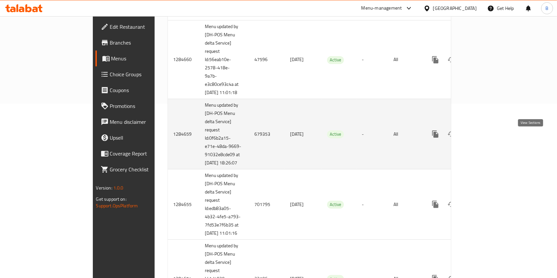
click at [487, 138] on icon "enhanced table" at bounding box center [483, 134] width 8 height 8
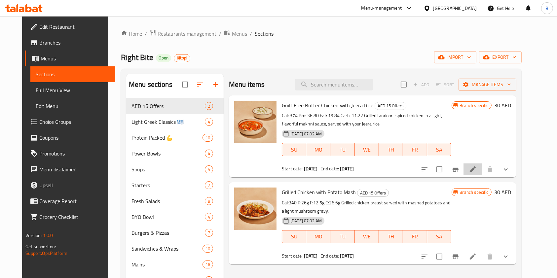
click at [482, 173] on li at bounding box center [472, 169] width 18 height 12
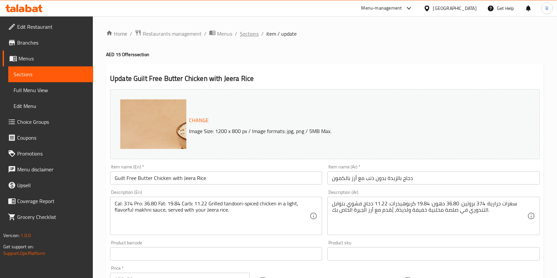
click at [250, 33] on span "Sections" at bounding box center [249, 34] width 19 height 8
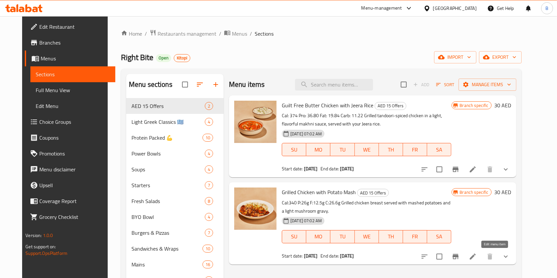
click at [476, 255] on icon at bounding box center [472, 257] width 8 height 8
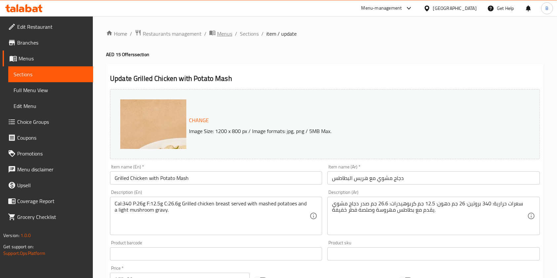
click at [217, 34] on span "Menus" at bounding box center [224, 34] width 15 height 8
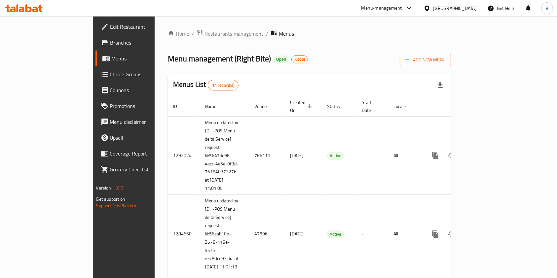
scroll to position [253, 0]
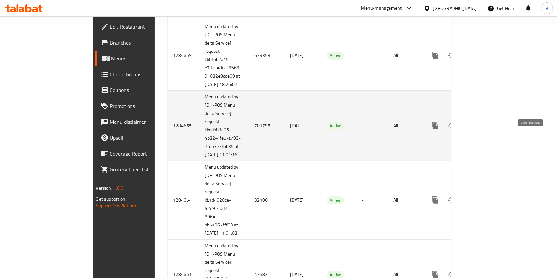
click at [487, 130] on icon "enhanced table" at bounding box center [483, 126] width 8 height 8
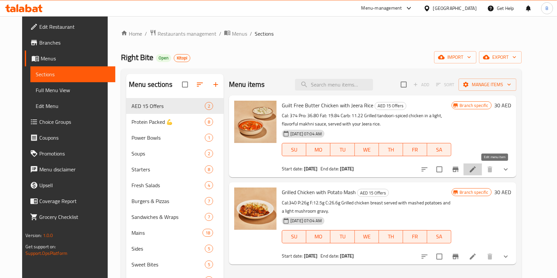
click at [476, 171] on icon at bounding box center [472, 169] width 8 height 8
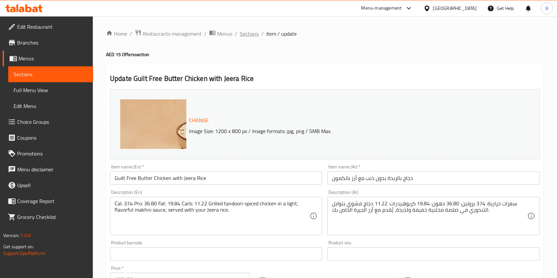
click at [254, 33] on span "Sections" at bounding box center [249, 34] width 19 height 8
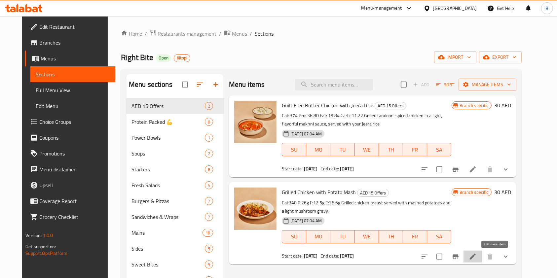
click at [476, 254] on icon at bounding box center [472, 257] width 8 height 8
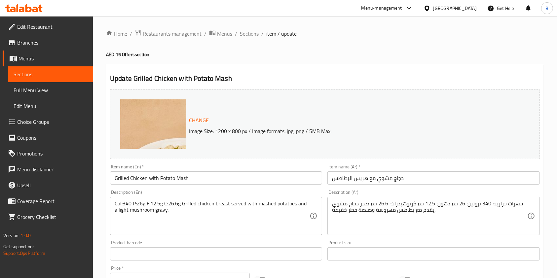
click at [223, 34] on span "Menus" at bounding box center [224, 34] width 15 height 8
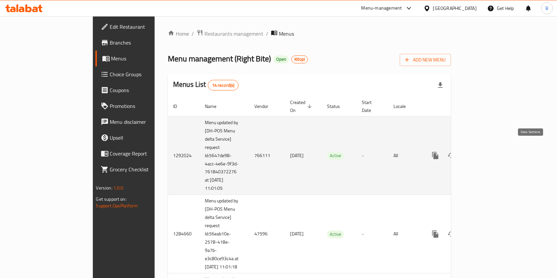
click at [487, 152] on icon "enhanced table" at bounding box center [483, 156] width 8 height 8
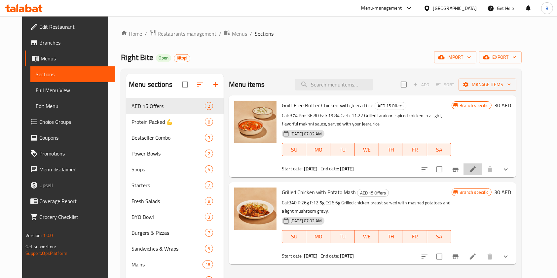
click at [482, 175] on li at bounding box center [472, 169] width 18 height 12
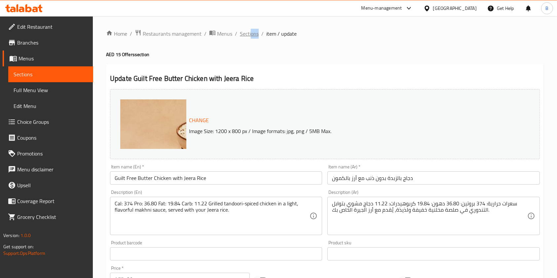
drag, startPoint x: 258, startPoint y: 37, endPoint x: 249, endPoint y: 34, distance: 9.4
click at [249, 34] on ol "Home / Restaurants management / Menus / Sections / item / update" at bounding box center [324, 33] width 437 height 9
click at [249, 34] on span "Sections" at bounding box center [249, 34] width 19 height 8
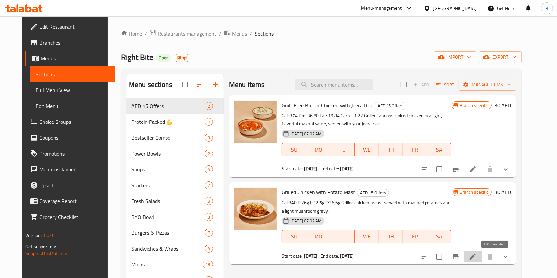
click at [475, 258] on icon at bounding box center [472, 257] width 6 height 6
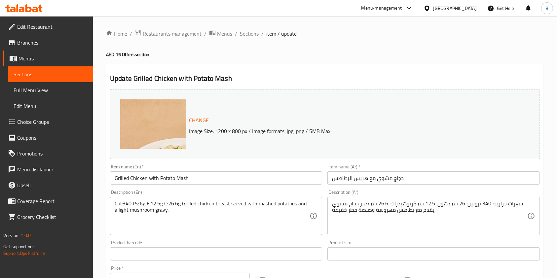
click at [225, 33] on span "Menus" at bounding box center [224, 34] width 15 height 8
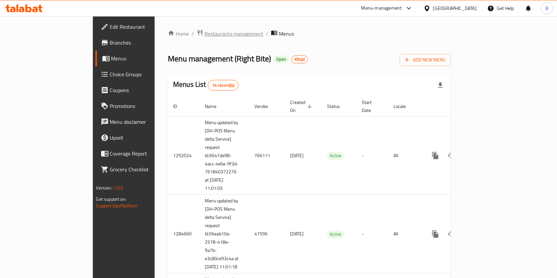
click at [204, 32] on span "Restaurants management" at bounding box center [233, 34] width 59 height 8
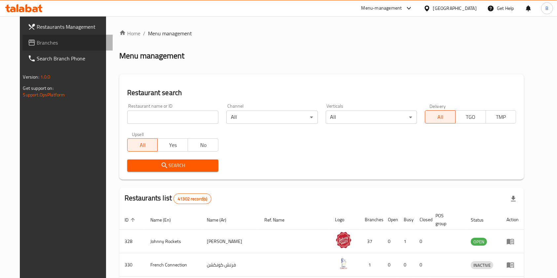
click at [22, 49] on link "Branches" at bounding box center [67, 43] width 90 height 16
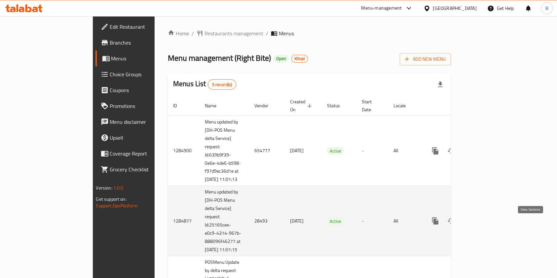
click at [487, 225] on icon "enhanced table" at bounding box center [483, 221] width 8 height 8
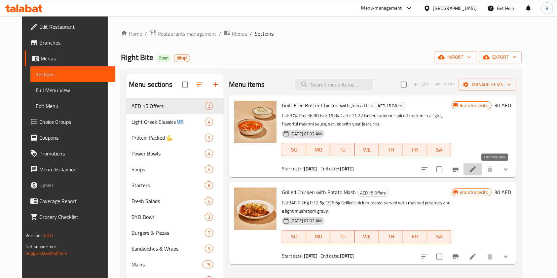
click at [476, 168] on icon at bounding box center [472, 169] width 8 height 8
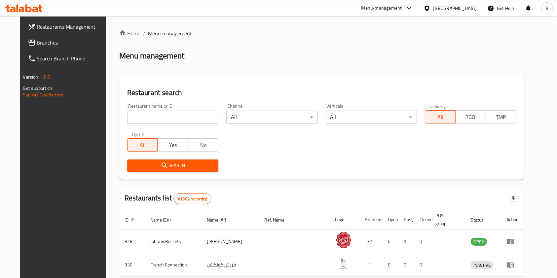
click at [24, 37] on link "Branches" at bounding box center [67, 43] width 90 height 16
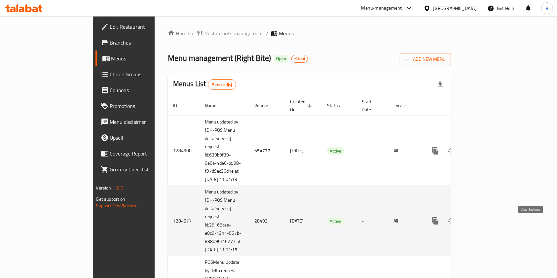
click at [491, 224] on link "enhanced table" at bounding box center [483, 221] width 16 height 16
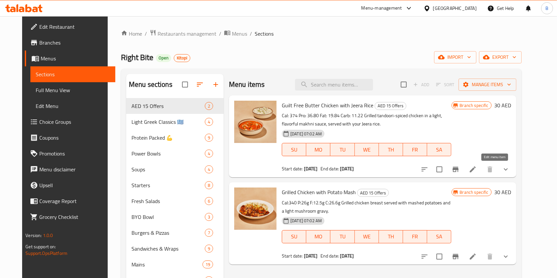
click at [476, 173] on icon at bounding box center [472, 169] width 8 height 8
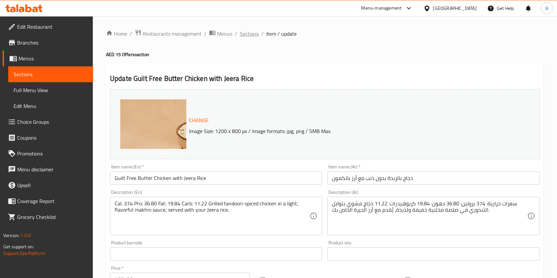
click at [248, 37] on span "Sections" at bounding box center [249, 34] width 19 height 8
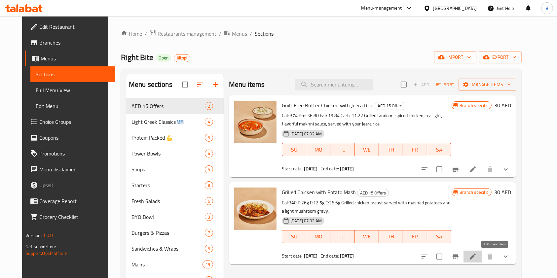
click at [476, 253] on icon at bounding box center [472, 257] width 8 height 8
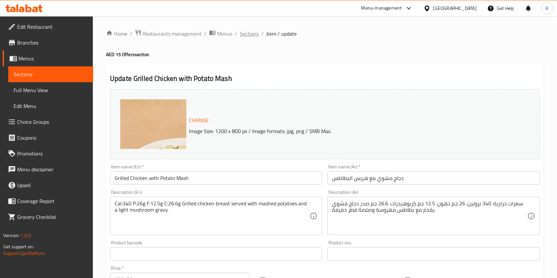
click at [254, 30] on span "Sections" at bounding box center [249, 34] width 19 height 8
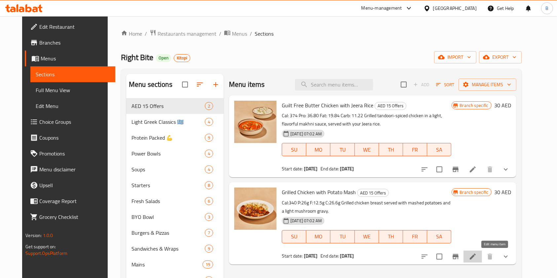
click at [476, 257] on icon at bounding box center [472, 257] width 8 height 8
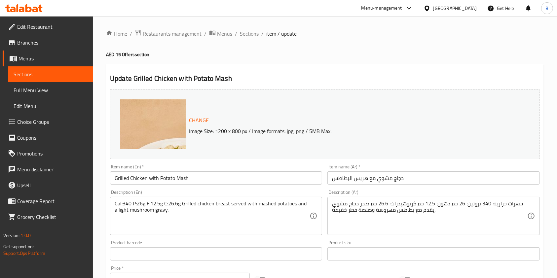
click at [220, 34] on span "Menus" at bounding box center [224, 34] width 15 height 8
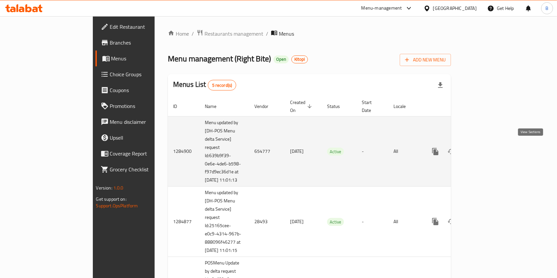
click at [491, 149] on link "enhanced table" at bounding box center [483, 152] width 16 height 16
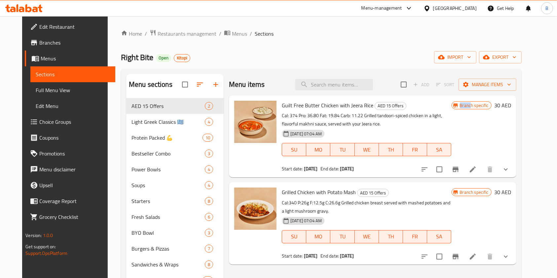
drag, startPoint x: 493, startPoint y: 160, endPoint x: 494, endPoint y: 163, distance: 3.7
click at [494, 163] on div "Guilt Free Butter Chicken with Jeera Rice AED 15 Offers Cal: 374 Pro: 36.80 Fat…" at bounding box center [396, 136] width 234 height 77
click at [482, 163] on li at bounding box center [472, 169] width 18 height 12
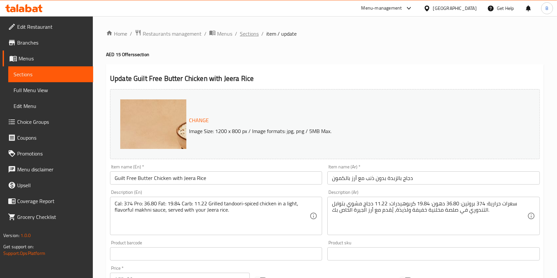
click at [244, 36] on span "Sections" at bounding box center [249, 34] width 19 height 8
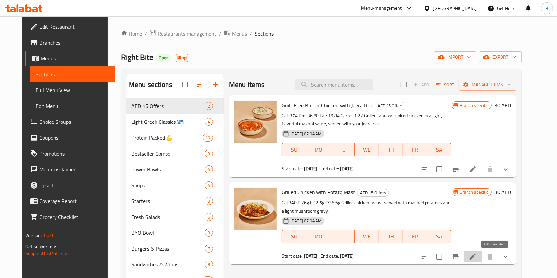
click at [476, 254] on icon at bounding box center [472, 257] width 8 height 8
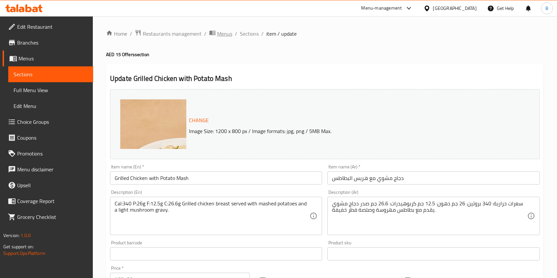
click at [225, 33] on span "Menus" at bounding box center [224, 34] width 15 height 8
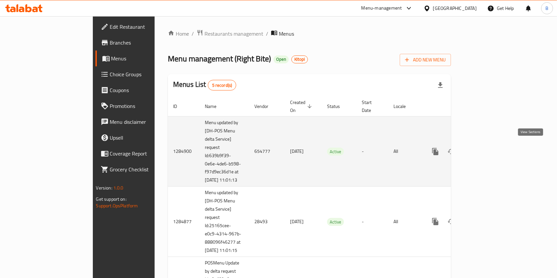
click at [486, 149] on icon "enhanced table" at bounding box center [483, 152] width 6 height 6
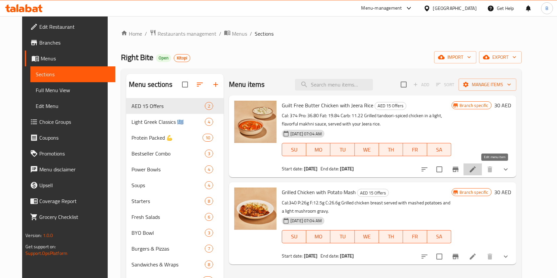
click at [476, 166] on icon at bounding box center [472, 169] width 8 height 8
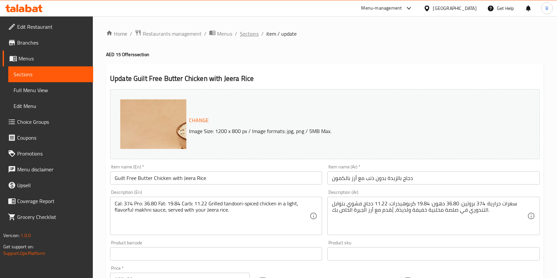
click at [251, 36] on span "Sections" at bounding box center [249, 34] width 19 height 8
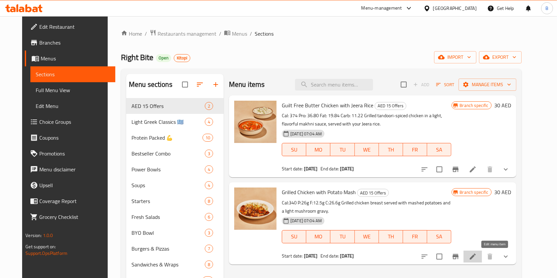
click at [476, 255] on icon at bounding box center [472, 257] width 8 height 8
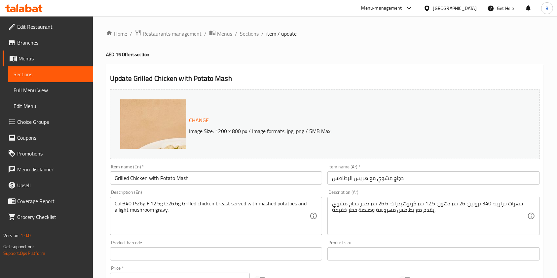
click at [226, 32] on span "Menus" at bounding box center [224, 34] width 15 height 8
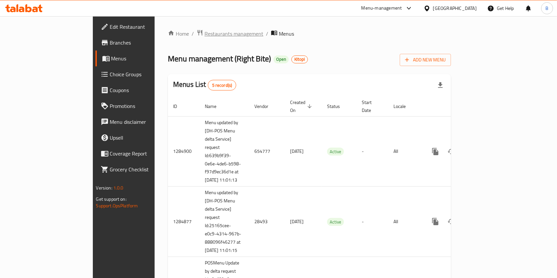
click at [204, 37] on span "Restaurants management" at bounding box center [233, 34] width 59 height 8
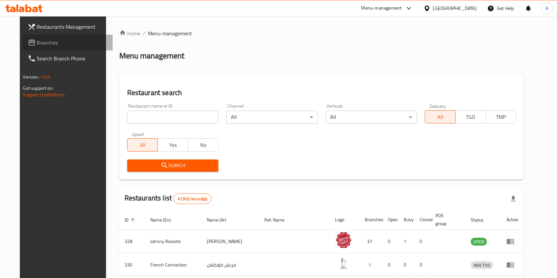
click at [37, 42] on span "Branches" at bounding box center [72, 43] width 71 height 8
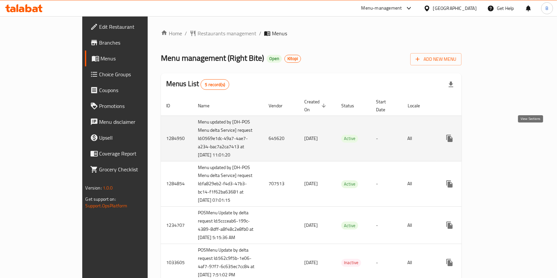
click at [501, 138] on icon "enhanced table" at bounding box center [497, 138] width 8 height 8
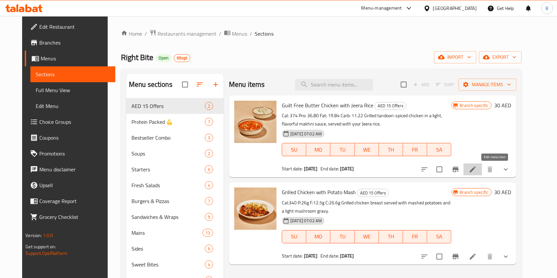
click at [476, 170] on icon at bounding box center [472, 169] width 8 height 8
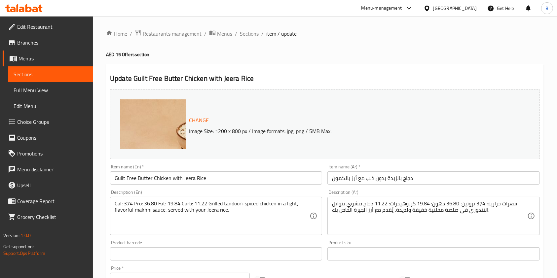
click at [247, 30] on span "Sections" at bounding box center [249, 34] width 19 height 8
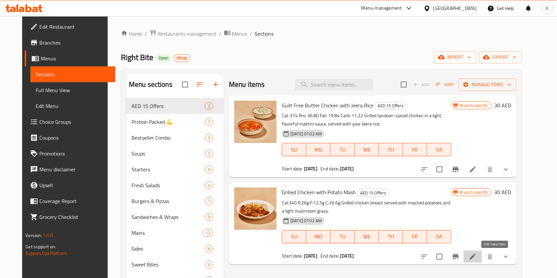
click at [475, 259] on icon at bounding box center [472, 257] width 6 height 6
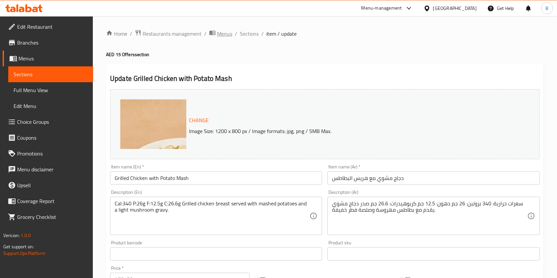
click at [225, 32] on span "Menus" at bounding box center [224, 34] width 15 height 8
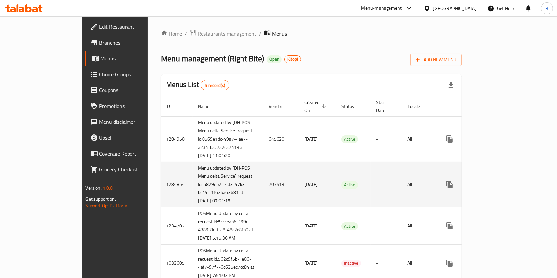
click at [263, 191] on td "707513" at bounding box center [281, 185] width 36 height 46
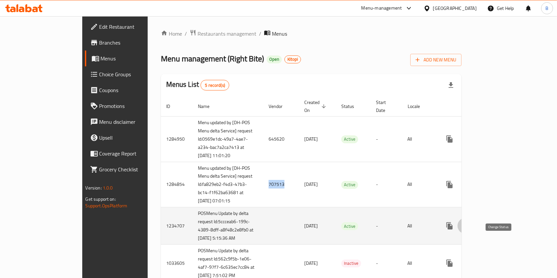
click at [469, 230] on icon "enhanced table" at bounding box center [465, 226] width 8 height 8
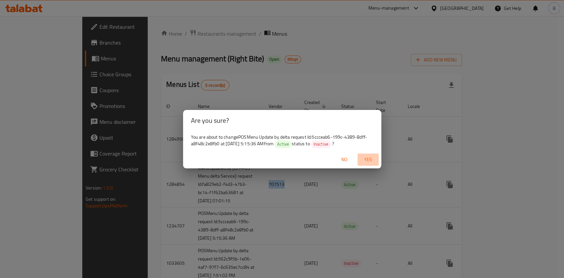
click at [365, 156] on span "Yes" at bounding box center [368, 160] width 16 height 8
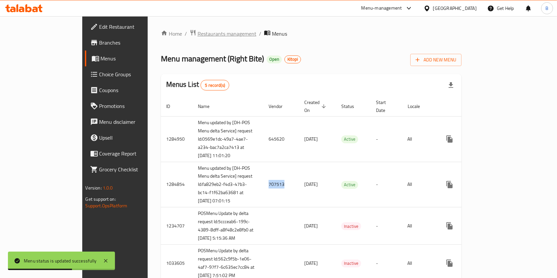
click at [197, 31] on span "Restaurants management" at bounding box center [226, 34] width 59 height 8
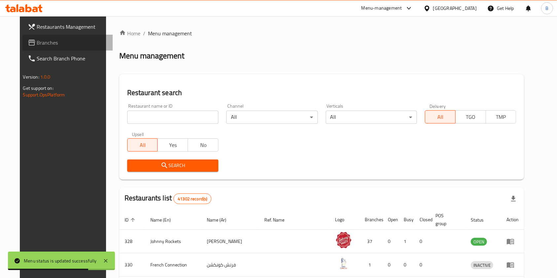
click at [37, 44] on span "Branches" at bounding box center [72, 43] width 71 height 8
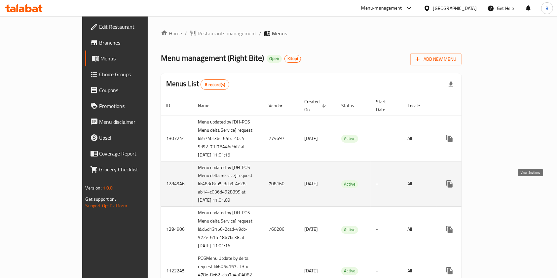
click at [501, 188] on icon "enhanced table" at bounding box center [497, 184] width 8 height 8
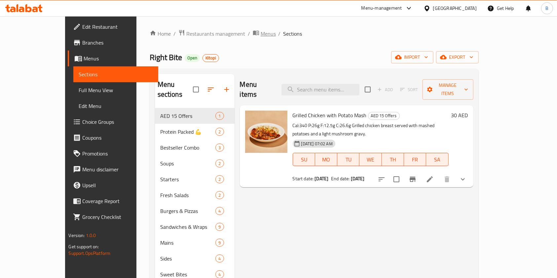
click at [260, 36] on span "Menus" at bounding box center [267, 34] width 15 height 8
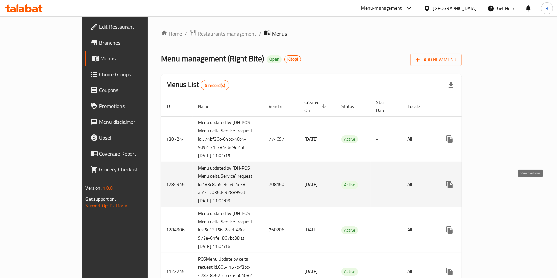
click at [501, 187] on icon "enhanced table" at bounding box center [497, 185] width 8 height 8
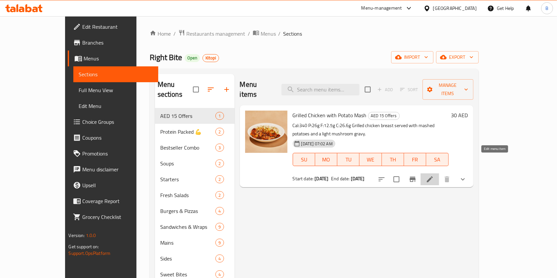
click at [433, 175] on icon at bounding box center [430, 179] width 8 height 8
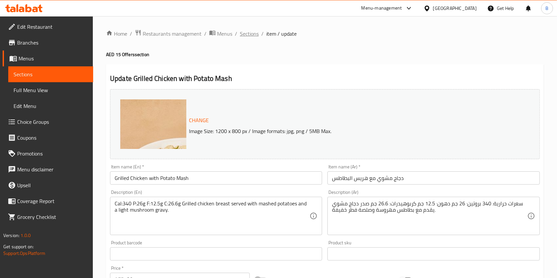
click at [252, 33] on span "Sections" at bounding box center [249, 34] width 19 height 8
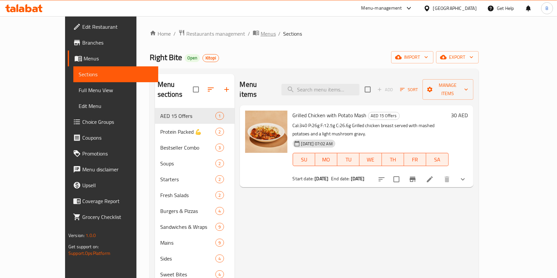
click at [253, 30] on icon "breadcrumb" at bounding box center [256, 32] width 7 height 7
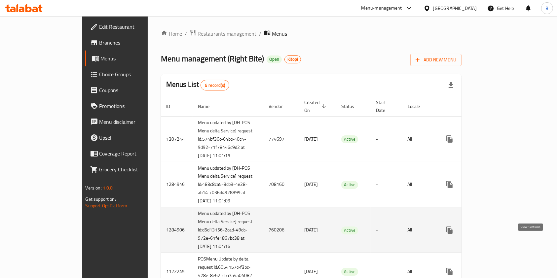
click at [501, 234] on icon "enhanced table" at bounding box center [497, 230] width 8 height 8
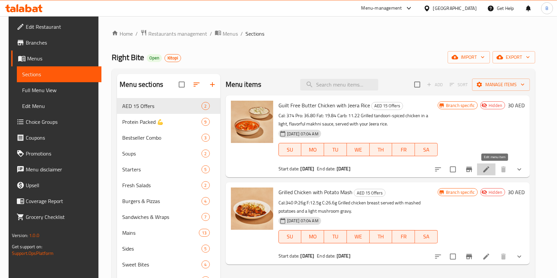
click at [490, 166] on icon at bounding box center [486, 169] width 8 height 8
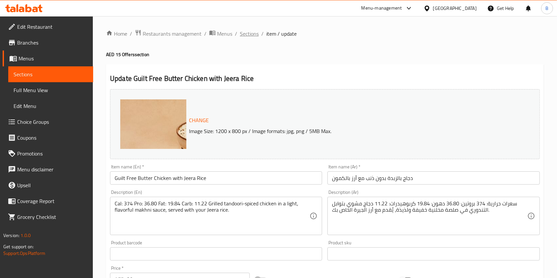
click at [252, 35] on span "Sections" at bounding box center [249, 34] width 19 height 8
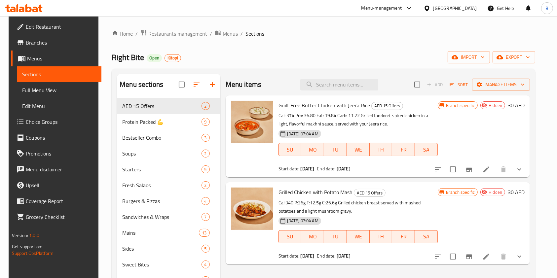
click at [491, 249] on div at bounding box center [478, 257] width 97 height 16
click at [489, 256] on icon at bounding box center [486, 257] width 6 height 6
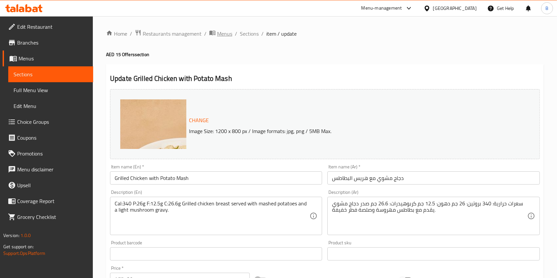
click at [222, 32] on span "Menus" at bounding box center [224, 34] width 15 height 8
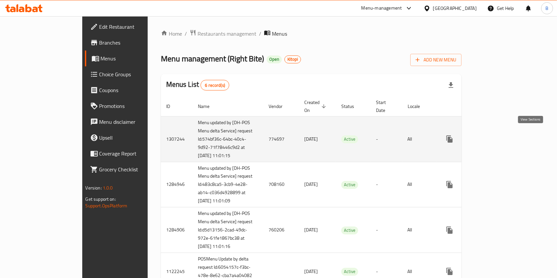
click at [501, 135] on icon "enhanced table" at bounding box center [497, 139] width 8 height 8
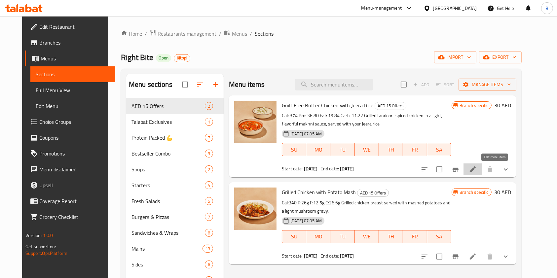
click at [475, 169] on icon at bounding box center [472, 169] width 6 height 6
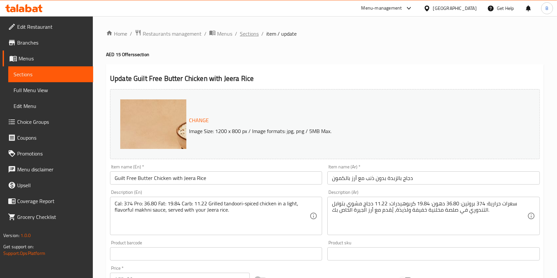
click at [247, 31] on span "Sections" at bounding box center [249, 34] width 19 height 8
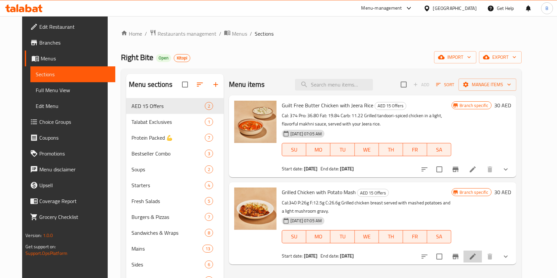
click at [482, 261] on li at bounding box center [472, 257] width 18 height 12
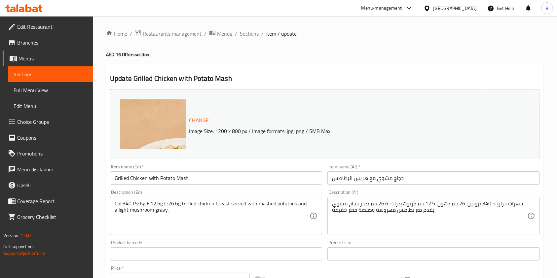
click at [225, 31] on span "Menus" at bounding box center [224, 34] width 15 height 8
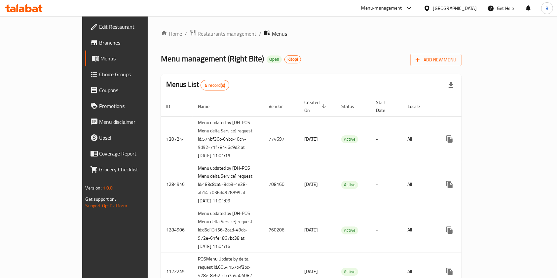
click at [197, 38] on span "Restaurants management" at bounding box center [226, 34] width 59 height 8
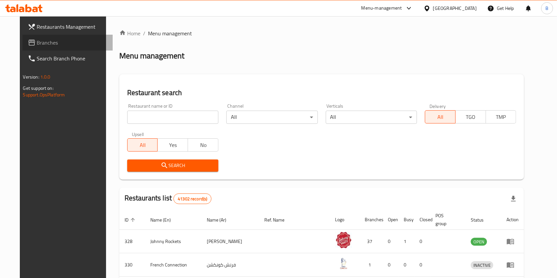
click at [40, 46] on span "Branches" at bounding box center [72, 43] width 71 height 8
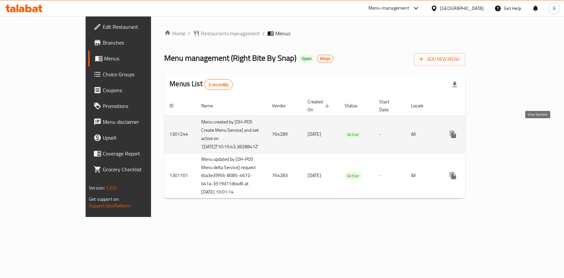
click at [503, 132] on icon "enhanced table" at bounding box center [500, 134] width 6 height 6
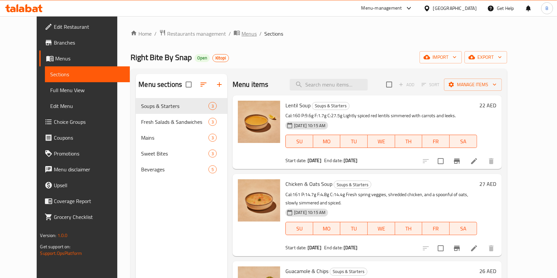
click at [241, 33] on span "Menus" at bounding box center [248, 34] width 15 height 8
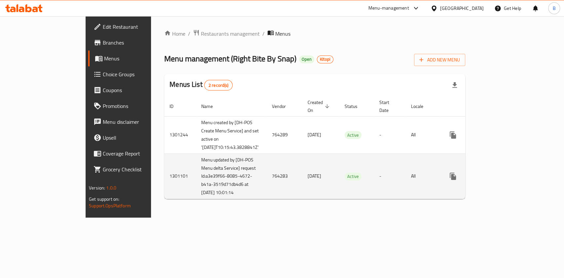
click at [266, 183] on td "764283" at bounding box center [284, 177] width 36 height 46
click at [503, 179] on icon "enhanced table" at bounding box center [500, 176] width 6 height 6
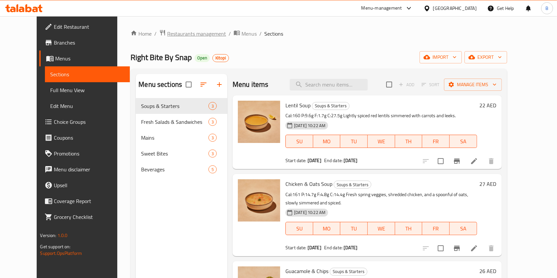
click at [178, 32] on span "Restaurants management" at bounding box center [196, 34] width 59 height 8
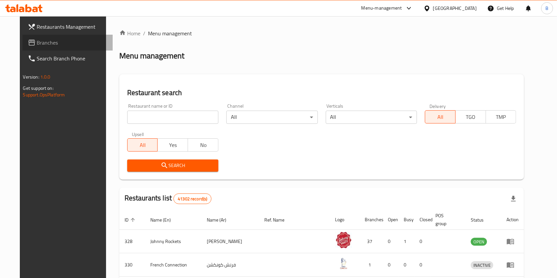
click at [47, 47] on link "Branches" at bounding box center [67, 43] width 90 height 16
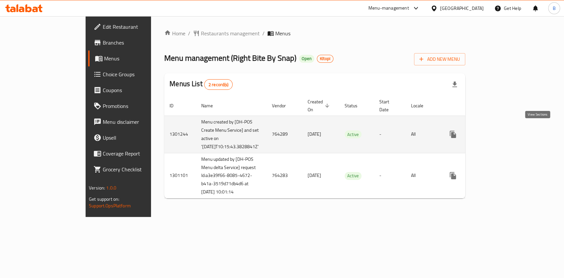
click at [504, 130] on icon "enhanced table" at bounding box center [500, 134] width 8 height 8
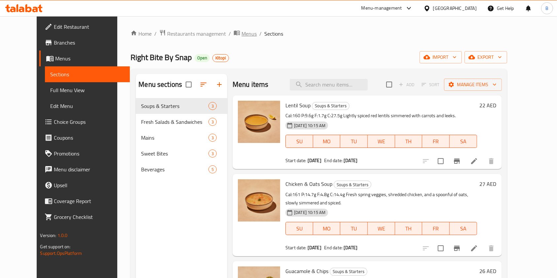
click at [241, 34] on span "Menus" at bounding box center [248, 34] width 15 height 8
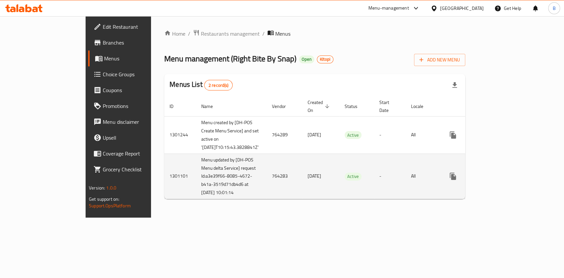
click at [164, 181] on td "1301101" at bounding box center [180, 177] width 32 height 46
click at [266, 181] on td "764283" at bounding box center [284, 177] width 36 height 46
copy td "764283"
click at [266, 181] on td "764283" at bounding box center [284, 177] width 36 height 46
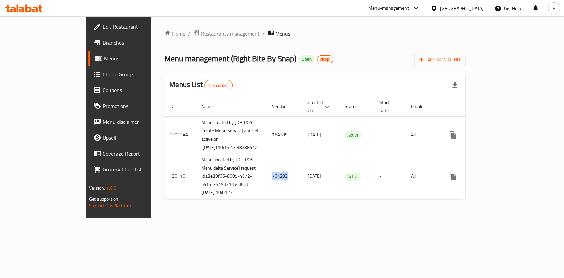
click at [201, 37] on span "Restaurants management" at bounding box center [230, 34] width 59 height 8
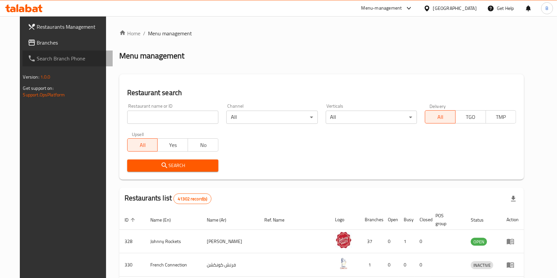
click at [39, 51] on link "Search Branch Phone" at bounding box center [67, 59] width 90 height 16
click at [37, 40] on span "Branches" at bounding box center [72, 43] width 71 height 8
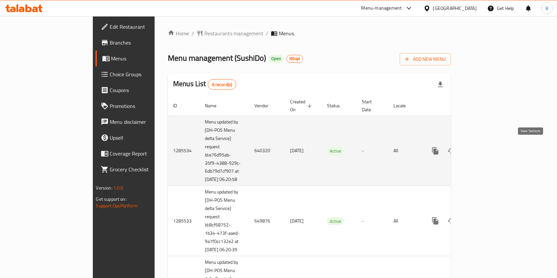
click at [487, 147] on icon "enhanced table" at bounding box center [483, 151] width 8 height 8
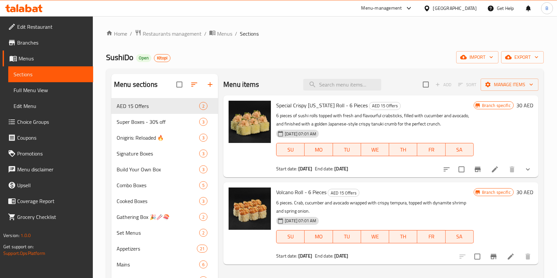
click at [323, 108] on span "Special Crispy [US_STATE] Roll - 6 Pieces" at bounding box center [321, 105] width 91 height 10
copy h6 "Special Crispy [US_STATE] Roll - 6 Pieces"
click at [323, 108] on span "Special Crispy [US_STATE] Roll - 6 Pieces" at bounding box center [321, 105] width 91 height 10
click at [305, 190] on span "Volcano Roll - 6 Pieces" at bounding box center [301, 192] width 50 height 10
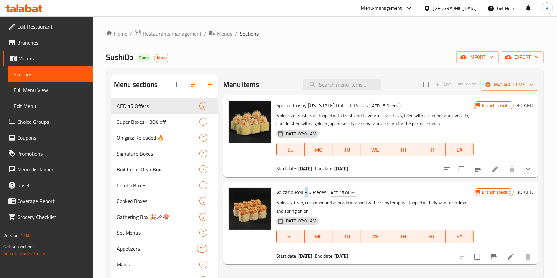
click at [305, 190] on span "Volcano Roll - 6 Pieces" at bounding box center [301, 192] width 50 height 10
copy span "-"
click at [305, 190] on span "Volcano Roll - 6 Pieces" at bounding box center [301, 192] width 50 height 10
click at [496, 169] on icon at bounding box center [495, 169] width 6 height 6
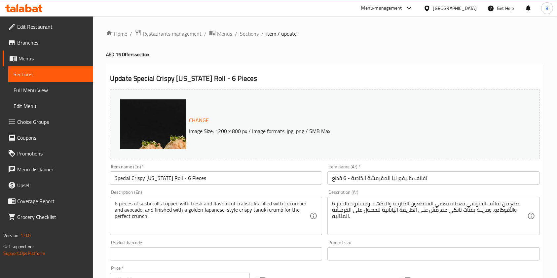
click at [249, 32] on span "Sections" at bounding box center [249, 34] width 19 height 8
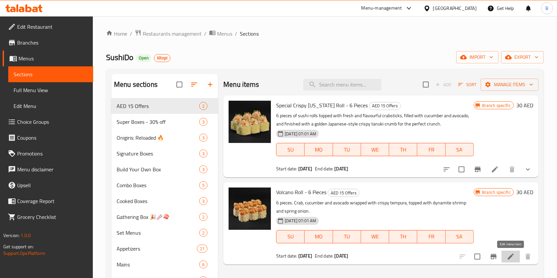
click at [509, 259] on icon at bounding box center [510, 257] width 8 height 8
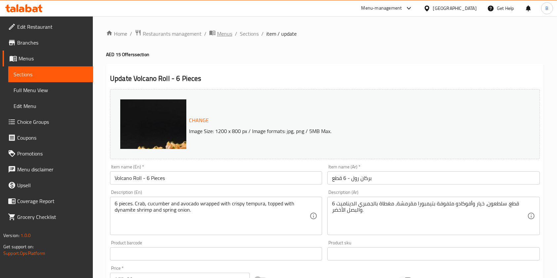
drag, startPoint x: 225, startPoint y: 28, endPoint x: 225, endPoint y: 33, distance: 5.0
click at [225, 33] on div "Home / Restaurants management / Menus / Sections / item / update AED 15 Offers …" at bounding box center [325, 247] width 464 height 462
click at [225, 33] on span "Menus" at bounding box center [224, 34] width 15 height 8
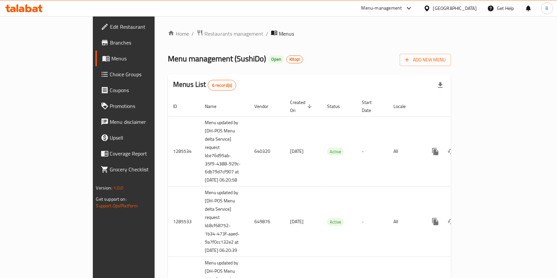
scroll to position [166, 0]
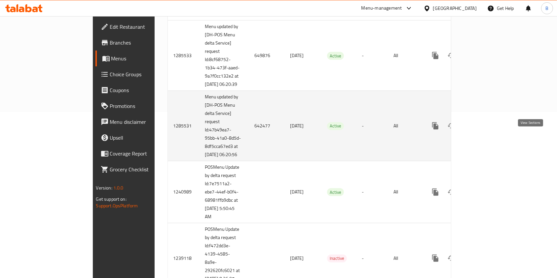
click at [487, 130] on icon "enhanced table" at bounding box center [483, 126] width 8 height 8
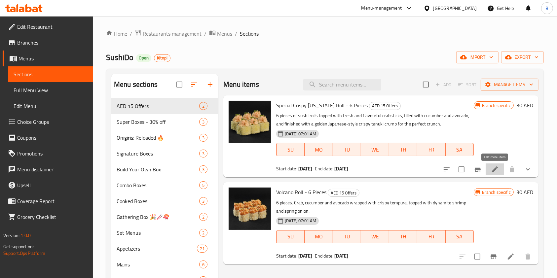
click at [494, 170] on icon at bounding box center [495, 169] width 6 height 6
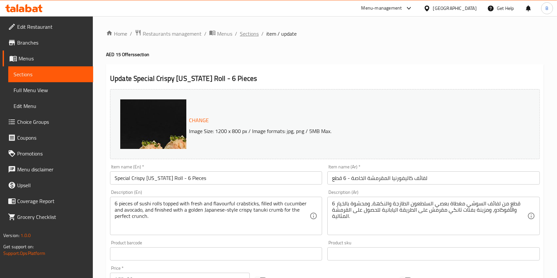
click at [246, 30] on span "Sections" at bounding box center [249, 34] width 19 height 8
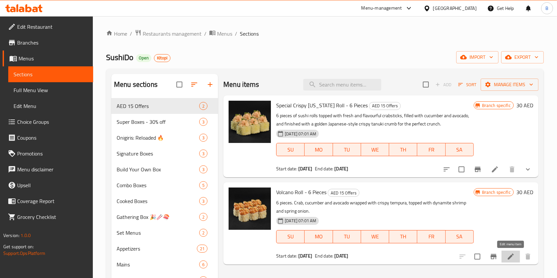
click at [507, 255] on icon at bounding box center [510, 257] width 8 height 8
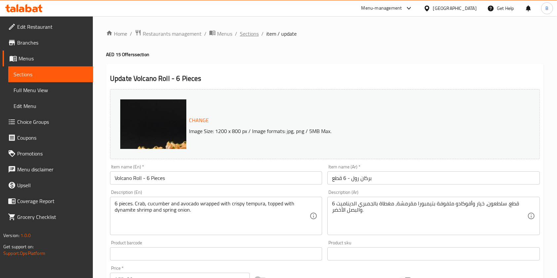
click at [247, 33] on span "Sections" at bounding box center [249, 34] width 19 height 8
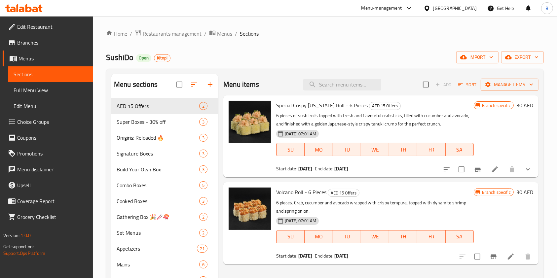
click at [214, 36] on icon "breadcrumb" at bounding box center [212, 32] width 7 height 7
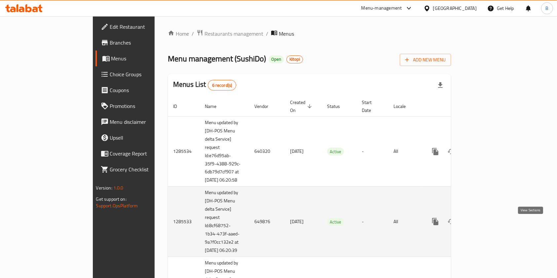
click at [487, 225] on icon "enhanced table" at bounding box center [483, 222] width 8 height 8
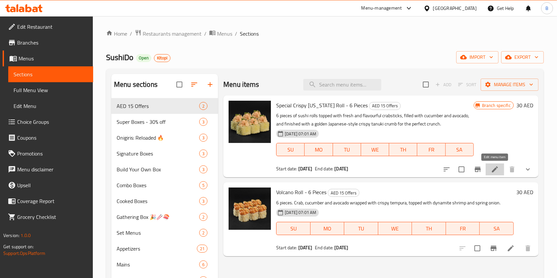
click at [493, 169] on icon at bounding box center [495, 169] width 8 height 8
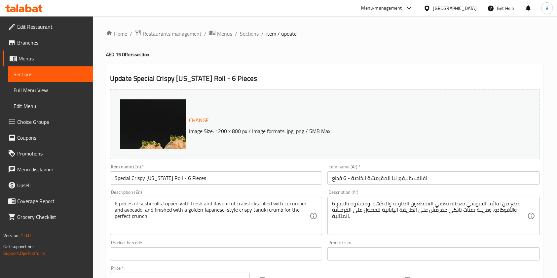
click at [251, 35] on span "Sections" at bounding box center [249, 34] width 19 height 8
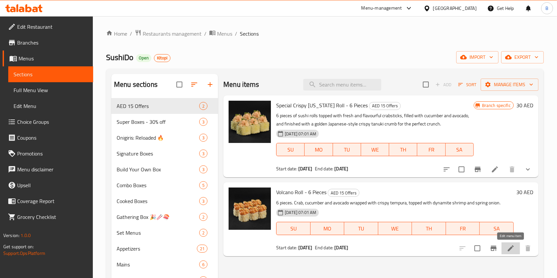
click at [509, 246] on icon at bounding box center [510, 248] width 8 height 8
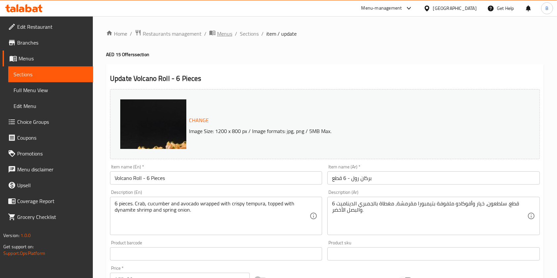
click at [223, 33] on span "Menus" at bounding box center [224, 34] width 15 height 8
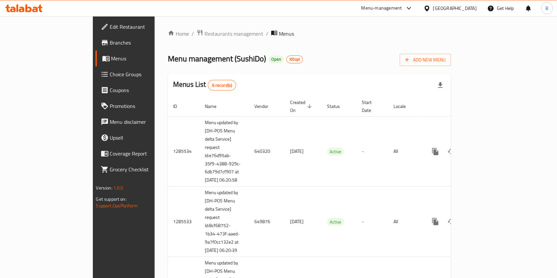
scroll to position [166, 0]
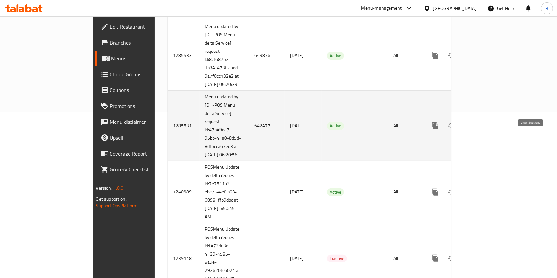
click at [487, 130] on icon "enhanced table" at bounding box center [483, 126] width 8 height 8
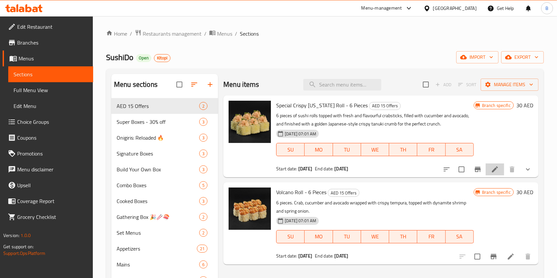
click at [498, 164] on li at bounding box center [494, 169] width 18 height 12
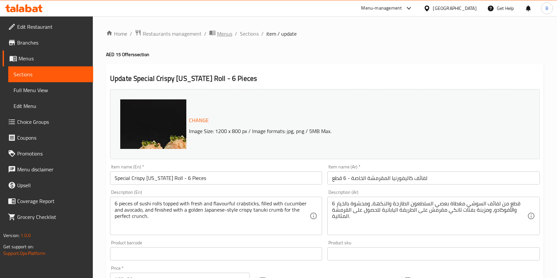
click at [219, 33] on span "Menus" at bounding box center [224, 34] width 15 height 8
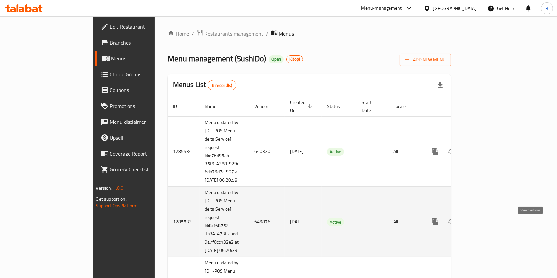
click at [487, 225] on icon "enhanced table" at bounding box center [483, 222] width 8 height 8
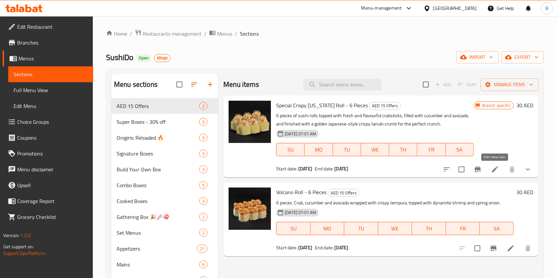
click at [495, 171] on icon at bounding box center [495, 169] width 8 height 8
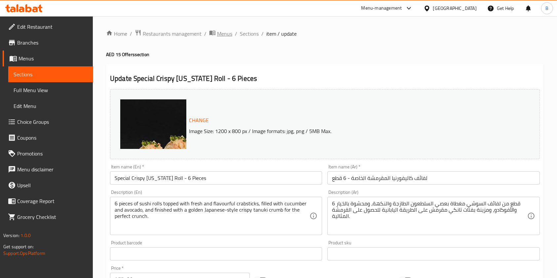
click at [226, 30] on span "Menus" at bounding box center [224, 34] width 15 height 8
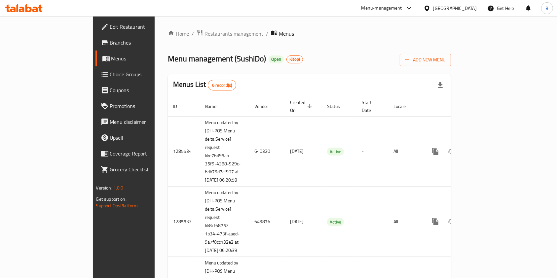
click at [204, 33] on span "Restaurants management" at bounding box center [233, 34] width 59 height 8
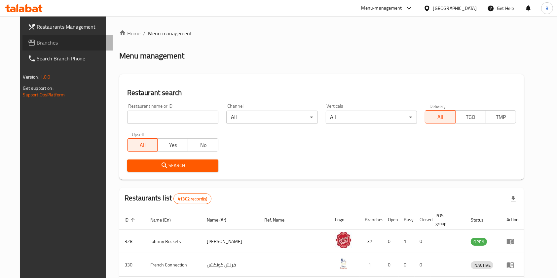
click at [42, 40] on span "Branches" at bounding box center [72, 43] width 71 height 8
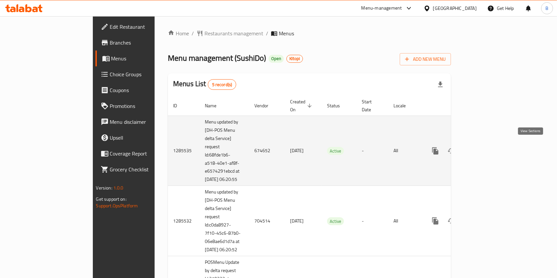
click at [491, 143] on link "enhanced table" at bounding box center [483, 151] width 16 height 16
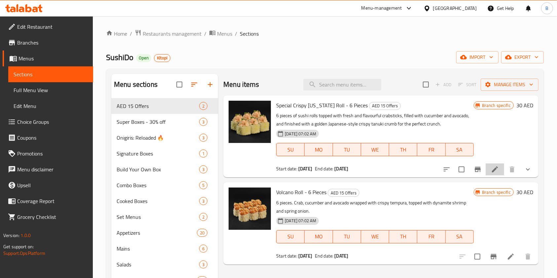
click at [494, 174] on li at bounding box center [494, 169] width 18 height 12
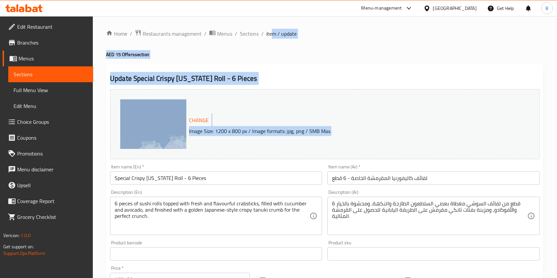
drag, startPoint x: 424, startPoint y: 152, endPoint x: 275, endPoint y: 33, distance: 190.8
click at [245, 33] on span "Sections" at bounding box center [249, 34] width 19 height 8
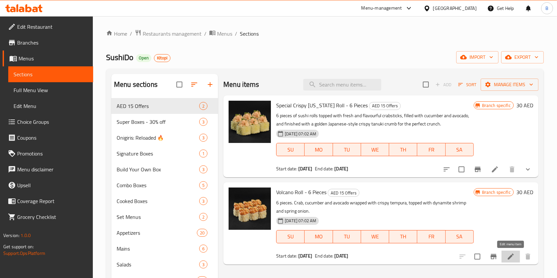
click at [510, 257] on icon at bounding box center [510, 257] width 6 height 6
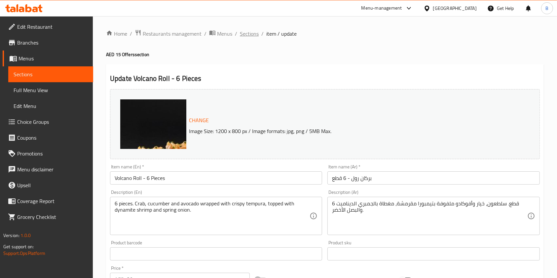
click at [244, 33] on span "Sections" at bounding box center [249, 34] width 19 height 8
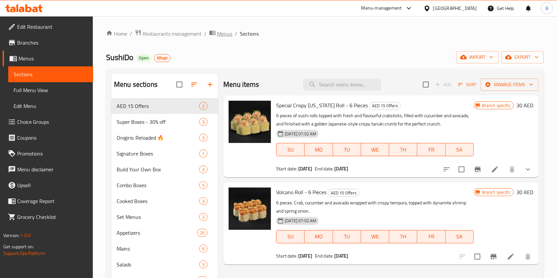
click at [221, 31] on span "Menus" at bounding box center [224, 34] width 15 height 8
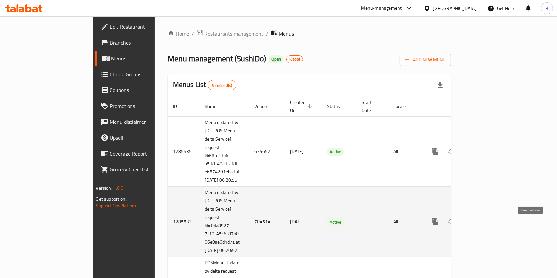
click at [487, 225] on icon "enhanced table" at bounding box center [483, 222] width 8 height 8
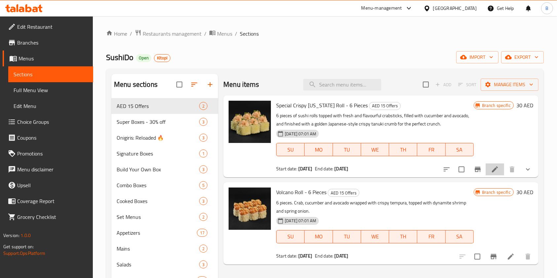
click at [501, 169] on li at bounding box center [494, 169] width 18 height 12
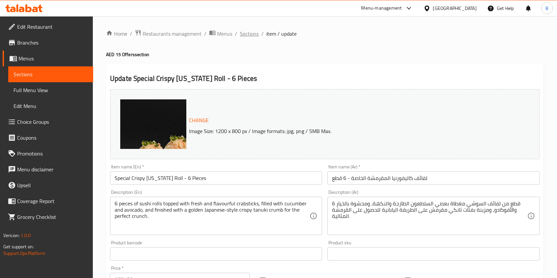
drag, startPoint x: 248, startPoint y: 39, endPoint x: 245, endPoint y: 32, distance: 7.1
click at [245, 32] on span "Sections" at bounding box center [249, 34] width 19 height 8
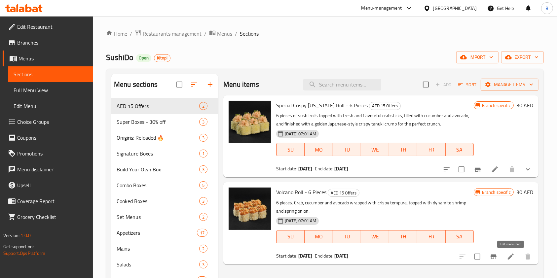
click at [507, 258] on icon at bounding box center [510, 257] width 8 height 8
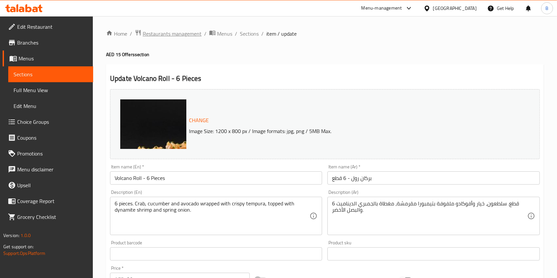
drag, startPoint x: 175, startPoint y: 40, endPoint x: 168, endPoint y: 33, distance: 10.3
click at [168, 33] on div "Home / Restaurants management / Menus / Sections / item / update AED 15 Offers …" at bounding box center [324, 246] width 437 height 435
click at [168, 33] on span "Restaurants management" at bounding box center [172, 34] width 59 height 8
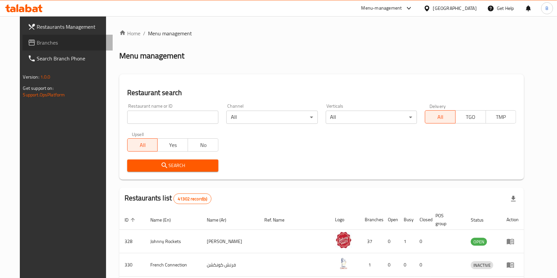
click at [28, 44] on icon at bounding box center [32, 43] width 8 height 8
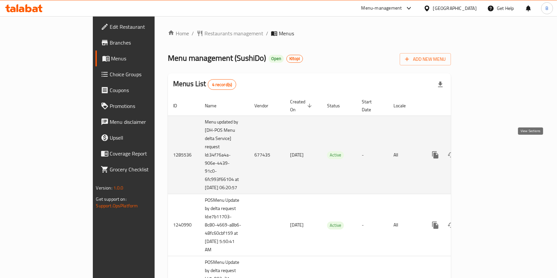
click at [487, 151] on icon "enhanced table" at bounding box center [483, 155] width 8 height 8
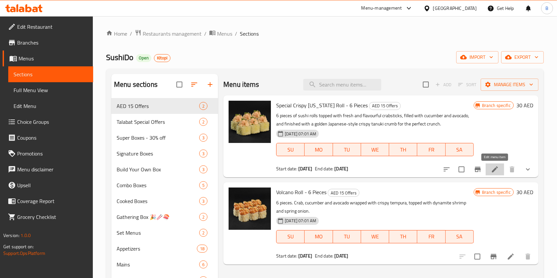
click at [493, 167] on icon at bounding box center [495, 169] width 8 height 8
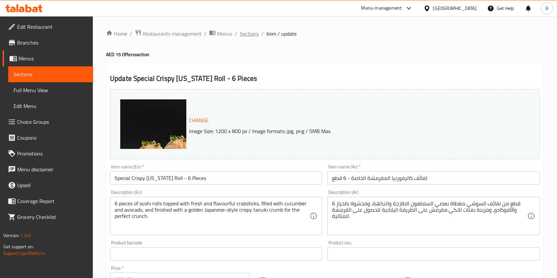
click at [251, 34] on span "Sections" at bounding box center [249, 34] width 19 height 8
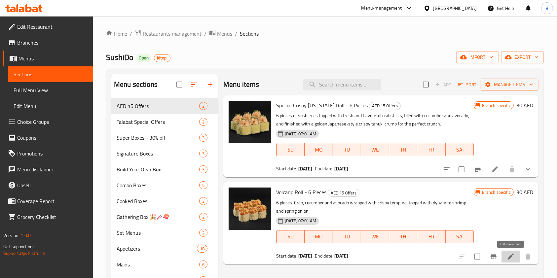
click at [508, 253] on icon at bounding box center [510, 257] width 8 height 8
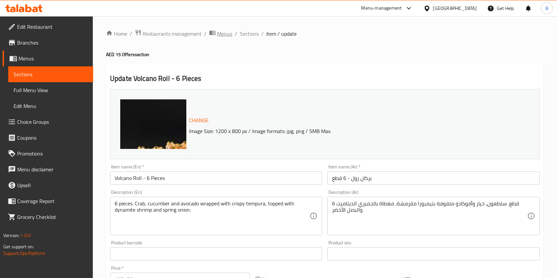
click at [218, 37] on span "Menus" at bounding box center [224, 34] width 15 height 8
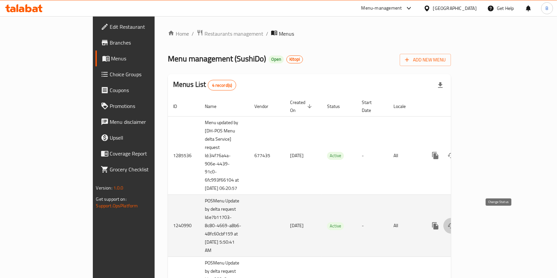
click at [459, 218] on button "enhanced table" at bounding box center [451, 226] width 16 height 16
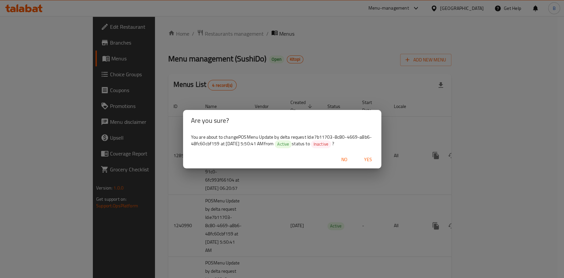
click at [373, 160] on span "Yes" at bounding box center [368, 160] width 16 height 8
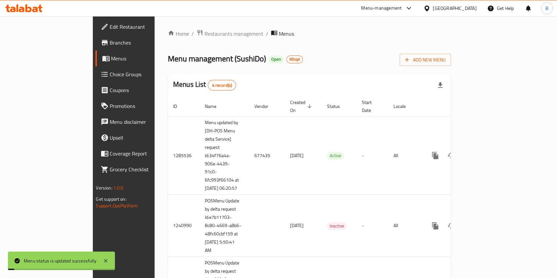
click at [204, 33] on span "Restaurants management" at bounding box center [233, 34] width 59 height 8
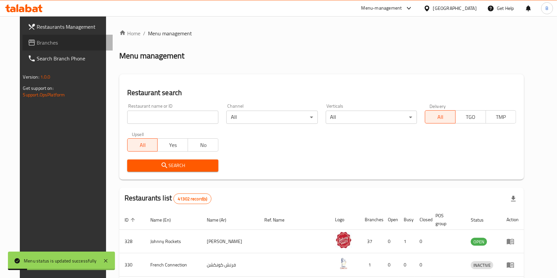
click at [38, 45] on span "Branches" at bounding box center [72, 43] width 71 height 8
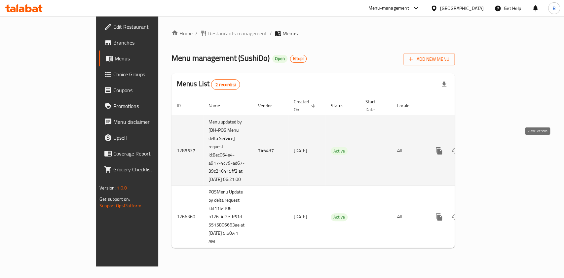
click at [494, 147] on link "enhanced table" at bounding box center [486, 151] width 16 height 16
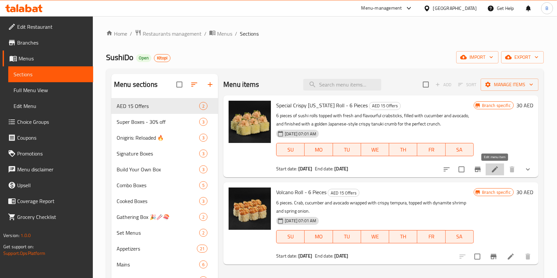
click at [494, 173] on icon at bounding box center [495, 169] width 8 height 8
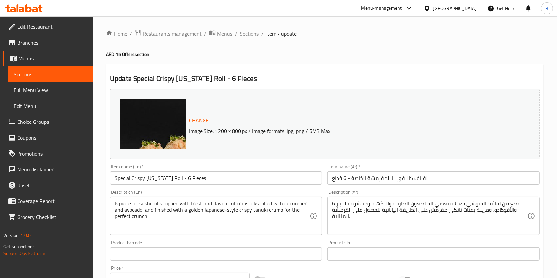
click at [249, 35] on span "Sections" at bounding box center [249, 34] width 19 height 8
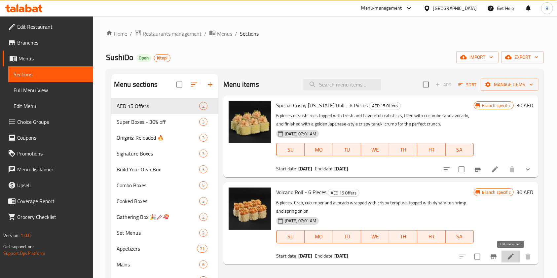
click at [510, 253] on icon at bounding box center [510, 257] width 8 height 8
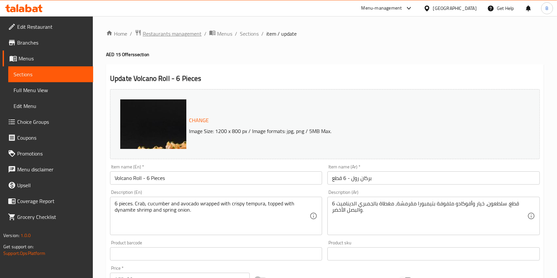
click at [154, 33] on span "Restaurants management" at bounding box center [172, 34] width 59 height 8
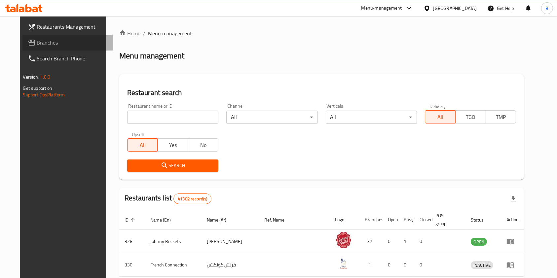
click at [37, 46] on span "Branches" at bounding box center [72, 43] width 71 height 8
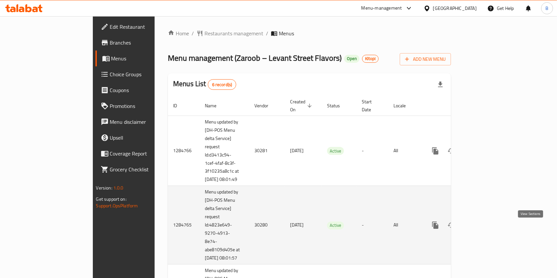
click at [487, 228] on icon "enhanced table" at bounding box center [483, 225] width 8 height 8
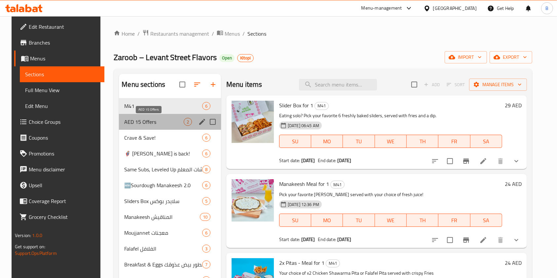
click at [135, 122] on span "AED 15 Offers" at bounding box center [153, 122] width 59 height 8
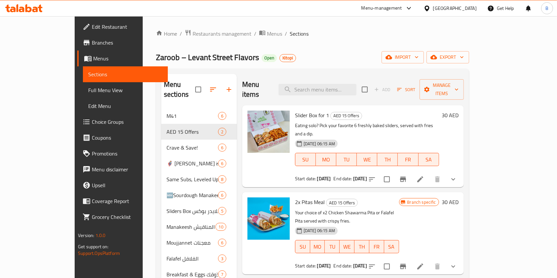
click at [295, 110] on span "Slider Box for 1" at bounding box center [312, 115] width 34 height 10
copy span "Box"
click at [295, 110] on span "Slider Box for 1" at bounding box center [312, 115] width 34 height 10
click at [296, 197] on span "2x Pitas Meal" at bounding box center [310, 202] width 30 height 10
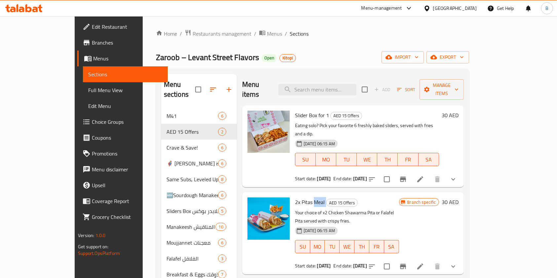
click at [296, 197] on span "2x Pitas Meal" at bounding box center [310, 202] width 30 height 10
copy h6 "2x Pitas Meal"
click at [296, 197] on span "2x Pitas Meal" at bounding box center [310, 202] width 30 height 10
click at [424, 175] on icon at bounding box center [420, 179] width 8 height 8
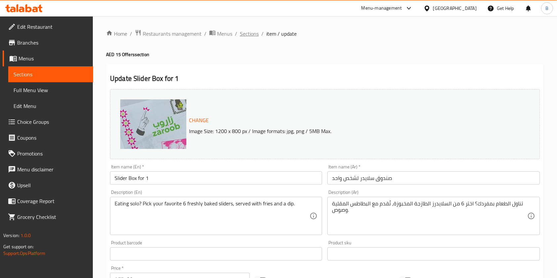
click at [249, 35] on span "Sections" at bounding box center [249, 34] width 19 height 8
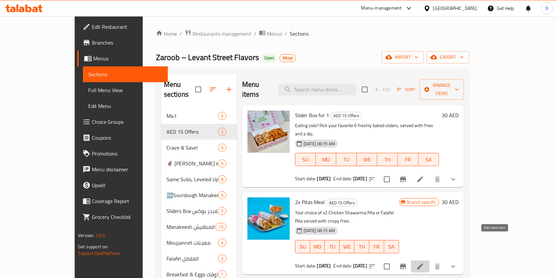
click at [423, 263] on icon at bounding box center [420, 266] width 6 height 6
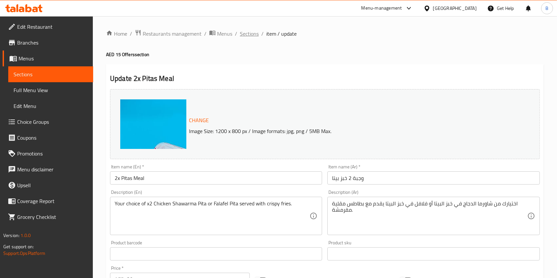
click at [253, 33] on span "Sections" at bounding box center [249, 34] width 19 height 8
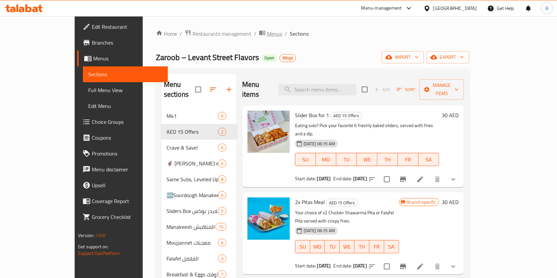
drag, startPoint x: 206, startPoint y: 34, endPoint x: 216, endPoint y: 32, distance: 9.8
click at [216, 32] on ol "Home / Restaurants management / Menus / Sections" at bounding box center [312, 33] width 313 height 9
click at [259, 32] on span "breadcrumb" at bounding box center [263, 33] width 8 height 9
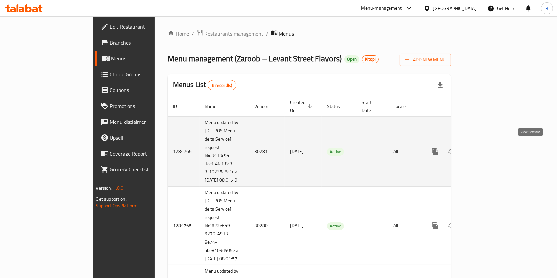
click at [487, 148] on icon "enhanced table" at bounding box center [483, 152] width 8 height 8
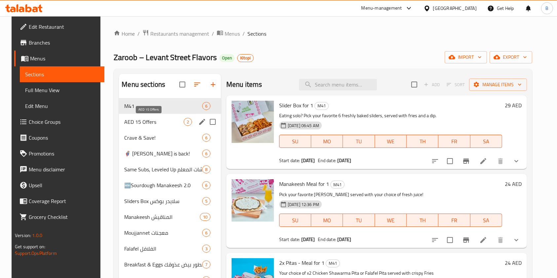
click at [159, 124] on span "AED 15 Offers" at bounding box center [153, 122] width 59 height 8
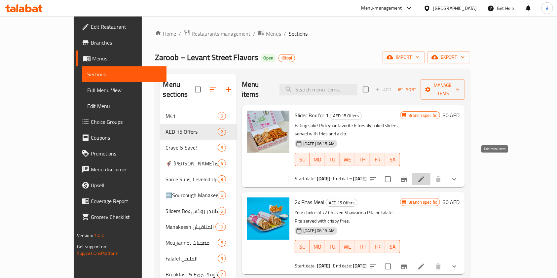
click at [425, 175] on icon at bounding box center [421, 179] width 8 height 8
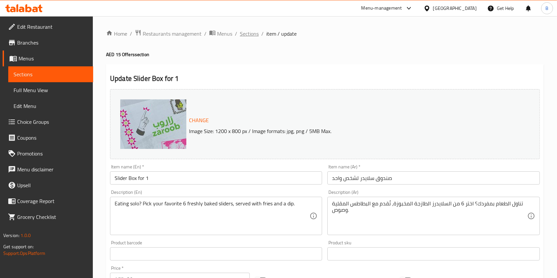
click at [256, 33] on span "Sections" at bounding box center [249, 34] width 19 height 8
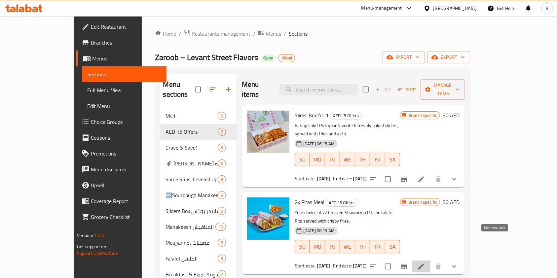
click at [425, 262] on icon at bounding box center [421, 266] width 8 height 8
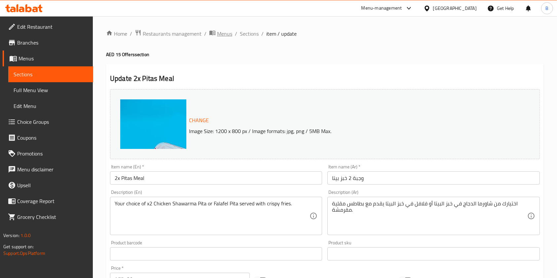
click at [227, 37] on span "Menus" at bounding box center [224, 34] width 15 height 8
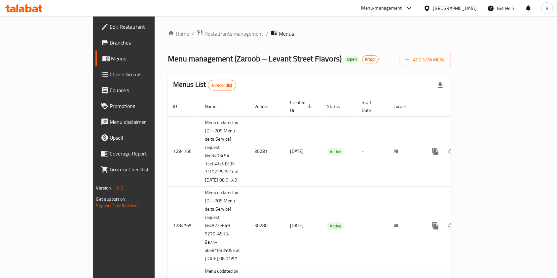
scroll to position [174, 0]
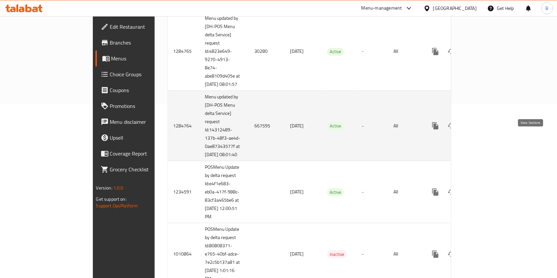
click at [487, 130] on icon "enhanced table" at bounding box center [483, 126] width 8 height 8
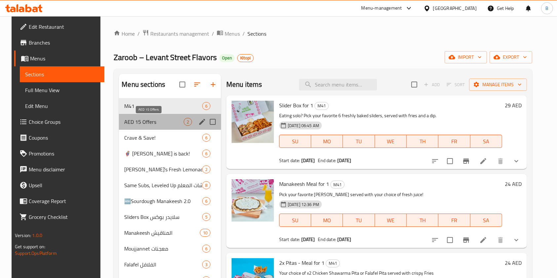
click at [155, 121] on span "AED 15 Offers" at bounding box center [153, 122] width 59 height 8
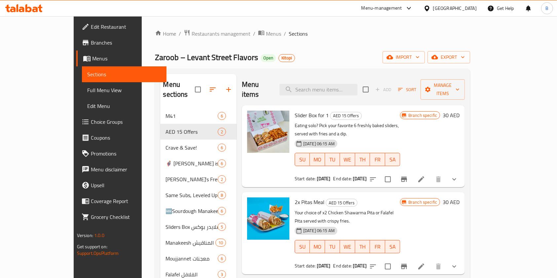
drag, startPoint x: 496, startPoint y: 167, endPoint x: 495, endPoint y: 163, distance: 4.5
click at [462, 171] on div at bounding box center [413, 179] width 97 height 16
click at [425, 175] on icon at bounding box center [421, 179] width 8 height 8
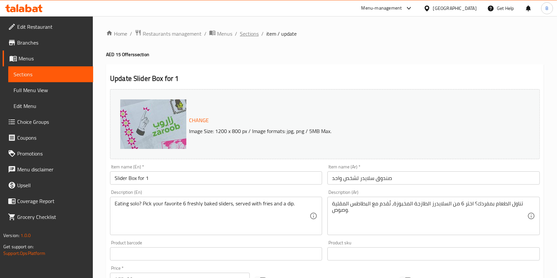
click at [252, 37] on span "Sections" at bounding box center [249, 34] width 19 height 8
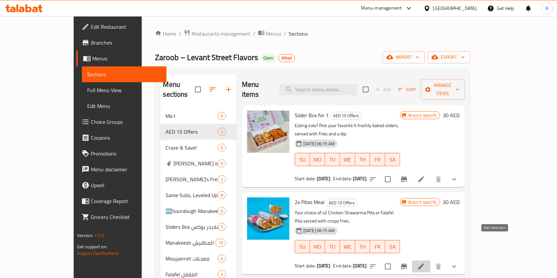
click at [424, 263] on icon at bounding box center [421, 266] width 6 height 6
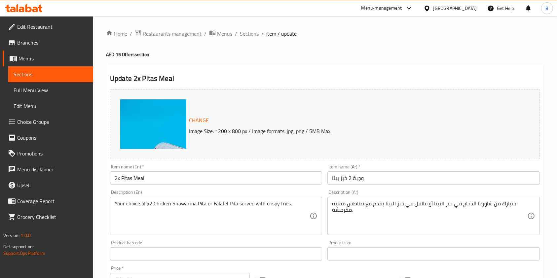
click at [217, 34] on span "Menus" at bounding box center [224, 34] width 15 height 8
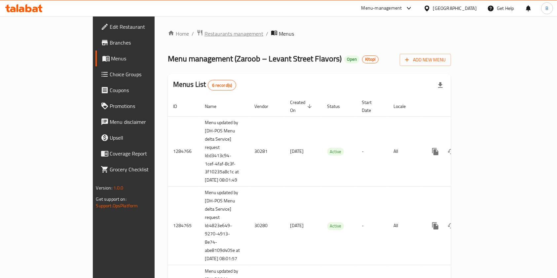
click at [204, 30] on span "Restaurants management" at bounding box center [233, 34] width 59 height 8
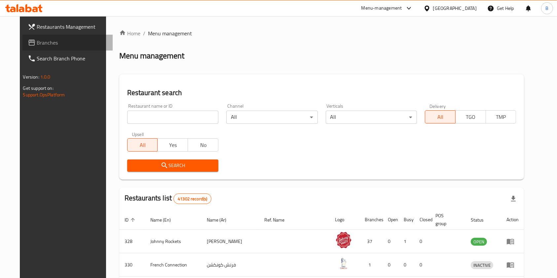
click at [48, 44] on span "Branches" at bounding box center [72, 43] width 71 height 8
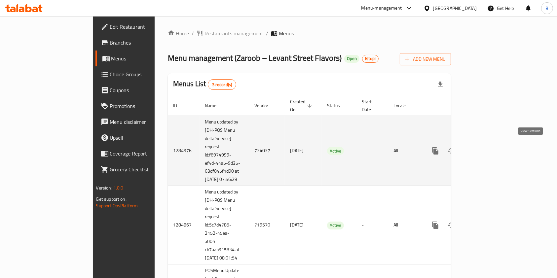
click at [491, 147] on link "enhanced table" at bounding box center [483, 151] width 16 height 16
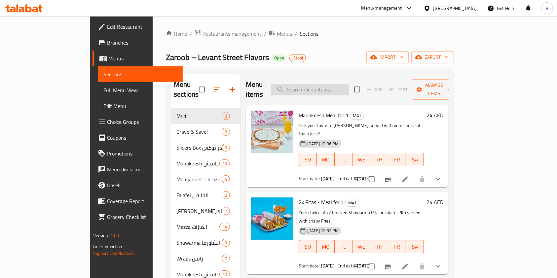
paste input "Slider Box for 1"
click at [333, 88] on input "Slider Box for 1" at bounding box center [310, 90] width 78 height 12
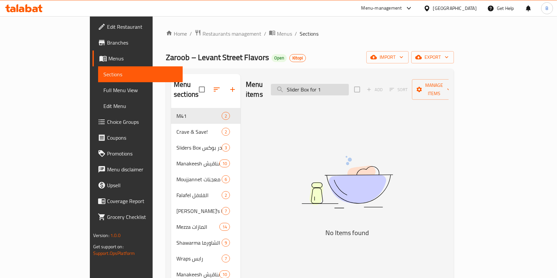
type input "Slider Box for 1"
click at [219, 28] on div "Home / Restaurants management / Menus / Sections Zaroob – Levant Street Flavors…" at bounding box center [310, 231] width 314 height 430
click at [277, 33] on span "Menus" at bounding box center [284, 34] width 15 height 8
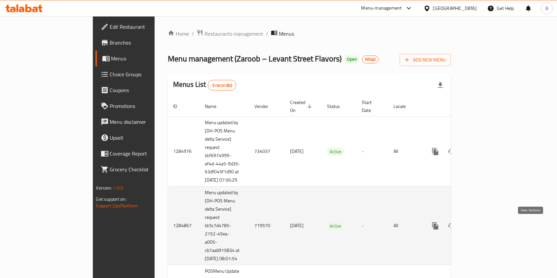
click at [487, 224] on icon "enhanced table" at bounding box center [483, 226] width 8 height 8
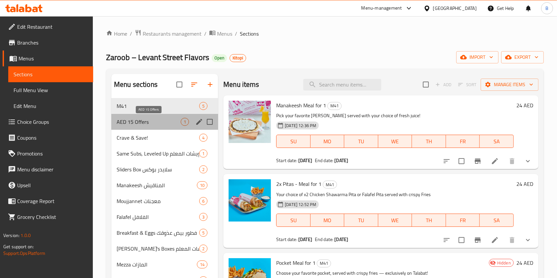
click at [167, 120] on span "AED 15 Offers" at bounding box center [149, 122] width 64 height 8
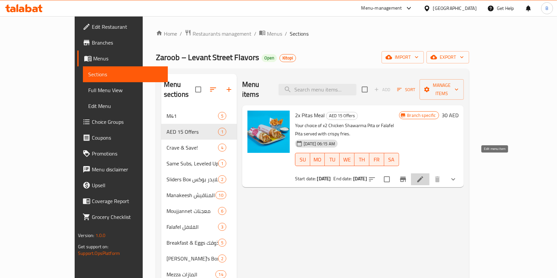
click at [424, 175] on icon at bounding box center [420, 179] width 8 height 8
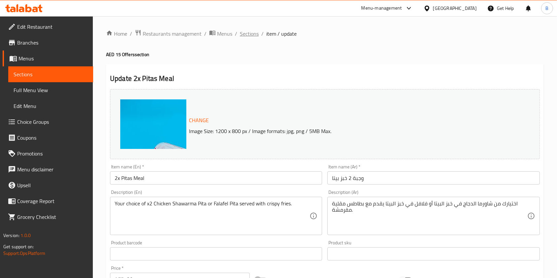
click at [245, 31] on span "Sections" at bounding box center [249, 34] width 19 height 8
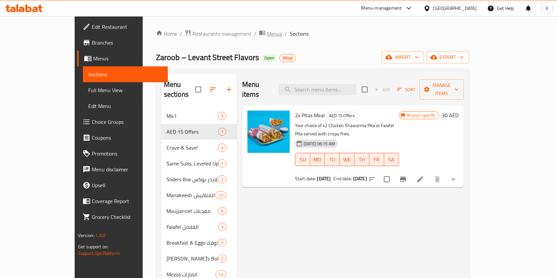
click at [267, 31] on span "Menus" at bounding box center [274, 34] width 15 height 8
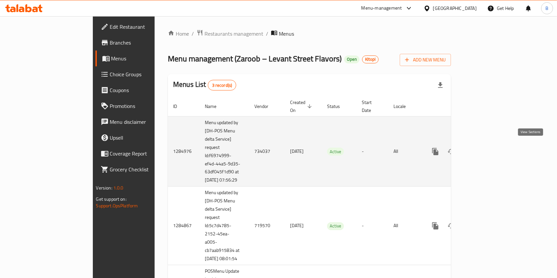
click at [486, 150] on icon "enhanced table" at bounding box center [483, 152] width 6 height 6
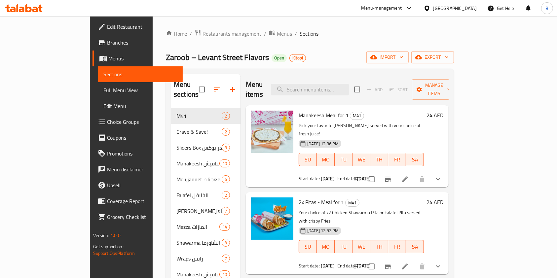
click at [202, 36] on span "Restaurants management" at bounding box center [231, 34] width 59 height 8
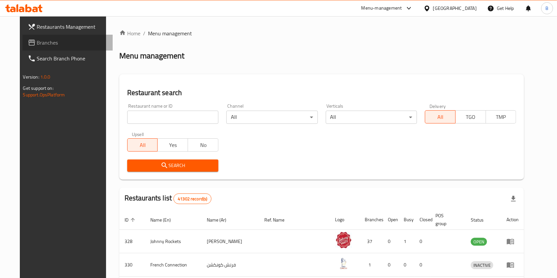
click at [39, 40] on span "Branches" at bounding box center [72, 43] width 71 height 8
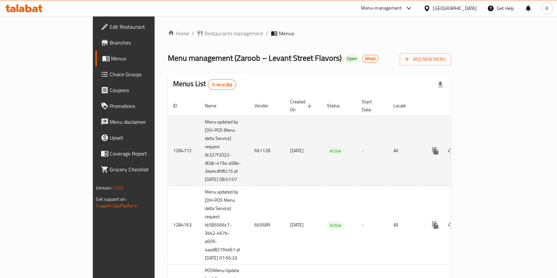
click at [249, 146] on td "661128" at bounding box center [267, 151] width 36 height 70
copy td "661128"
click at [249, 146] on td "661128" at bounding box center [267, 151] width 36 height 70
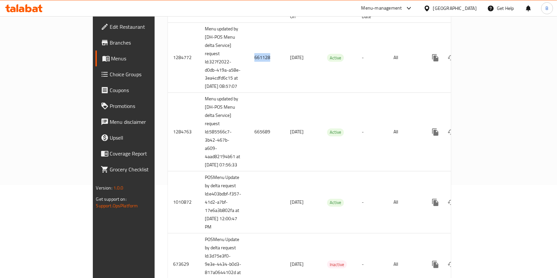
scroll to position [111, 0]
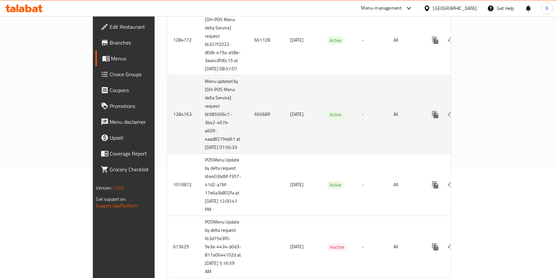
click at [249, 119] on td "665689" at bounding box center [267, 114] width 36 height 79
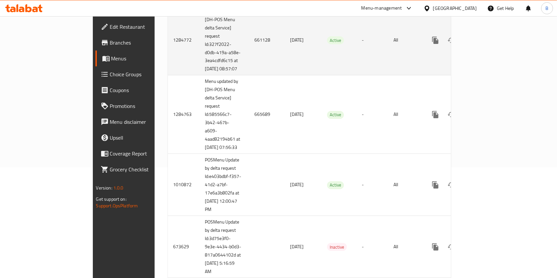
click at [249, 33] on td "661128" at bounding box center [267, 40] width 36 height 70
copy td "661128"
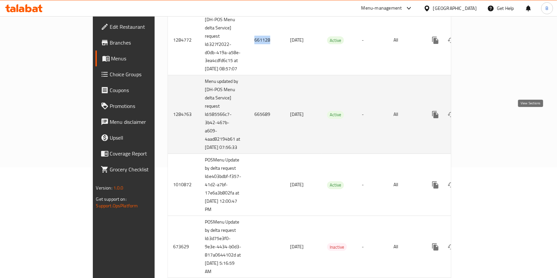
click at [487, 119] on icon "enhanced table" at bounding box center [483, 115] width 8 height 8
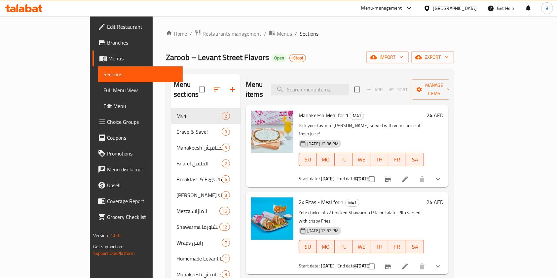
click at [202, 35] on span "Restaurants management" at bounding box center [231, 34] width 59 height 8
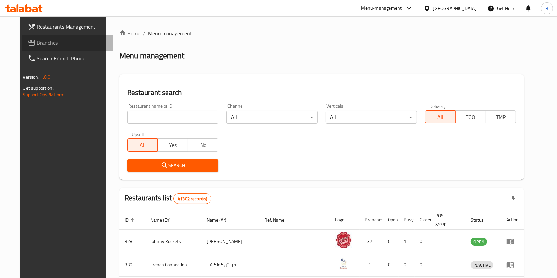
click at [42, 43] on span "Branches" at bounding box center [72, 43] width 71 height 8
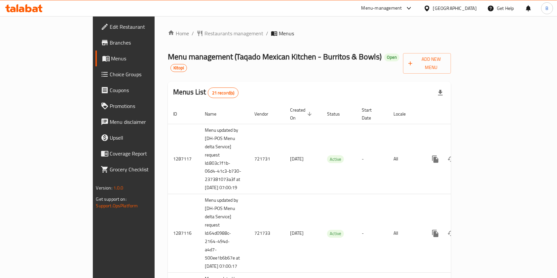
scroll to position [653, 0]
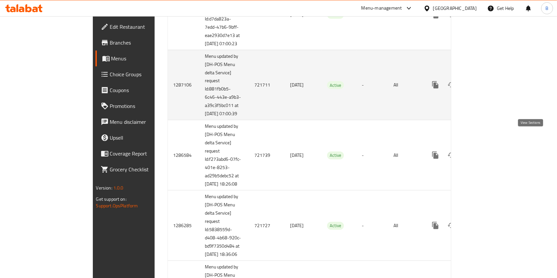
click at [486, 88] on icon "enhanced table" at bounding box center [483, 85] width 6 height 6
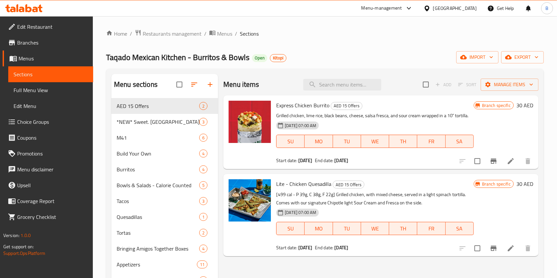
click at [310, 104] on span "Express Chicken Burrito" at bounding box center [302, 105] width 53 height 10
copy h6 "Express Chicken Burrito"
click at [310, 104] on span "Express Chicken Burrito" at bounding box center [302, 105] width 53 height 10
click at [295, 182] on span "Lite - Chicken Quesadilla" at bounding box center [303, 184] width 55 height 10
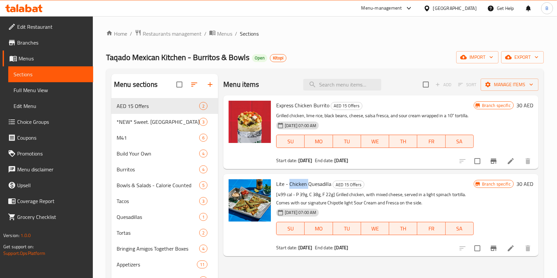
click at [295, 182] on span "Lite - Chicken Quesadilla" at bounding box center [303, 184] width 55 height 10
copy span "Chicken"
click at [295, 182] on span "Lite - Chicken Quesadilla" at bounding box center [303, 184] width 55 height 10
click at [504, 163] on li at bounding box center [510, 161] width 18 height 12
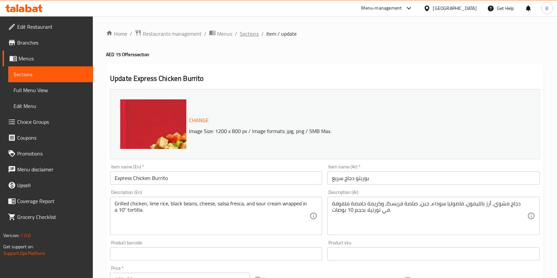
click at [247, 37] on div "Home / Restaurants management / Menus / Sections / item / update AED 15 Offers …" at bounding box center [324, 249] width 437 height 441
click at [247, 37] on span "Sections" at bounding box center [249, 34] width 19 height 8
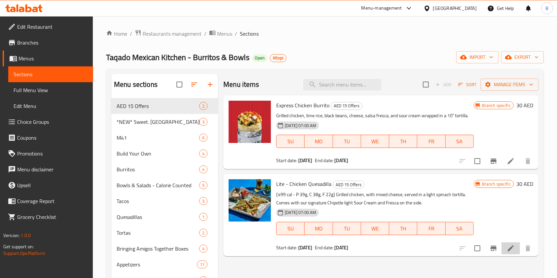
click at [505, 247] on li at bounding box center [510, 248] width 18 height 12
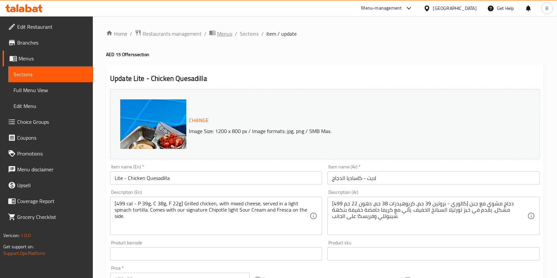
click at [223, 30] on span "Menus" at bounding box center [224, 34] width 15 height 8
click at [222, 34] on span "Menus" at bounding box center [224, 34] width 15 height 8
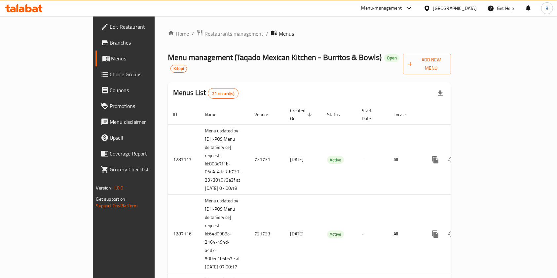
click at [451, 53] on div "Menu management ( Taqado Mexican Kitchen - Burritos & Bowls ) Open Kitopi Add N…" at bounding box center [309, 62] width 283 height 23
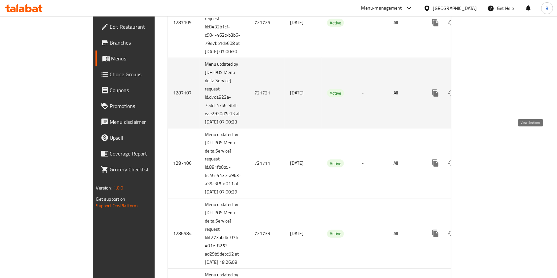
click at [487, 97] on icon "enhanced table" at bounding box center [483, 93] width 8 height 8
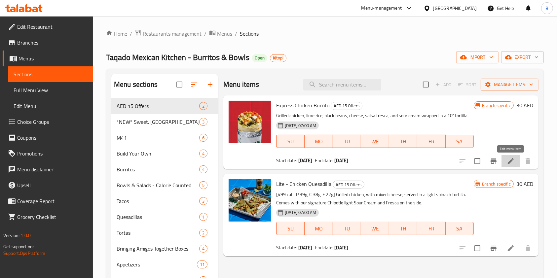
click at [512, 163] on icon at bounding box center [510, 161] width 8 height 8
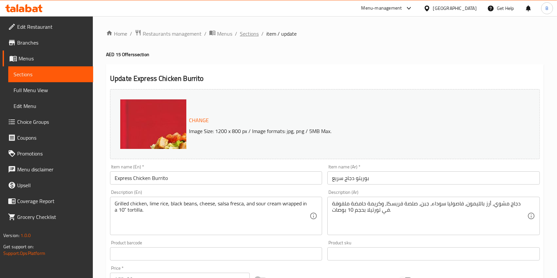
click at [248, 30] on span "Sections" at bounding box center [249, 34] width 19 height 8
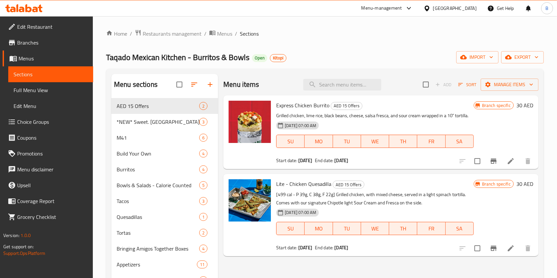
click at [503, 245] on li at bounding box center [510, 248] width 18 height 12
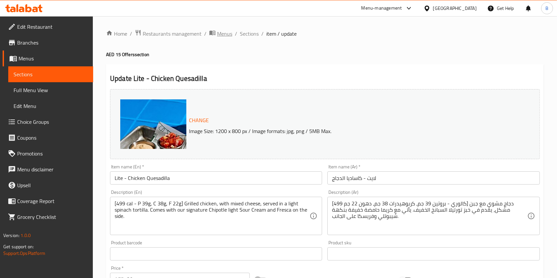
click at [226, 32] on span "Menus" at bounding box center [224, 34] width 15 height 8
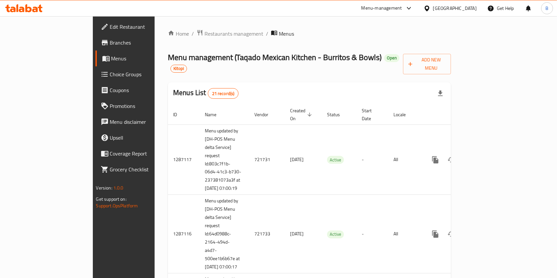
scroll to position [497, 0]
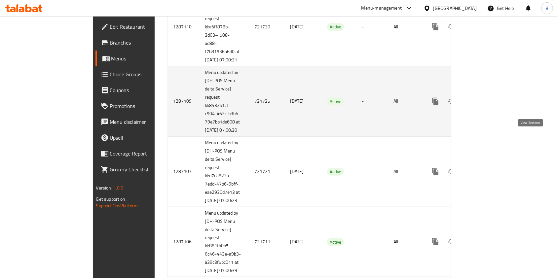
click at [487, 105] on icon "enhanced table" at bounding box center [483, 101] width 8 height 8
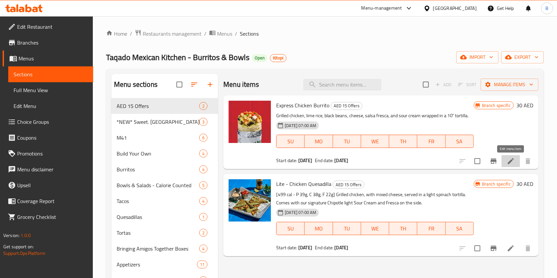
click at [510, 162] on icon at bounding box center [510, 161] width 6 height 6
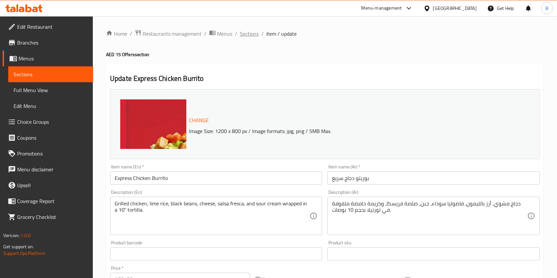
click at [249, 33] on span "Sections" at bounding box center [249, 34] width 19 height 8
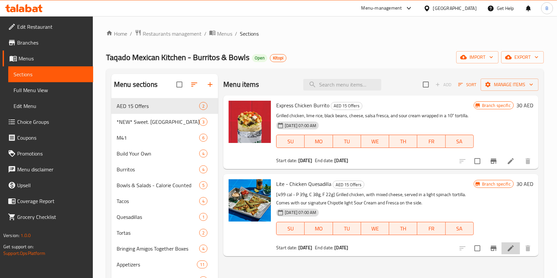
click at [507, 243] on li at bounding box center [510, 248] width 18 height 12
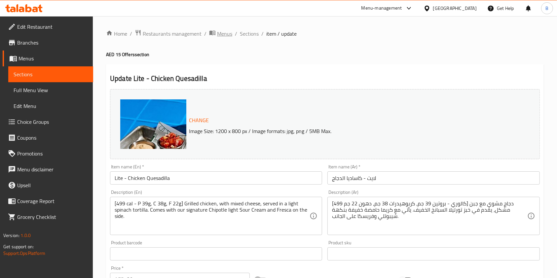
click at [214, 38] on span "breadcrumb" at bounding box center [213, 33] width 8 height 9
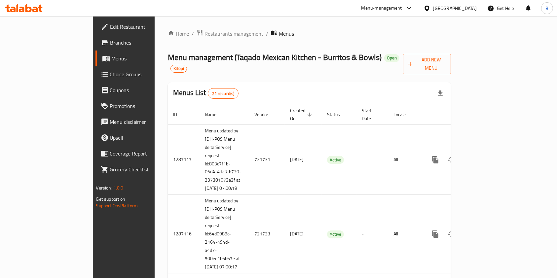
scroll to position [811, 0]
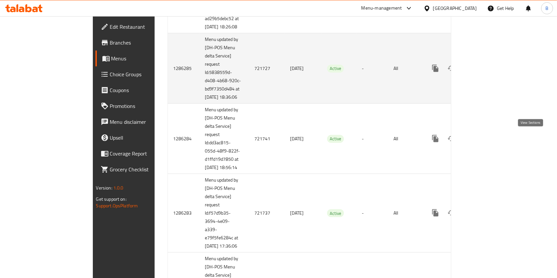
click at [487, 72] on icon "enhanced table" at bounding box center [483, 68] width 8 height 8
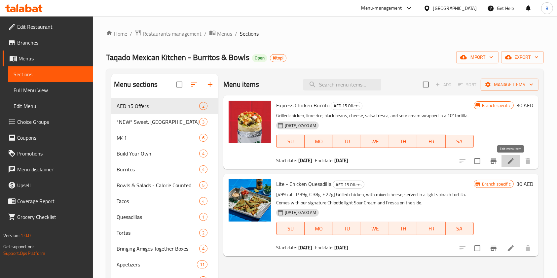
click at [507, 160] on icon at bounding box center [510, 161] width 8 height 8
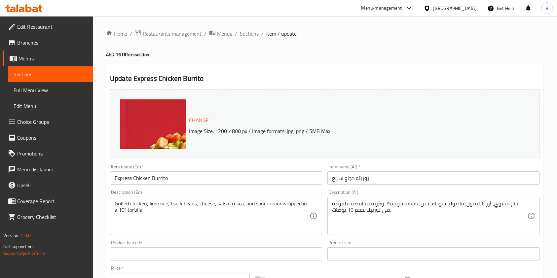
click at [248, 32] on span "Sections" at bounding box center [249, 34] width 19 height 8
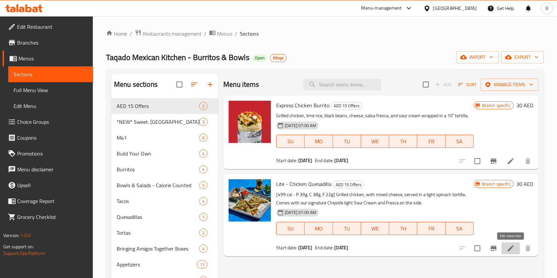
click at [507, 246] on icon at bounding box center [510, 248] width 8 height 8
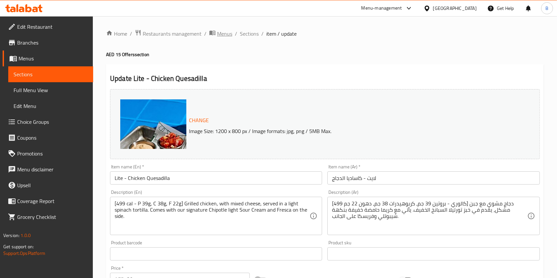
click at [222, 31] on span "Menus" at bounding box center [224, 34] width 15 height 8
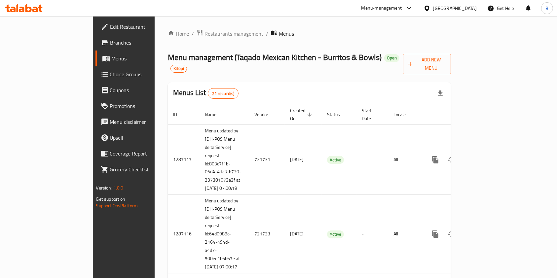
scroll to position [414, 0]
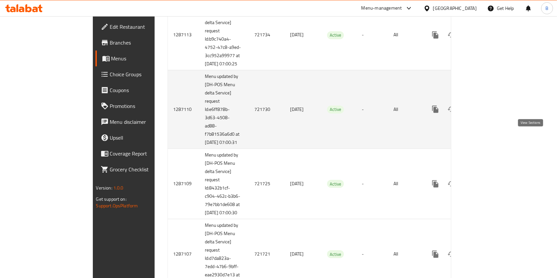
click at [491, 117] on link "enhanced table" at bounding box center [483, 109] width 16 height 16
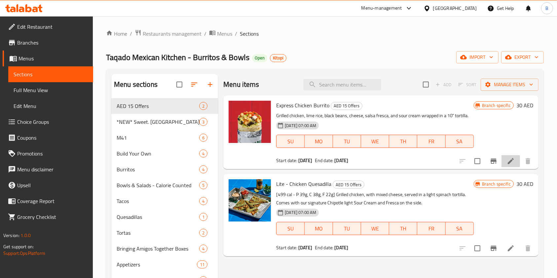
click at [503, 160] on li at bounding box center [510, 161] width 18 height 12
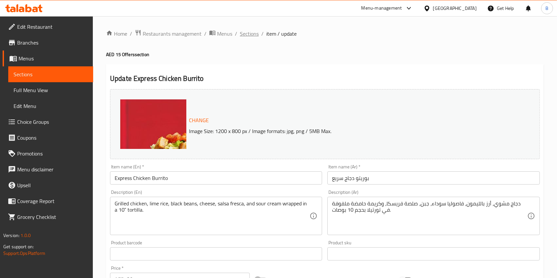
click at [252, 35] on span "Sections" at bounding box center [249, 34] width 19 height 8
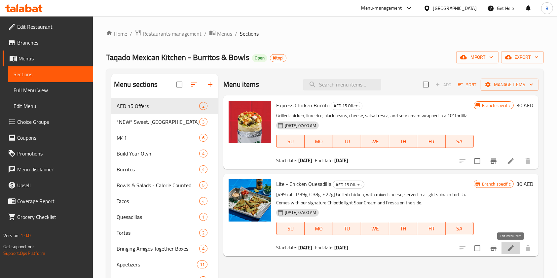
click at [511, 244] on icon at bounding box center [510, 248] width 8 height 8
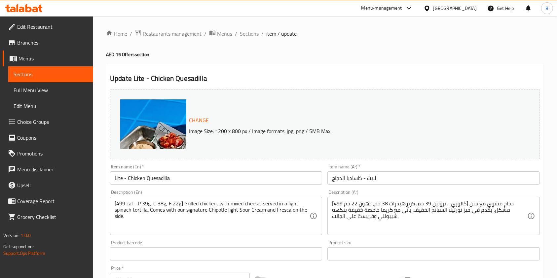
click at [223, 30] on span "Menus" at bounding box center [224, 34] width 15 height 8
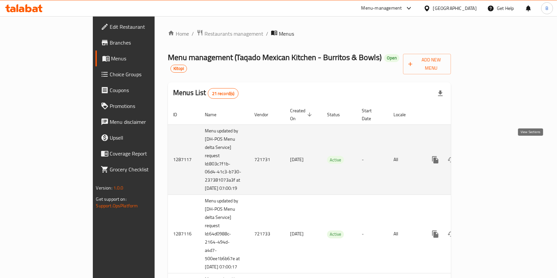
click at [487, 156] on icon "enhanced table" at bounding box center [483, 160] width 8 height 8
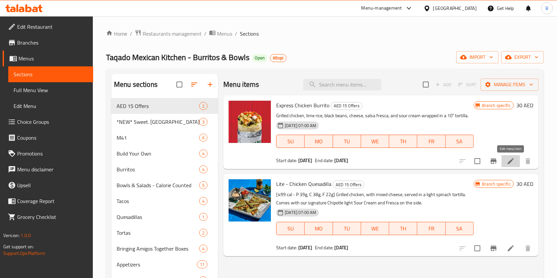
click at [507, 160] on icon at bounding box center [510, 161] width 8 height 8
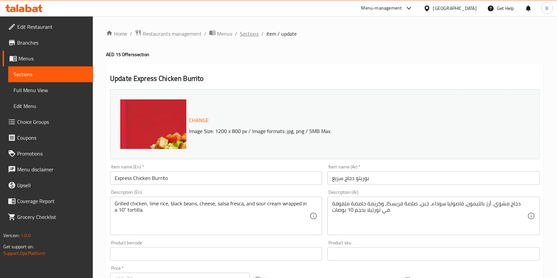
click at [250, 33] on span "Sections" at bounding box center [249, 34] width 19 height 8
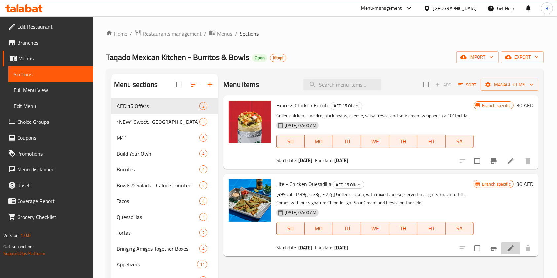
click at [506, 251] on li at bounding box center [510, 248] width 18 height 12
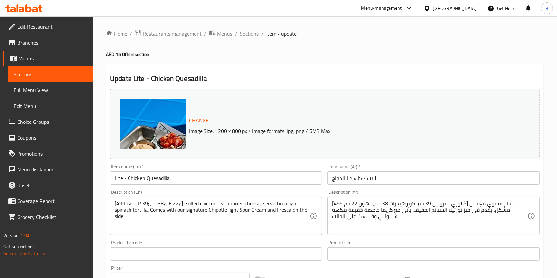
drag, startPoint x: 217, startPoint y: 27, endPoint x: 215, endPoint y: 31, distance: 3.9
click at [215, 31] on div "Home / Restaurants management / Menus / Sections / item / update AED 15 Offers …" at bounding box center [325, 249] width 464 height 467
click at [215, 31] on icon "breadcrumb" at bounding box center [212, 32] width 7 height 7
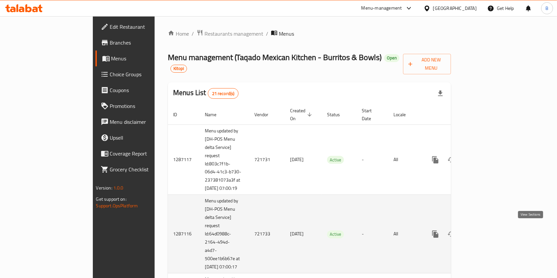
click at [491, 232] on link "enhanced table" at bounding box center [483, 234] width 16 height 16
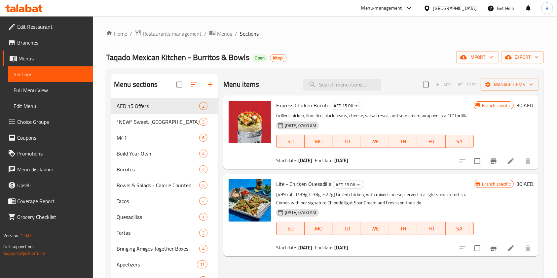
click at [504, 162] on li at bounding box center [510, 161] width 18 height 12
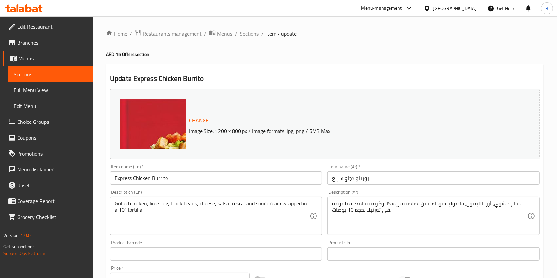
click at [250, 31] on span "Sections" at bounding box center [249, 34] width 19 height 8
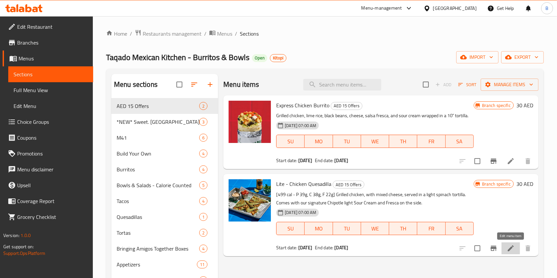
click at [509, 247] on icon at bounding box center [510, 248] width 8 height 8
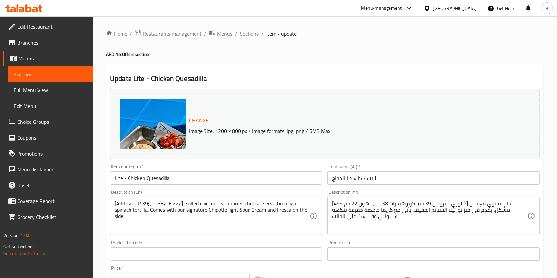
click at [219, 30] on span "Menus" at bounding box center [224, 34] width 15 height 8
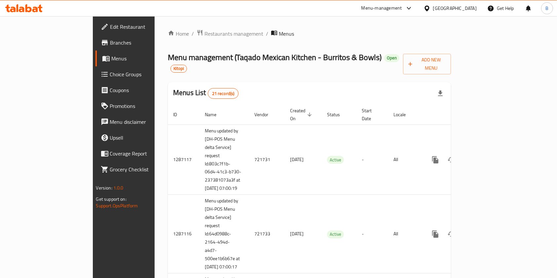
scroll to position [331, 0]
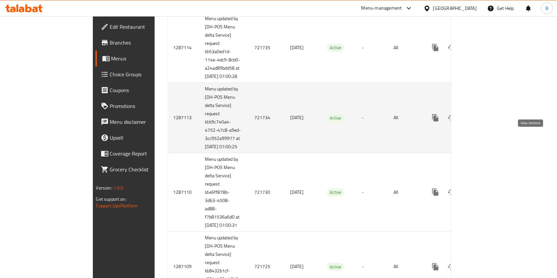
click at [487, 122] on icon "enhanced table" at bounding box center [483, 118] width 8 height 8
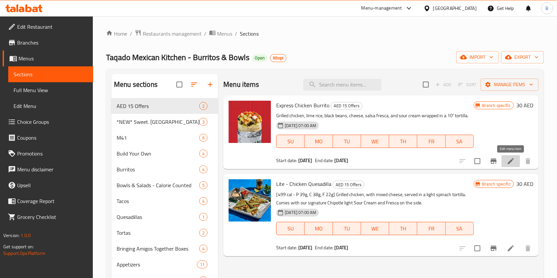
click at [508, 159] on icon at bounding box center [510, 161] width 8 height 8
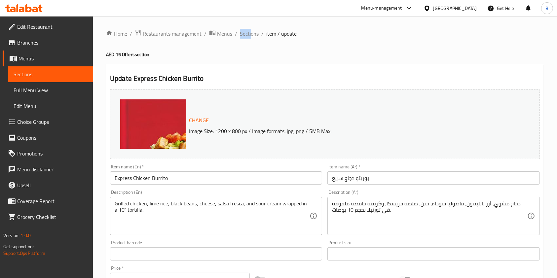
drag, startPoint x: 232, startPoint y: 35, endPoint x: 250, endPoint y: 35, distance: 17.8
click at [250, 35] on ol "Home / Restaurants management / Menus / Sections / item / update" at bounding box center [324, 33] width 437 height 9
click at [250, 35] on span "Sections" at bounding box center [249, 34] width 19 height 8
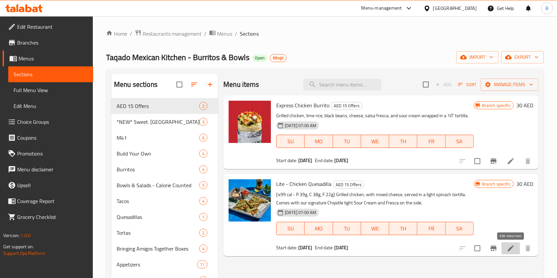
click at [510, 247] on icon at bounding box center [510, 248] width 6 height 6
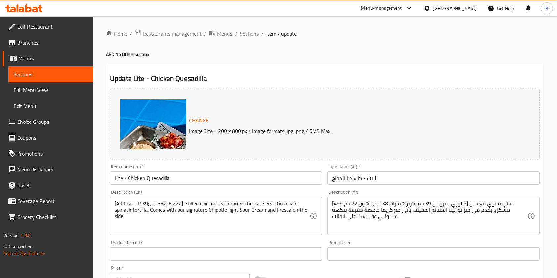
click at [226, 34] on span "Menus" at bounding box center [224, 34] width 15 height 8
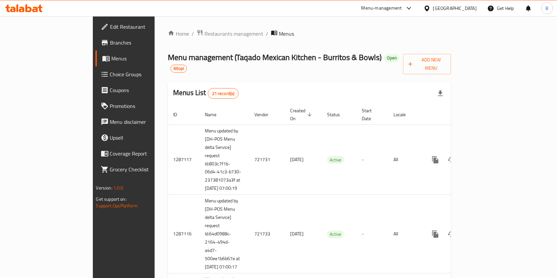
scroll to position [253, 0]
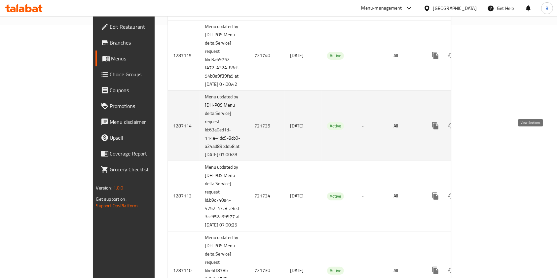
click at [486, 129] on icon "enhanced table" at bounding box center [483, 126] width 6 height 6
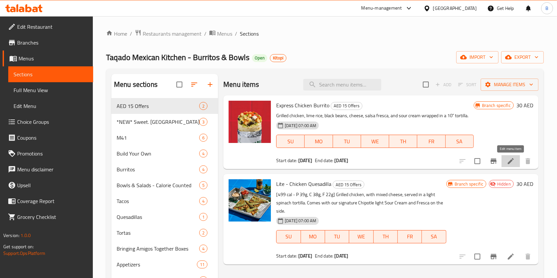
click at [512, 160] on icon at bounding box center [510, 161] width 8 height 8
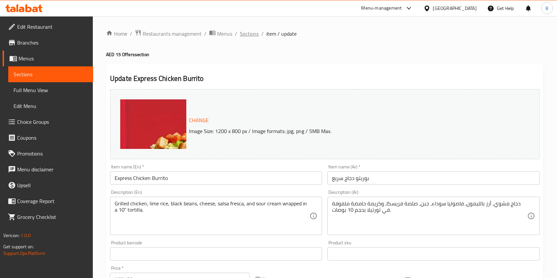
click at [255, 32] on span "Sections" at bounding box center [249, 34] width 19 height 8
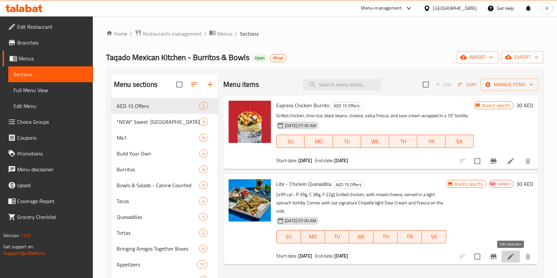
click at [512, 253] on icon at bounding box center [510, 257] width 8 height 8
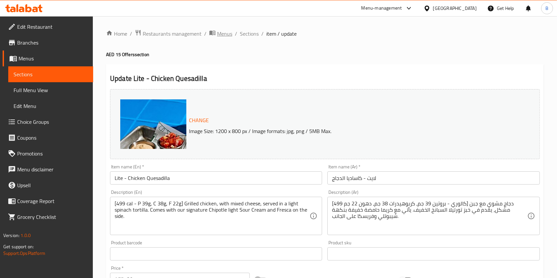
click at [221, 29] on div "Home / Restaurants management / Menus / Sections / item / update AED 15 Offers …" at bounding box center [325, 249] width 464 height 467
click at [221, 30] on span "Menus" at bounding box center [224, 34] width 15 height 8
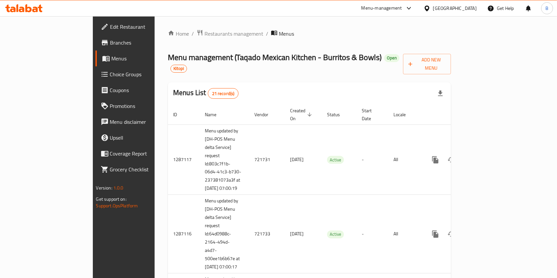
scroll to position [1054, 0]
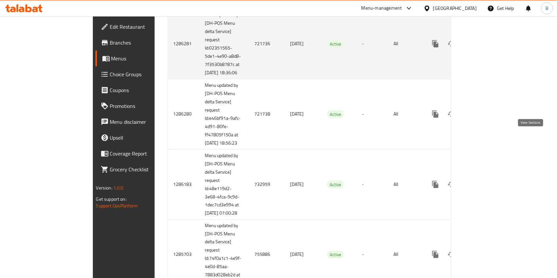
click at [491, 52] on link "enhanced table" at bounding box center [483, 44] width 16 height 16
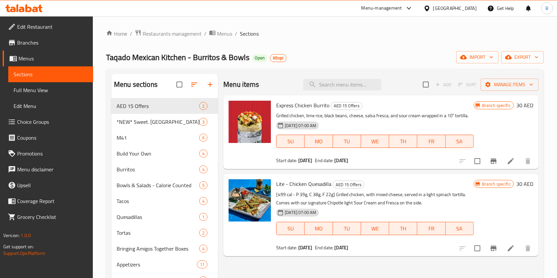
click at [509, 168] on div at bounding box center [494, 161] width 81 height 16
click at [506, 162] on icon at bounding box center [510, 161] width 8 height 8
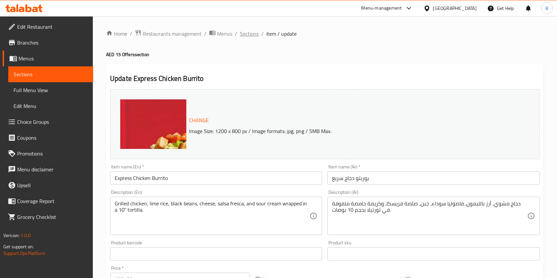
click at [250, 37] on span "Sections" at bounding box center [249, 34] width 19 height 8
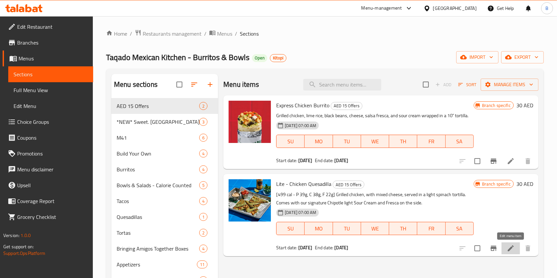
click at [513, 244] on icon at bounding box center [510, 248] width 8 height 8
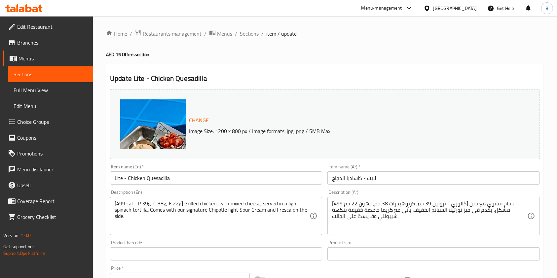
click at [244, 34] on span "Sections" at bounding box center [249, 34] width 19 height 8
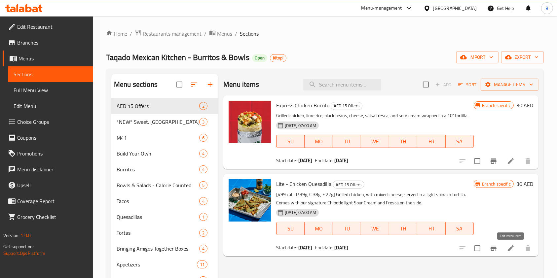
click at [508, 246] on icon at bounding box center [510, 248] width 8 height 8
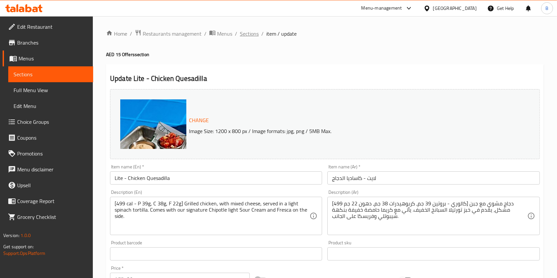
click at [250, 33] on span "Sections" at bounding box center [249, 34] width 19 height 8
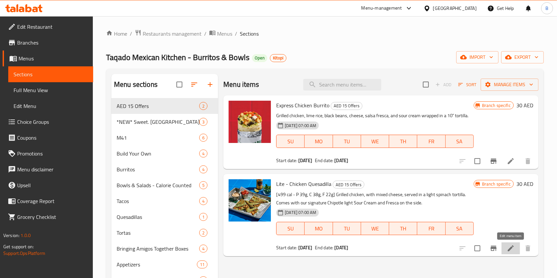
click at [508, 250] on icon at bounding box center [510, 248] width 6 height 6
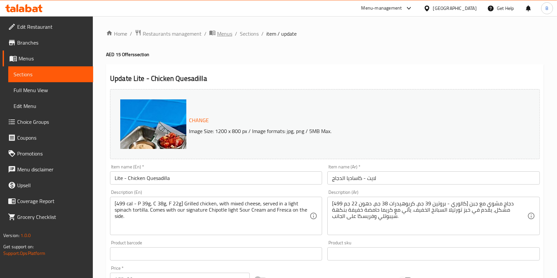
click at [217, 30] on span "Menus" at bounding box center [224, 34] width 15 height 8
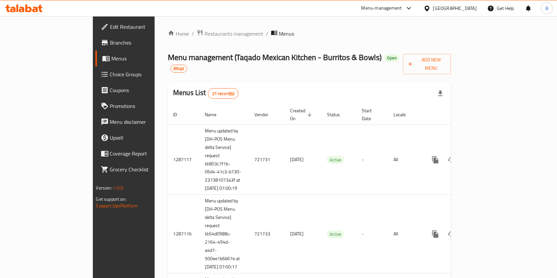
scroll to position [972, 0]
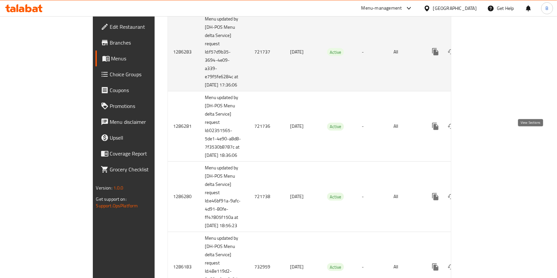
click at [486, 55] on icon "enhanced table" at bounding box center [483, 52] width 6 height 6
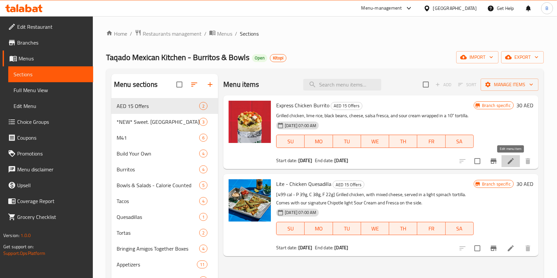
click at [510, 159] on icon at bounding box center [510, 161] width 8 height 8
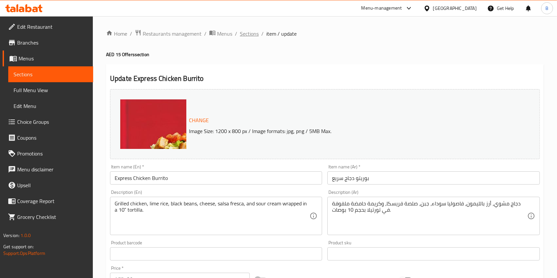
click at [251, 33] on span "Sections" at bounding box center [249, 34] width 19 height 8
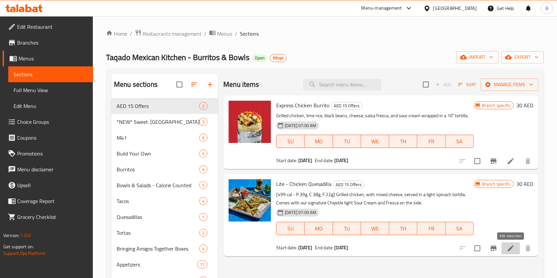
click at [513, 245] on icon at bounding box center [510, 248] width 8 height 8
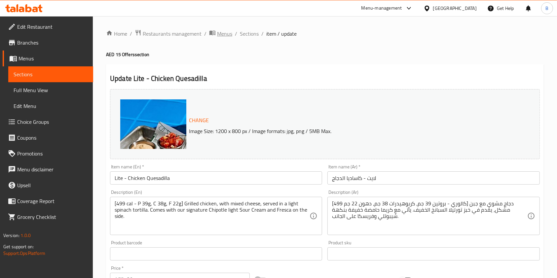
click at [220, 33] on span "Menus" at bounding box center [224, 34] width 15 height 8
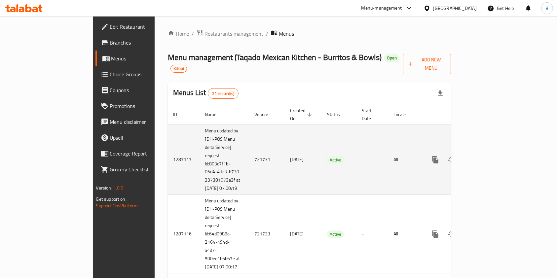
scroll to position [1133, 0]
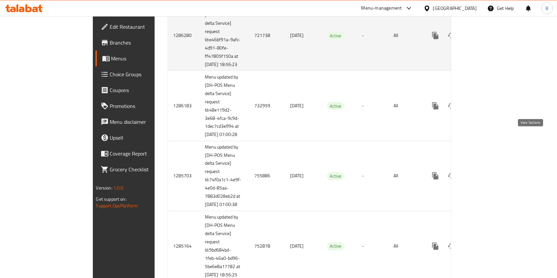
click at [487, 40] on icon "enhanced table" at bounding box center [483, 36] width 8 height 8
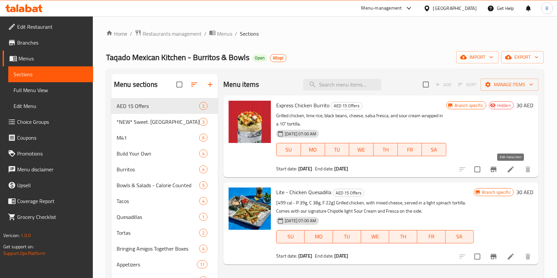
click at [511, 170] on icon at bounding box center [510, 169] width 8 height 8
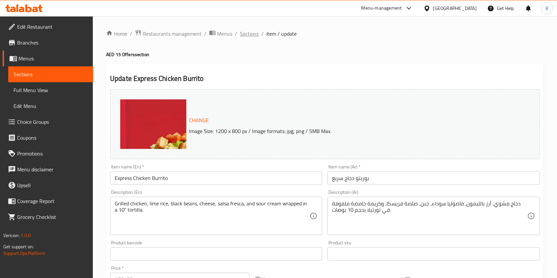
click at [247, 32] on span "Sections" at bounding box center [249, 34] width 19 height 8
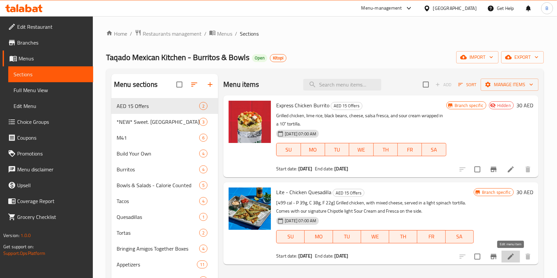
click at [512, 258] on icon at bounding box center [510, 257] width 8 height 8
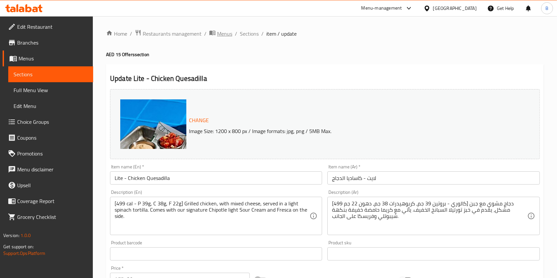
click at [218, 30] on span "Menus" at bounding box center [224, 34] width 15 height 8
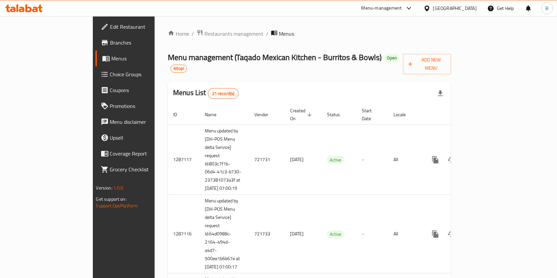
scroll to position [732, 0]
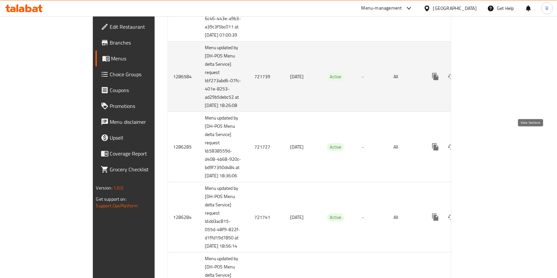
click at [487, 81] on icon "enhanced table" at bounding box center [483, 77] width 8 height 8
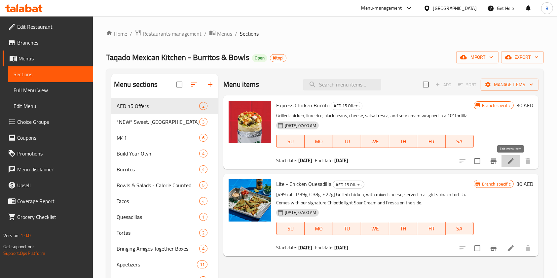
click at [506, 165] on icon at bounding box center [510, 161] width 8 height 8
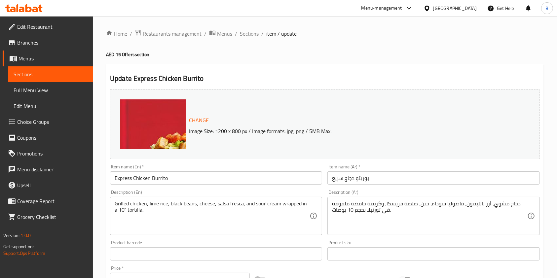
click at [246, 30] on span "Sections" at bounding box center [249, 34] width 19 height 8
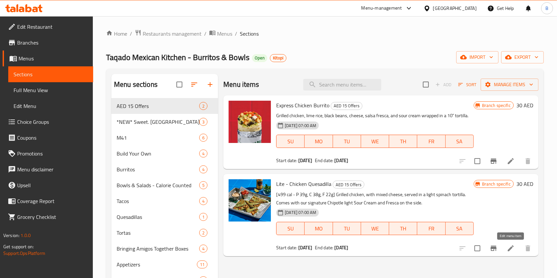
click at [514, 244] on icon at bounding box center [510, 248] width 8 height 8
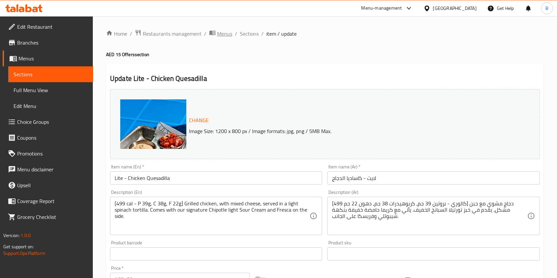
click at [222, 34] on span "Menus" at bounding box center [224, 34] width 15 height 8
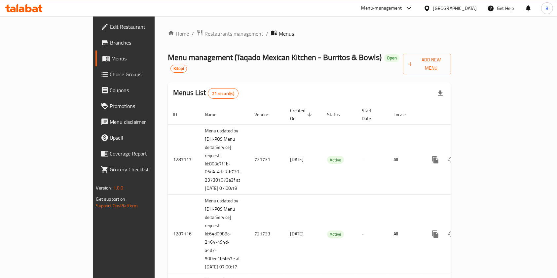
scroll to position [174, 0]
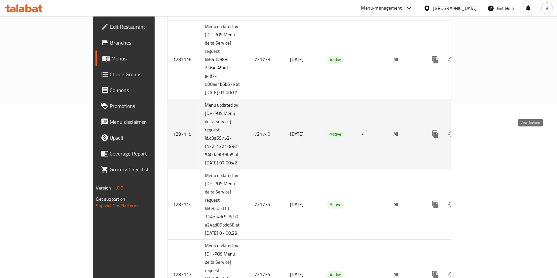
click at [487, 138] on icon "enhanced table" at bounding box center [483, 134] width 8 height 8
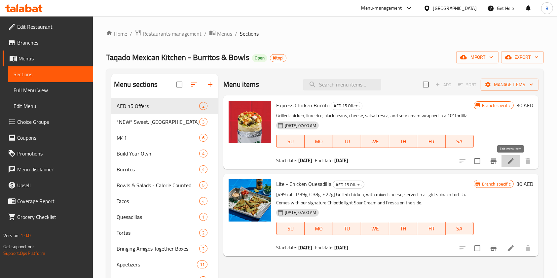
click at [507, 163] on icon at bounding box center [510, 161] width 8 height 8
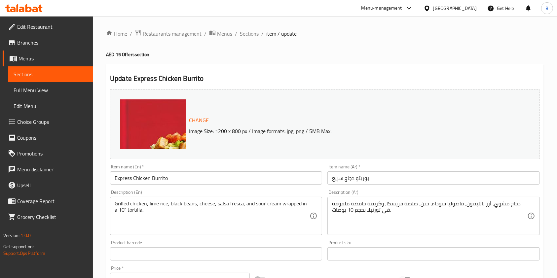
click at [251, 31] on span "Sections" at bounding box center [249, 34] width 19 height 8
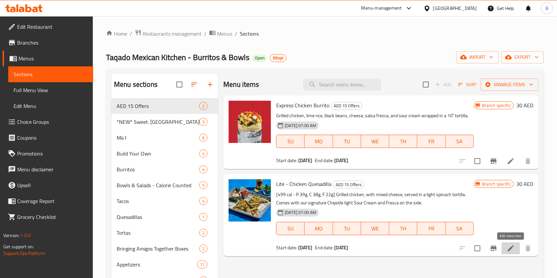
click at [510, 248] on icon at bounding box center [510, 248] width 6 height 6
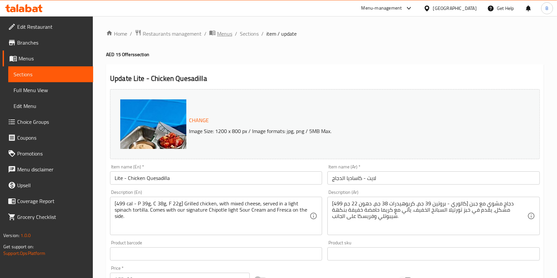
click at [223, 35] on span "Menus" at bounding box center [224, 34] width 15 height 8
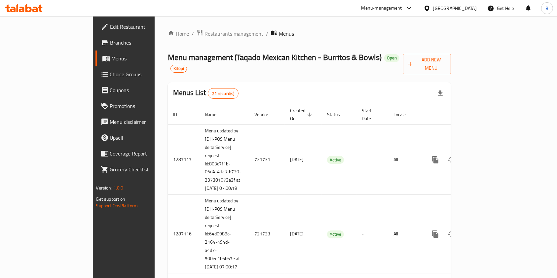
scroll to position [889, 0]
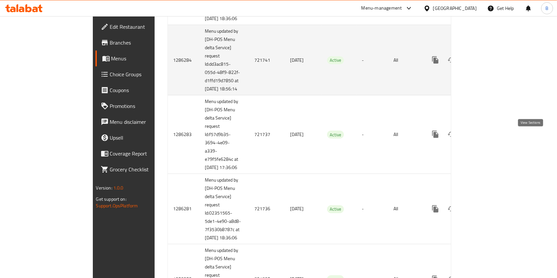
click at [491, 68] on link "enhanced table" at bounding box center [483, 60] width 16 height 16
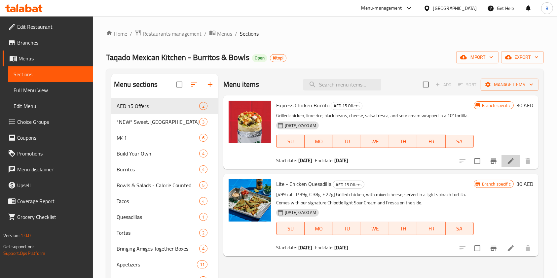
click at [509, 166] on li at bounding box center [510, 161] width 18 height 12
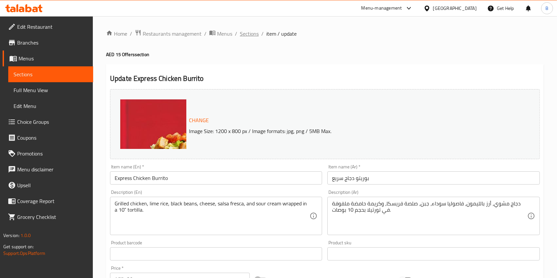
click at [252, 37] on span "Sections" at bounding box center [249, 34] width 19 height 8
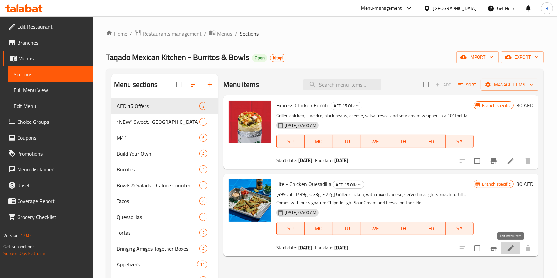
click at [512, 252] on icon at bounding box center [510, 248] width 8 height 8
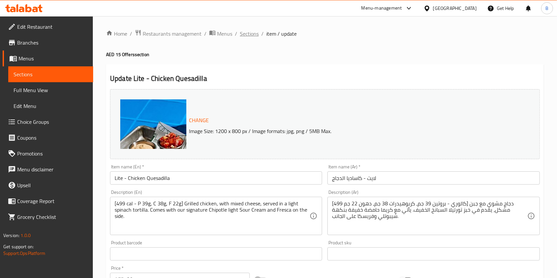
click at [251, 36] on span "Sections" at bounding box center [249, 34] width 19 height 8
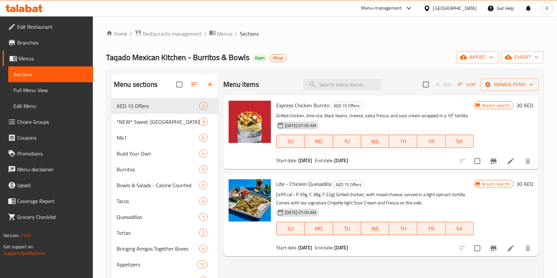
click at [224, 28] on div "Home / Restaurants management / Menus / Sections Taqado Mexican Kitchen - Burri…" at bounding box center [325, 194] width 464 height 357
click at [224, 30] on span "Menus" at bounding box center [224, 34] width 15 height 8
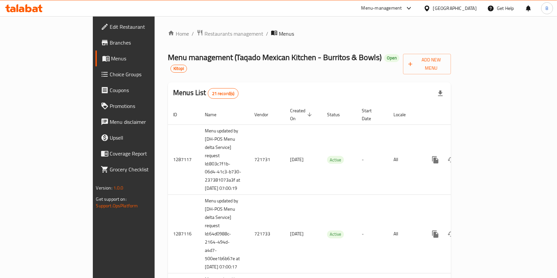
scroll to position [1211, 0]
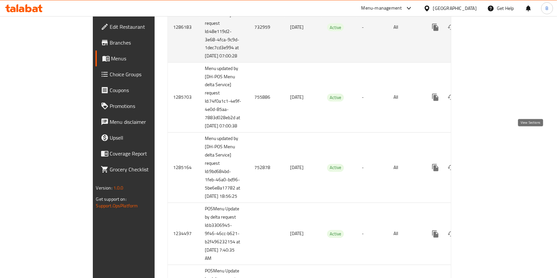
click at [487, 31] on icon "enhanced table" at bounding box center [483, 27] width 8 height 8
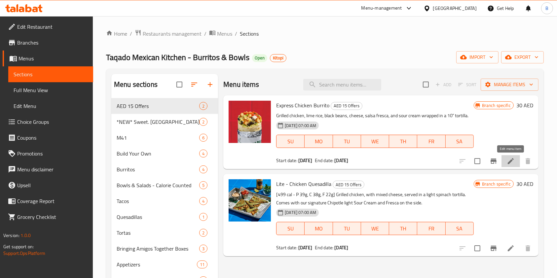
click at [511, 161] on icon at bounding box center [510, 161] width 6 height 6
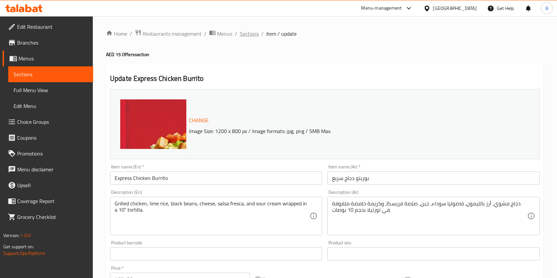
click at [248, 38] on span "Sections" at bounding box center [249, 34] width 19 height 8
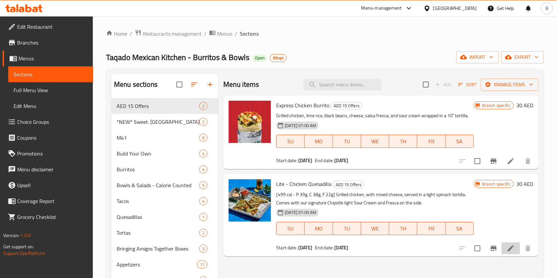
click at [509, 243] on li at bounding box center [510, 248] width 18 height 12
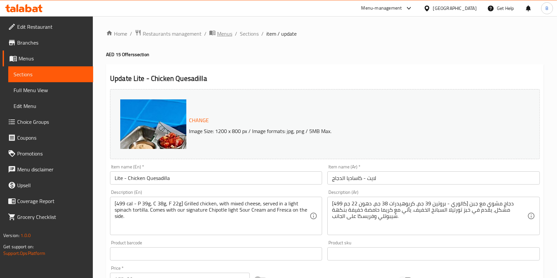
click at [220, 36] on div "Home / Restaurants management / Menus / Sections / item / update AED 15 Offers …" at bounding box center [324, 249] width 437 height 441
click at [220, 36] on span "Menus" at bounding box center [224, 34] width 15 height 8
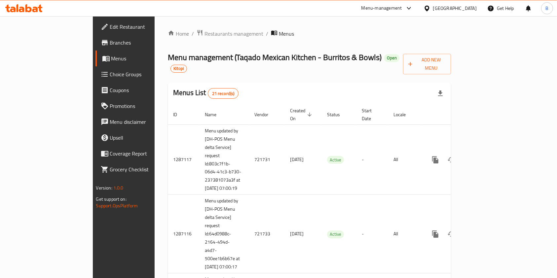
scroll to position [1368, 0]
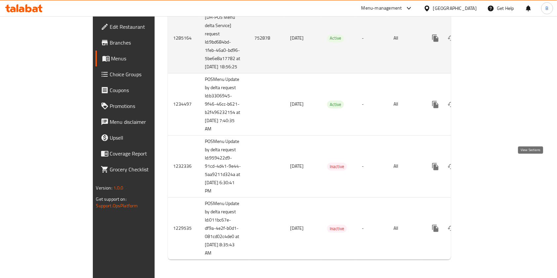
click at [487, 42] on icon "enhanced table" at bounding box center [483, 38] width 8 height 8
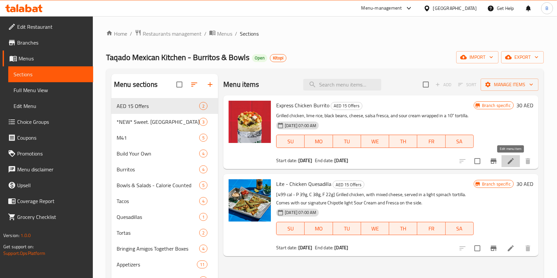
click at [512, 161] on icon at bounding box center [510, 161] width 8 height 8
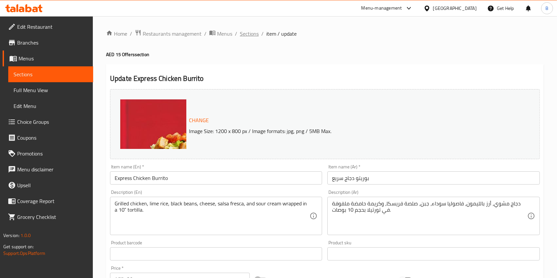
click at [247, 34] on span "Sections" at bounding box center [249, 34] width 19 height 8
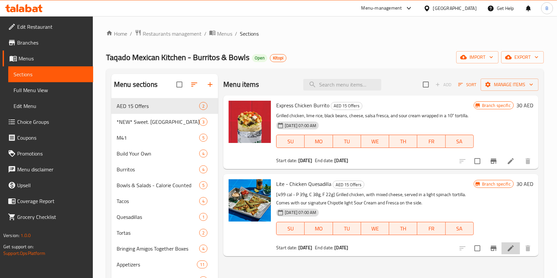
click at [505, 247] on li at bounding box center [510, 248] width 18 height 12
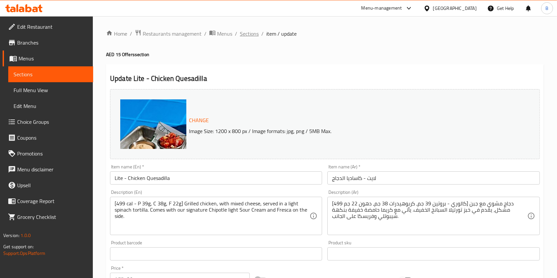
click at [246, 33] on span "Sections" at bounding box center [249, 34] width 19 height 8
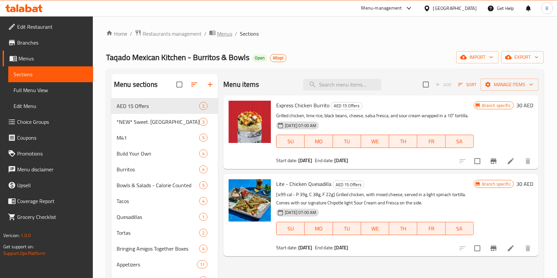
click at [219, 31] on span "Menus" at bounding box center [224, 34] width 15 height 8
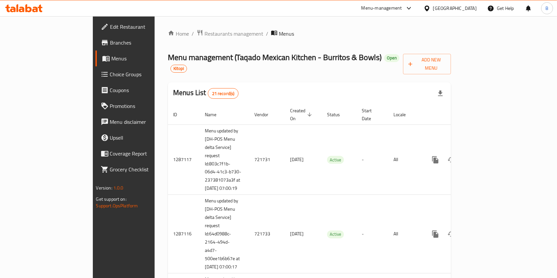
scroll to position [1290, 0]
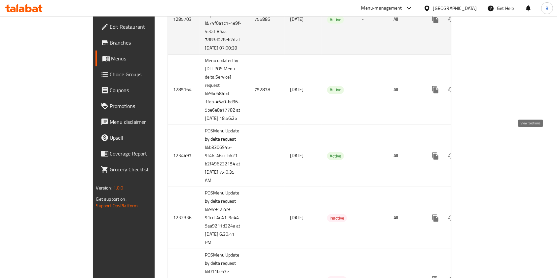
click at [487, 23] on icon "enhanced table" at bounding box center [483, 19] width 8 height 8
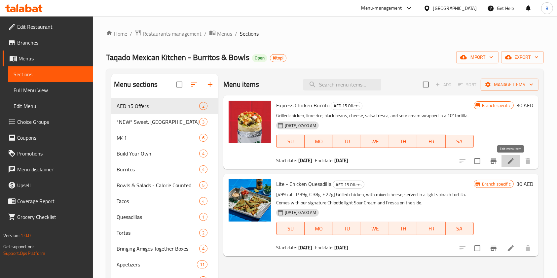
click at [509, 159] on icon at bounding box center [510, 161] width 8 height 8
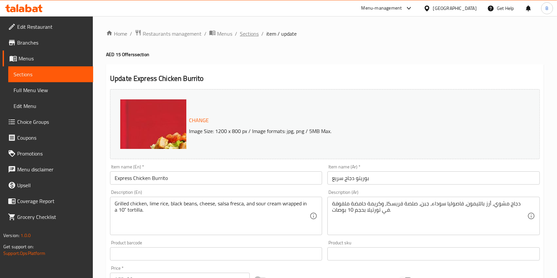
click at [243, 34] on span "Sections" at bounding box center [249, 34] width 19 height 8
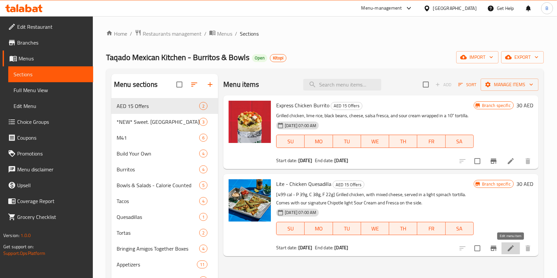
click at [507, 247] on icon at bounding box center [510, 248] width 8 height 8
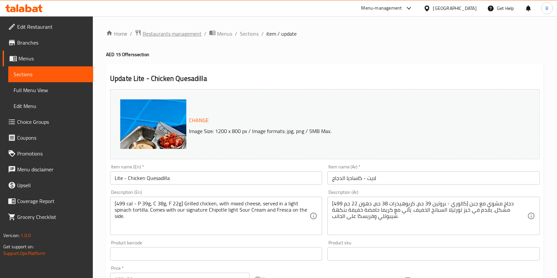
click at [170, 30] on span "Restaurants management" at bounding box center [172, 34] width 59 height 8
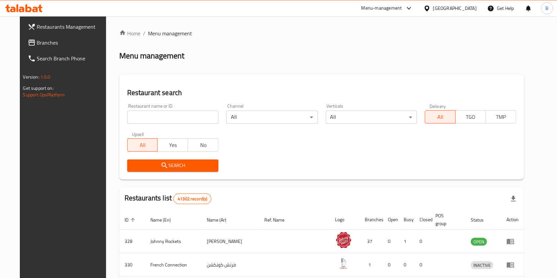
click at [40, 47] on link "Branches" at bounding box center [67, 43] width 90 height 16
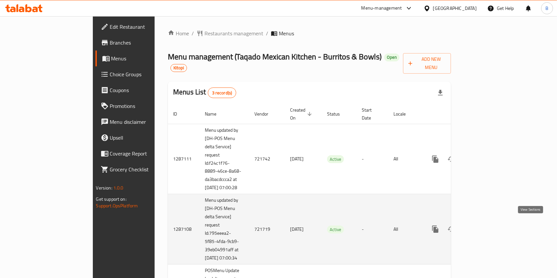
click at [487, 227] on icon "enhanced table" at bounding box center [483, 229] width 8 height 8
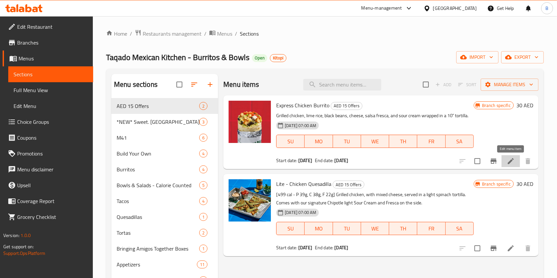
click at [508, 159] on icon at bounding box center [510, 161] width 8 height 8
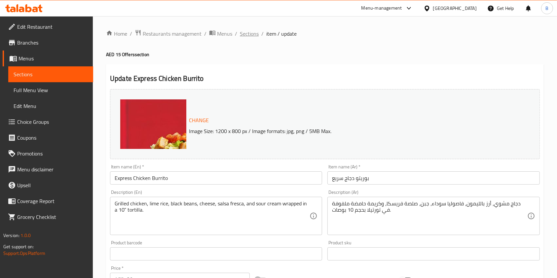
click at [245, 36] on span "Sections" at bounding box center [249, 34] width 19 height 8
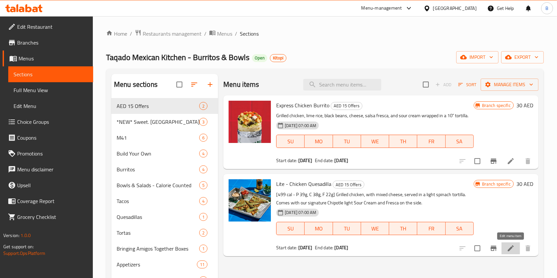
click at [511, 244] on icon at bounding box center [510, 248] width 8 height 8
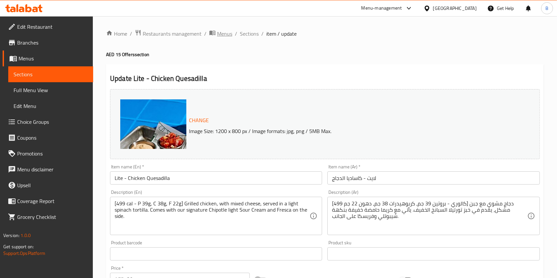
click at [227, 35] on span "Menus" at bounding box center [224, 34] width 15 height 8
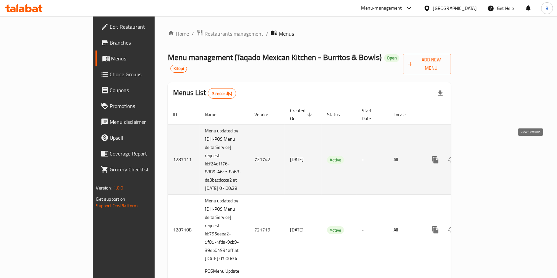
click at [487, 156] on icon "enhanced table" at bounding box center [483, 160] width 8 height 8
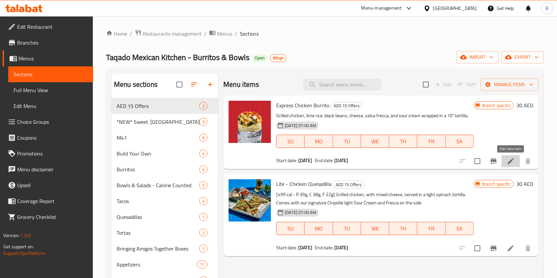
click at [509, 157] on icon at bounding box center [510, 161] width 8 height 8
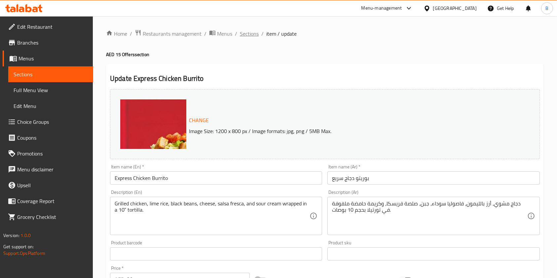
click at [248, 37] on span "Sections" at bounding box center [249, 34] width 19 height 8
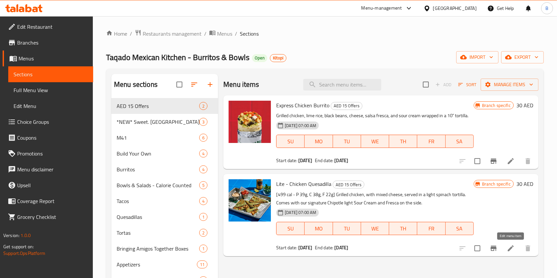
click at [509, 249] on icon at bounding box center [510, 248] width 6 height 6
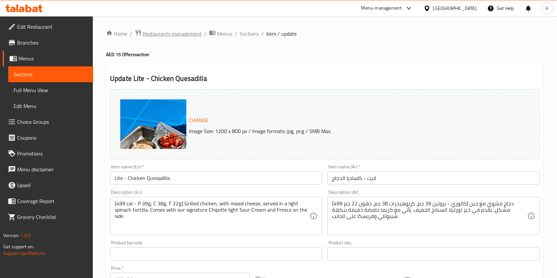
click at [182, 33] on span "Restaurants management" at bounding box center [172, 34] width 59 height 8
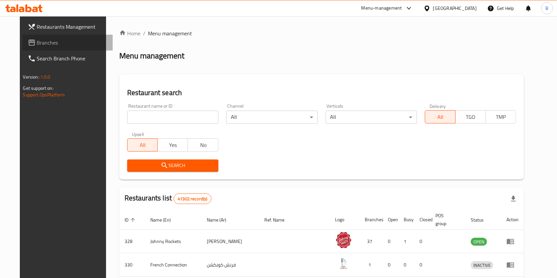
click at [45, 43] on span "Branches" at bounding box center [72, 43] width 71 height 8
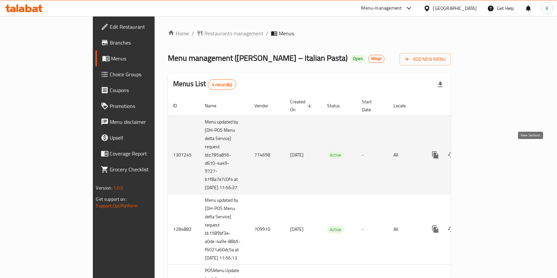
click at [486, 152] on icon "enhanced table" at bounding box center [483, 155] width 6 height 6
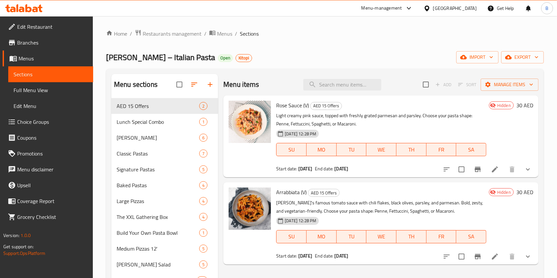
click at [490, 170] on li at bounding box center [494, 169] width 18 height 12
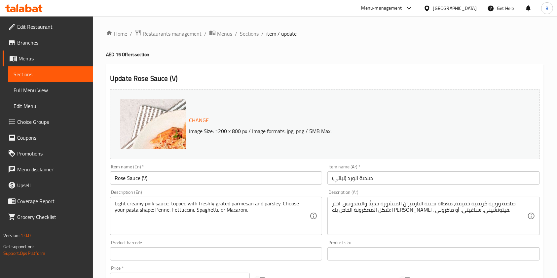
click at [248, 32] on span "Sections" at bounding box center [249, 34] width 19 height 8
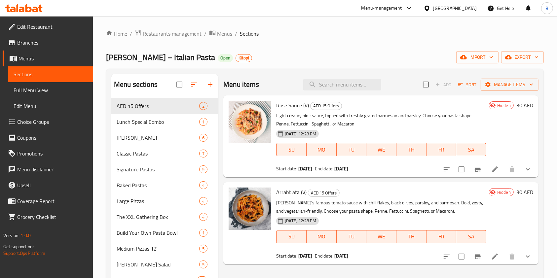
click at [298, 104] on span "Rose Sauce (V)" at bounding box center [292, 105] width 33 height 10
copy h6 "Rose Sauce (V)"
click at [298, 104] on span "Rose Sauce (V)" at bounding box center [292, 105] width 33 height 10
drag, startPoint x: 299, startPoint y: 197, endPoint x: 293, endPoint y: 188, distance: 10.9
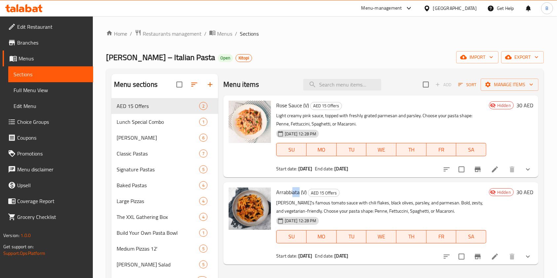
click at [293, 188] on div "Arrabbiata (V) AED 15 Offers [PERSON_NAME]'s famous tomato sauce with chili fla…" at bounding box center [380, 223] width 215 height 77
click at [293, 188] on span "Arrabbiata (V)" at bounding box center [291, 192] width 30 height 10
click at [496, 254] on icon at bounding box center [495, 257] width 8 height 8
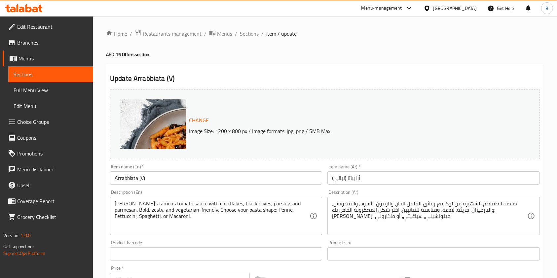
click at [252, 32] on span "Sections" at bounding box center [249, 34] width 19 height 8
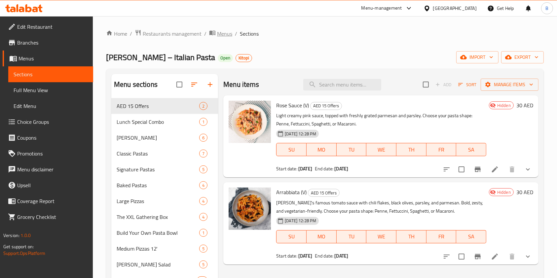
click at [214, 35] on icon "breadcrumb" at bounding box center [212, 32] width 7 height 7
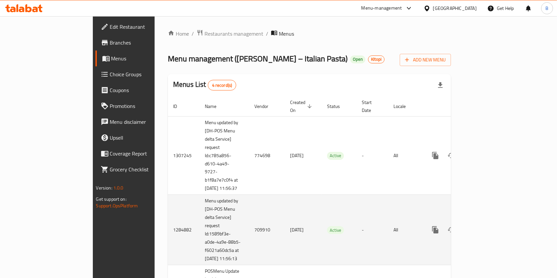
click at [249, 235] on td "709910" at bounding box center [267, 230] width 36 height 70
copy td "709910"
click at [249, 235] on td "709910" at bounding box center [267, 230] width 36 height 70
click at [486, 233] on icon "enhanced table" at bounding box center [483, 230] width 6 height 6
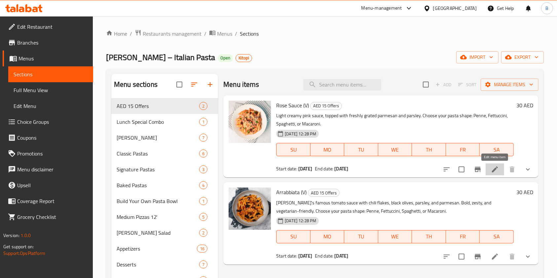
click at [491, 169] on icon at bounding box center [495, 169] width 8 height 8
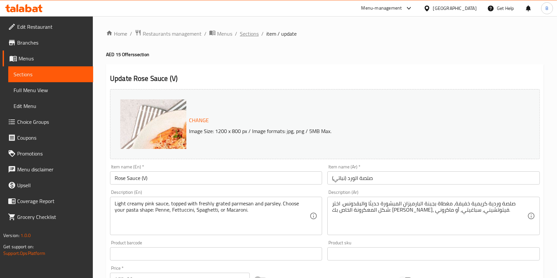
click at [253, 36] on span "Sections" at bounding box center [249, 34] width 19 height 8
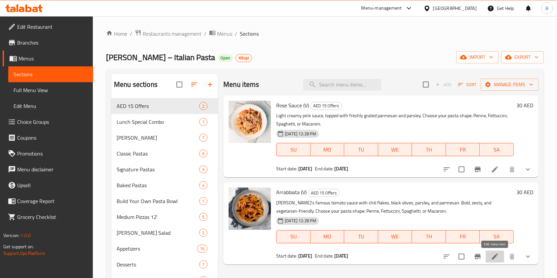
click at [497, 259] on icon at bounding box center [495, 257] width 8 height 8
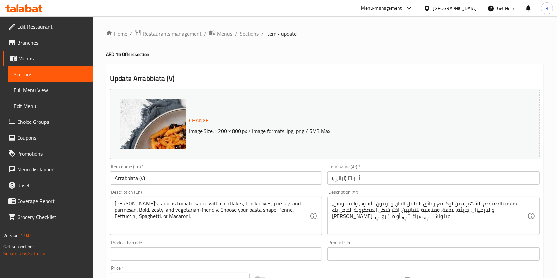
click at [225, 32] on span "Menus" at bounding box center [224, 34] width 15 height 8
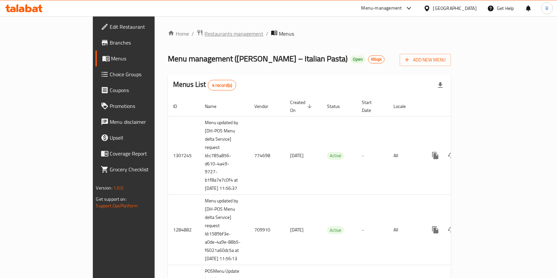
click at [204, 34] on span "Restaurants management" at bounding box center [233, 34] width 59 height 8
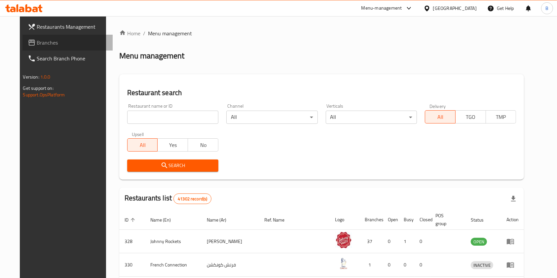
click at [37, 42] on span "Branches" at bounding box center [72, 43] width 71 height 8
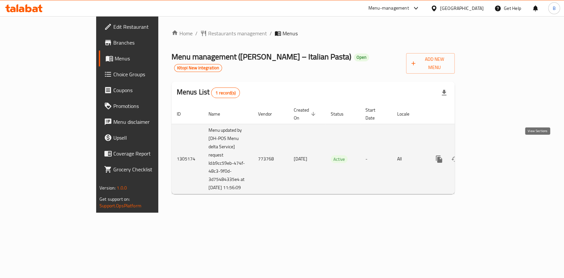
click at [490, 155] on icon "enhanced table" at bounding box center [486, 159] width 8 height 8
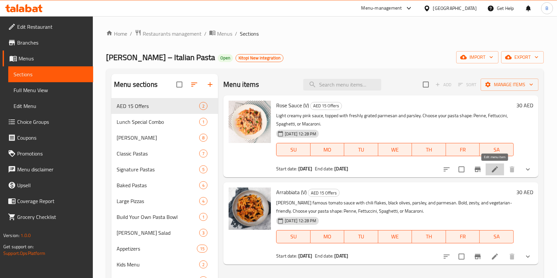
click at [495, 167] on icon at bounding box center [495, 169] width 8 height 8
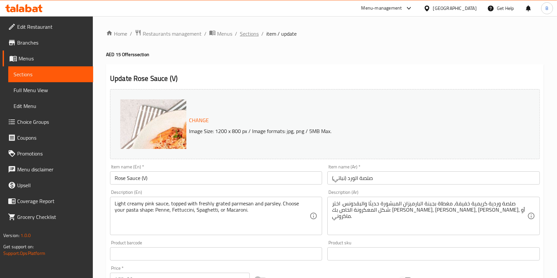
click at [252, 32] on span "Sections" at bounding box center [249, 34] width 19 height 8
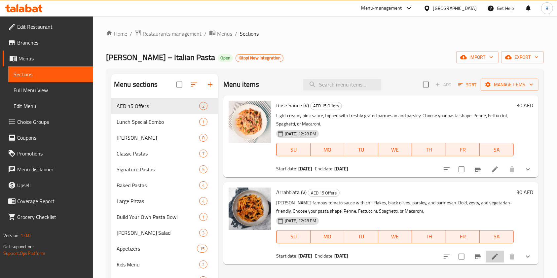
click at [494, 261] on li at bounding box center [494, 257] width 18 height 12
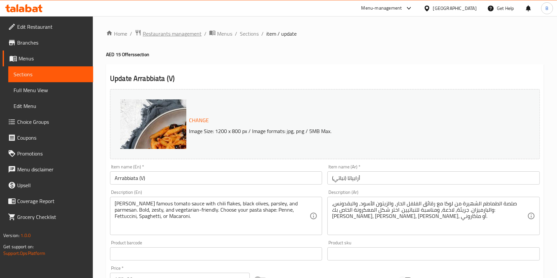
click at [168, 31] on span "Restaurants management" at bounding box center [172, 34] width 59 height 8
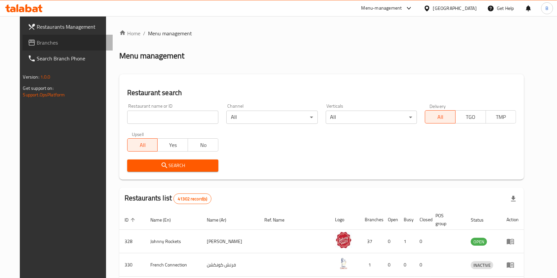
click at [37, 43] on span "Branches" at bounding box center [72, 43] width 71 height 8
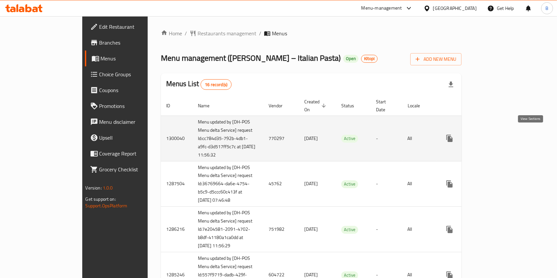
click at [501, 134] on icon "enhanced table" at bounding box center [497, 138] width 8 height 8
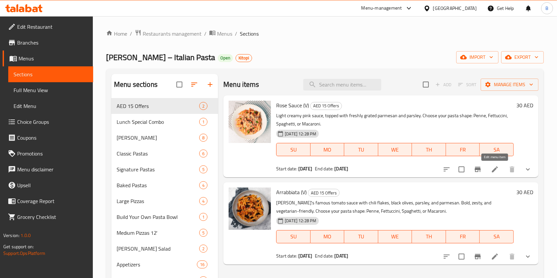
click at [491, 171] on icon at bounding box center [495, 169] width 8 height 8
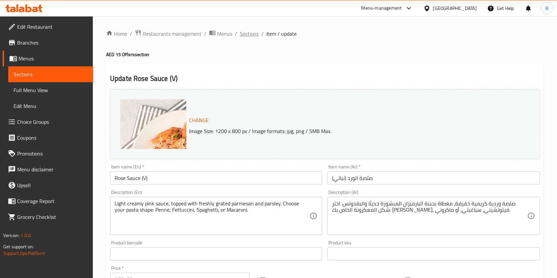
click at [251, 36] on span "Sections" at bounding box center [249, 34] width 19 height 8
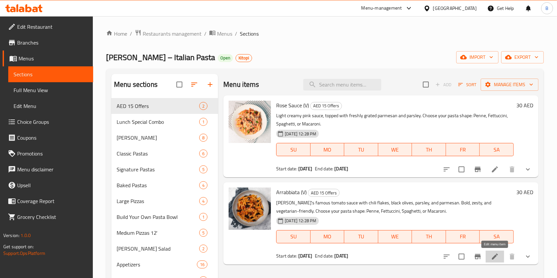
click at [495, 256] on icon at bounding box center [495, 257] width 6 height 6
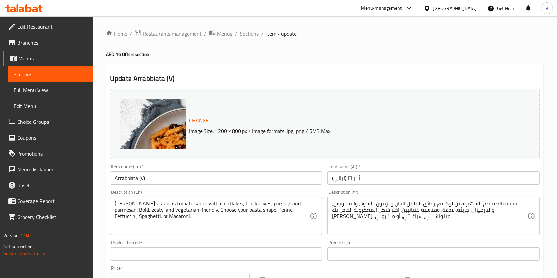
click at [219, 30] on span "Menus" at bounding box center [224, 34] width 15 height 8
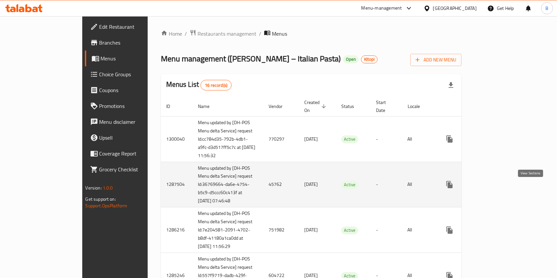
click at [501, 189] on icon "enhanced table" at bounding box center [497, 185] width 8 height 8
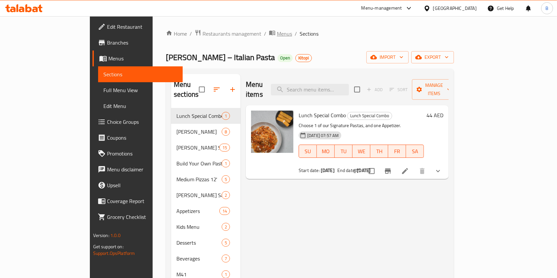
click at [277, 35] on span "Menus" at bounding box center [284, 34] width 15 height 8
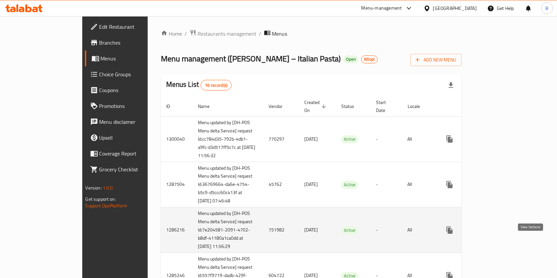
click at [500, 233] on icon "enhanced table" at bounding box center [497, 230] width 6 height 6
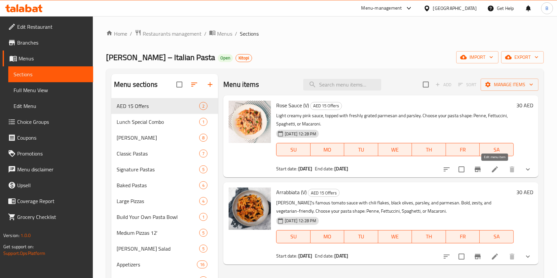
drag, startPoint x: 493, startPoint y: 162, endPoint x: 496, endPoint y: 170, distance: 9.0
click at [496, 170] on div at bounding box center [486, 169] width 97 height 16
click at [496, 170] on icon at bounding box center [495, 169] width 8 height 8
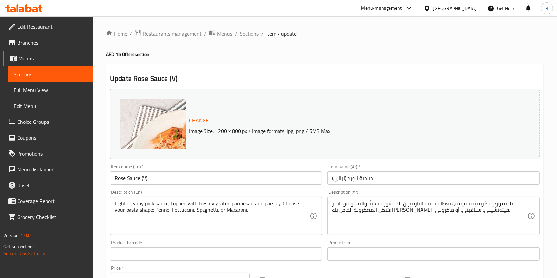
click at [254, 30] on span "Sections" at bounding box center [249, 34] width 19 height 8
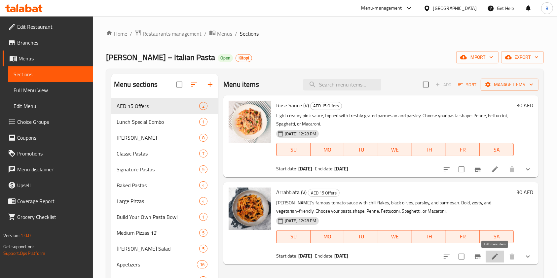
click at [491, 253] on icon at bounding box center [495, 257] width 8 height 8
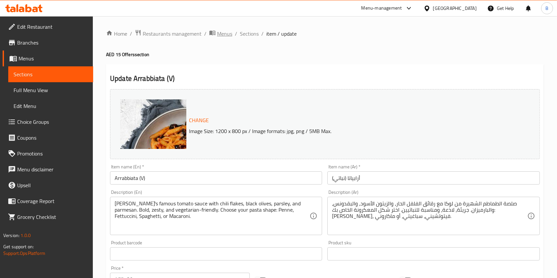
click at [226, 33] on span "Menus" at bounding box center [224, 34] width 15 height 8
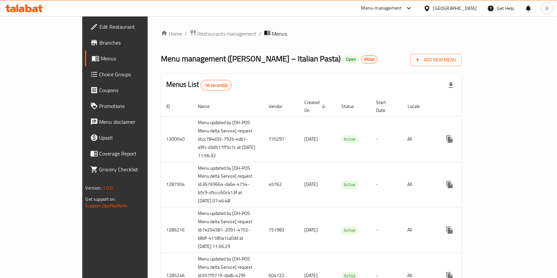
scroll to position [427, 0]
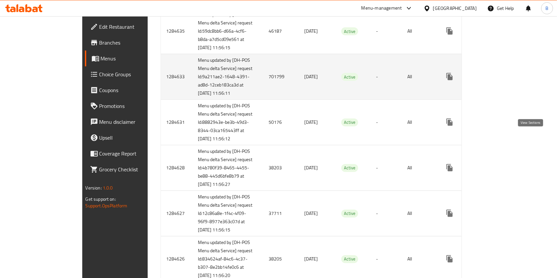
click at [505, 85] on link "enhanced table" at bounding box center [497, 77] width 16 height 16
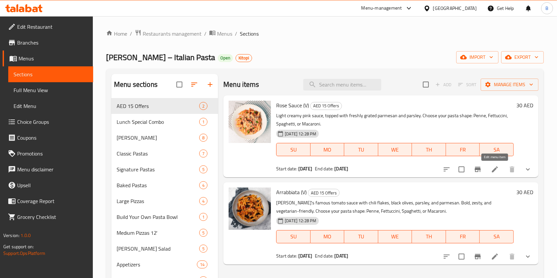
click at [494, 165] on icon at bounding box center [495, 169] width 8 height 8
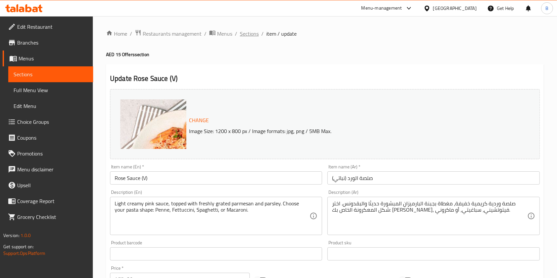
click at [248, 30] on span "Sections" at bounding box center [249, 34] width 19 height 8
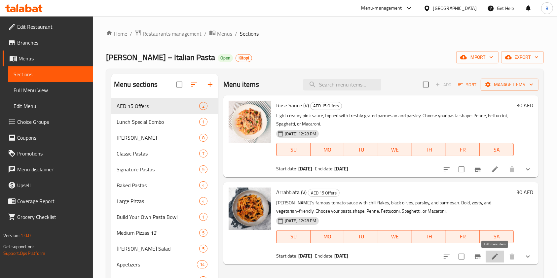
click at [495, 258] on icon at bounding box center [495, 257] width 8 height 8
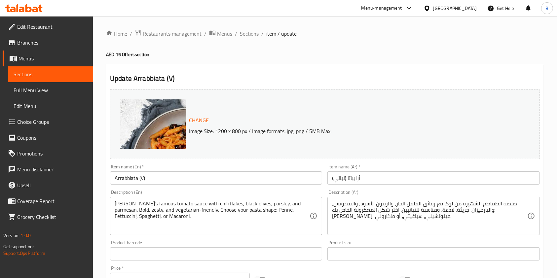
click at [215, 32] on span "breadcrumb" at bounding box center [213, 33] width 8 height 9
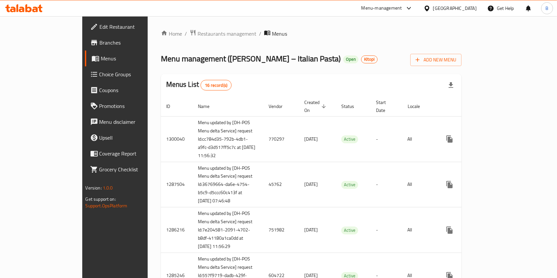
scroll to position [319, 0]
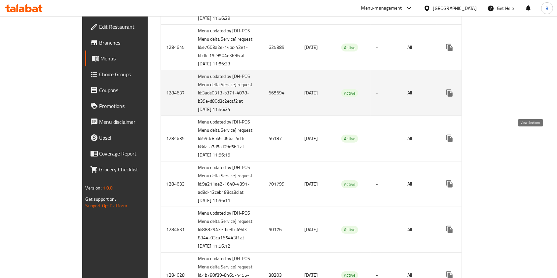
click at [501, 97] on icon "enhanced table" at bounding box center [497, 93] width 8 height 8
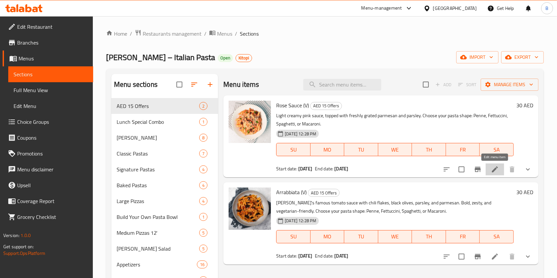
click at [493, 171] on icon at bounding box center [495, 169] width 6 height 6
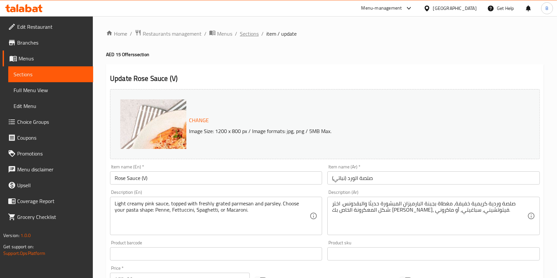
click at [253, 32] on span "Sections" at bounding box center [249, 34] width 19 height 8
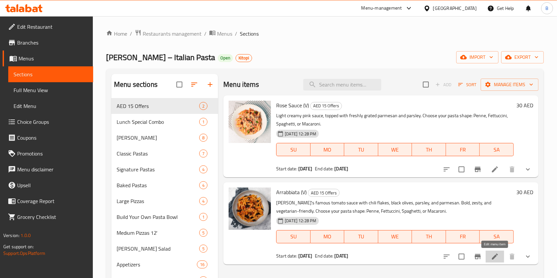
click at [491, 259] on icon at bounding box center [495, 257] width 8 height 8
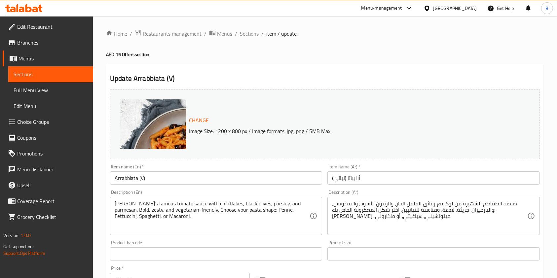
click at [222, 32] on span "Menus" at bounding box center [224, 34] width 15 height 8
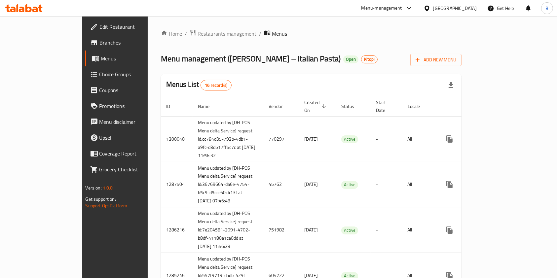
click at [272, 32] on span "Menus" at bounding box center [279, 34] width 15 height 8
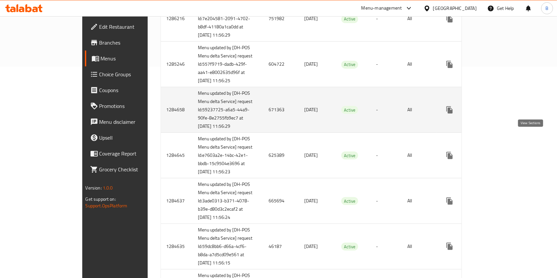
click at [501, 114] on icon "enhanced table" at bounding box center [497, 110] width 8 height 8
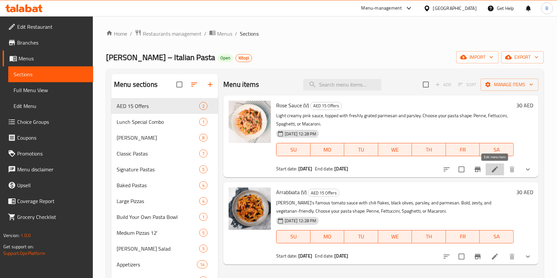
click at [497, 170] on icon at bounding box center [495, 169] width 8 height 8
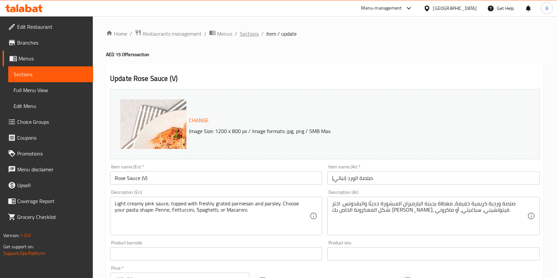
click at [248, 33] on span "Sections" at bounding box center [249, 34] width 19 height 8
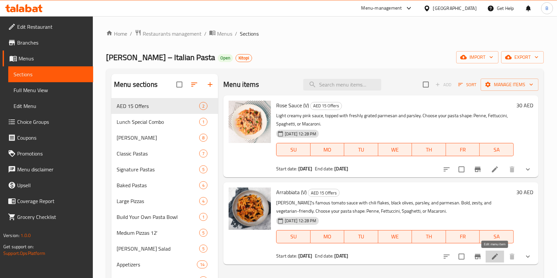
click at [493, 257] on icon at bounding box center [495, 257] width 6 height 6
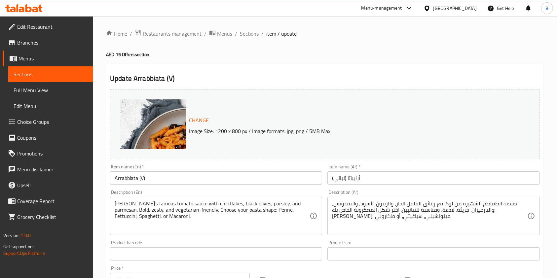
click at [225, 38] on span "Menus" at bounding box center [224, 34] width 15 height 8
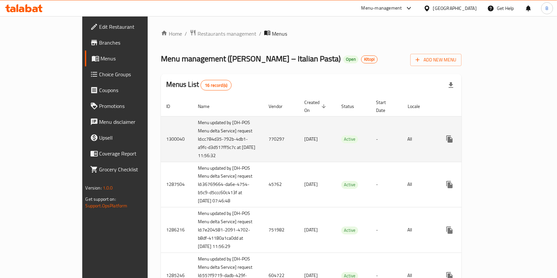
scroll to position [265, 0]
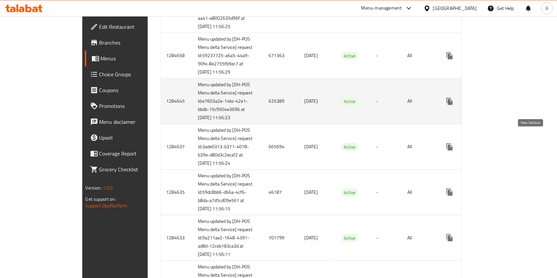
click at [500, 104] on icon "enhanced table" at bounding box center [497, 101] width 6 height 6
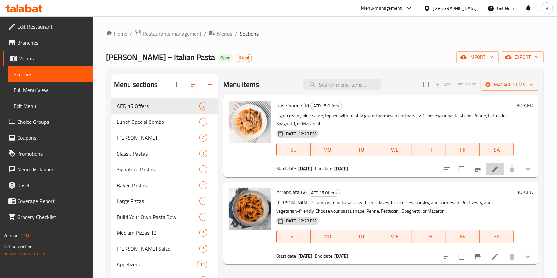
click at [499, 168] on li at bounding box center [494, 169] width 18 height 12
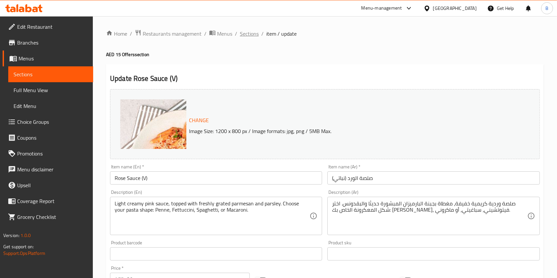
click at [247, 34] on span "Sections" at bounding box center [249, 34] width 19 height 8
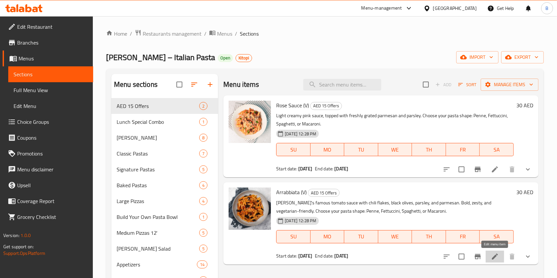
click at [497, 258] on icon at bounding box center [495, 257] width 8 height 8
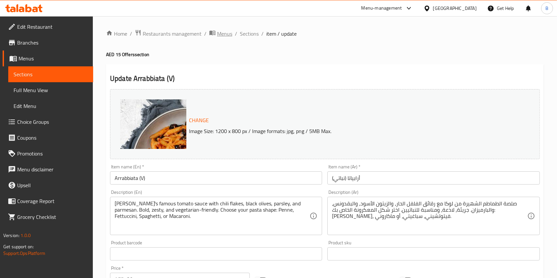
click at [221, 38] on span "Menus" at bounding box center [224, 34] width 15 height 8
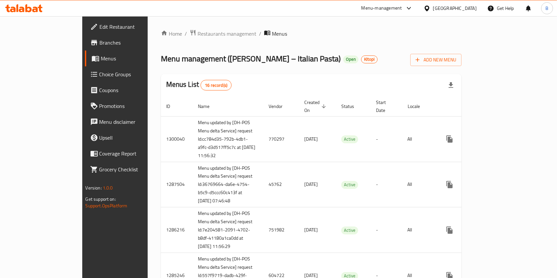
scroll to position [373, 0]
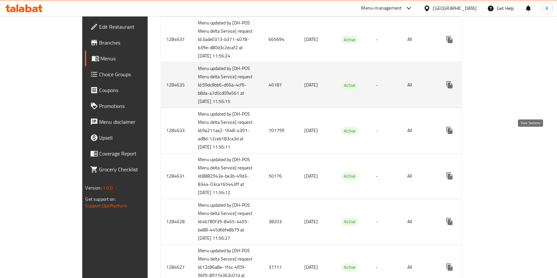
click at [501, 89] on icon "enhanced table" at bounding box center [497, 85] width 8 height 8
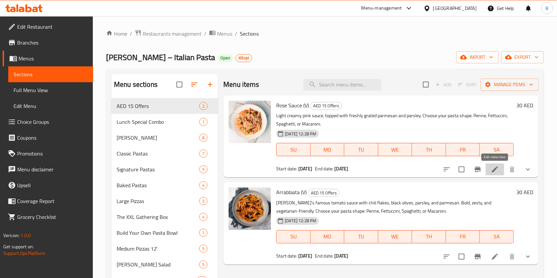
click at [494, 168] on icon at bounding box center [495, 169] width 8 height 8
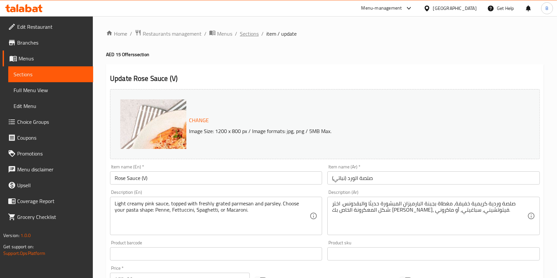
click at [244, 34] on span "Sections" at bounding box center [249, 34] width 19 height 8
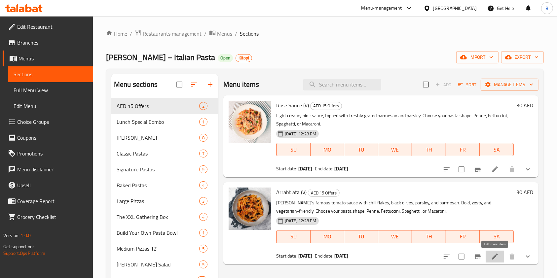
click at [493, 255] on icon at bounding box center [495, 257] width 8 height 8
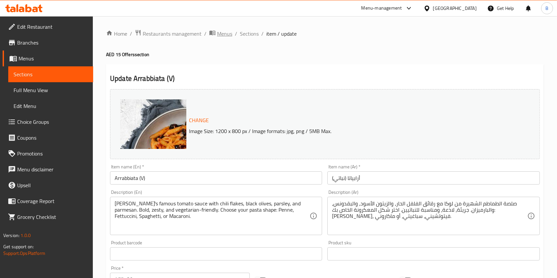
click at [219, 33] on span "Menus" at bounding box center [224, 34] width 15 height 8
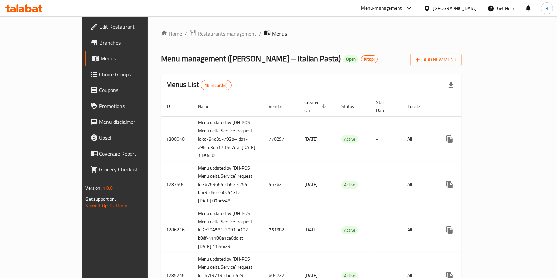
scroll to position [534, 0]
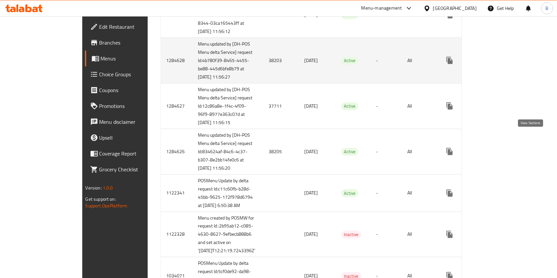
click at [501, 64] on icon "enhanced table" at bounding box center [497, 60] width 8 height 8
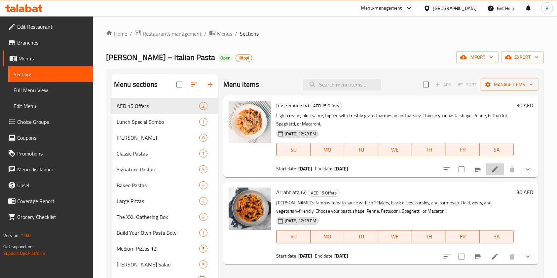
click at [490, 169] on li at bounding box center [494, 169] width 18 height 12
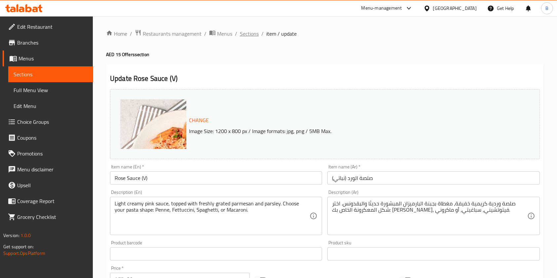
click at [251, 31] on span "Sections" at bounding box center [249, 34] width 19 height 8
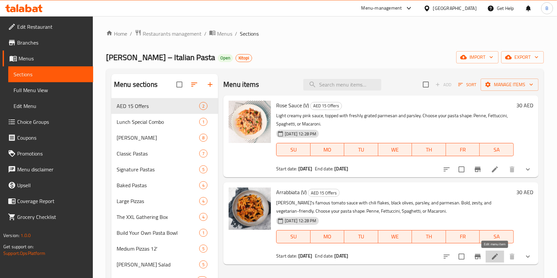
click at [492, 253] on icon at bounding box center [495, 257] width 8 height 8
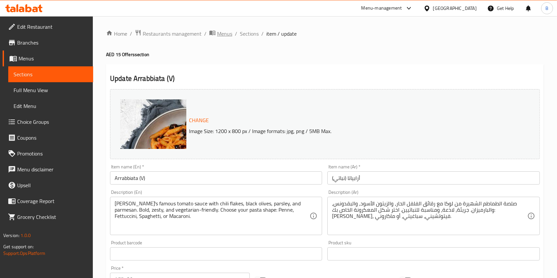
click at [227, 36] on span "Menus" at bounding box center [224, 34] width 15 height 8
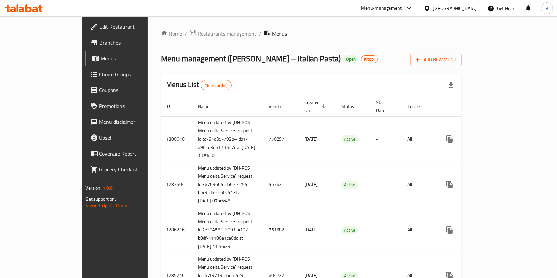
scroll to position [642, 0]
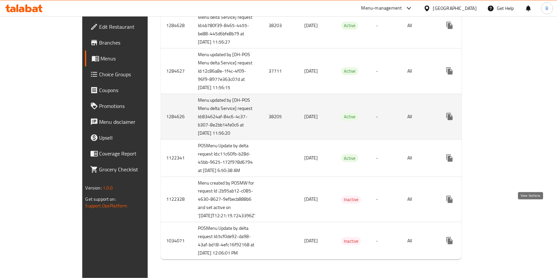
click at [500, 120] on icon "enhanced table" at bounding box center [497, 117] width 6 height 6
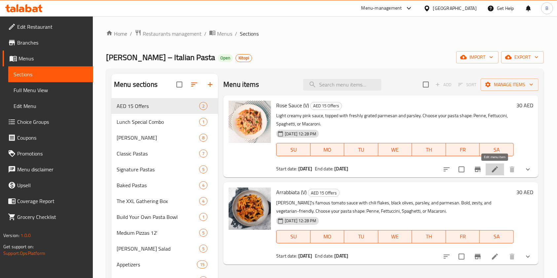
click at [493, 170] on icon at bounding box center [495, 169] width 6 height 6
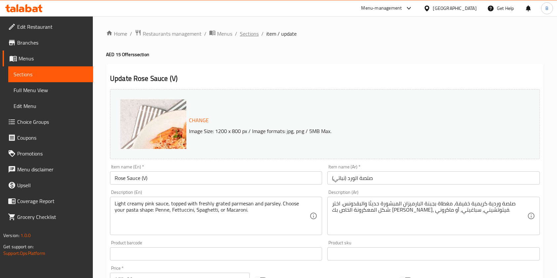
click at [250, 32] on span "Sections" at bounding box center [249, 34] width 19 height 8
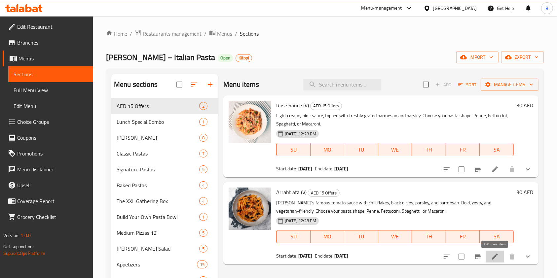
click at [494, 259] on icon at bounding box center [495, 257] width 8 height 8
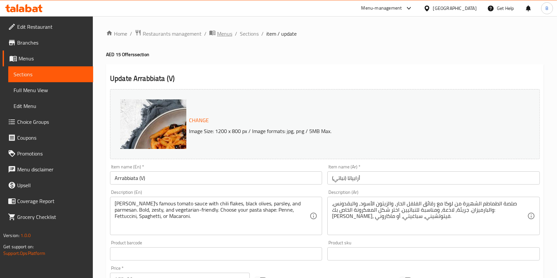
click at [220, 30] on span "Menus" at bounding box center [224, 34] width 15 height 8
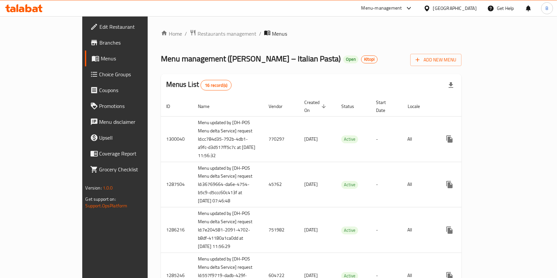
scroll to position [588, 0]
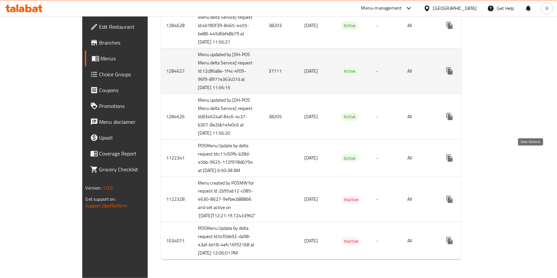
click at [500, 74] on icon "enhanced table" at bounding box center [497, 71] width 6 height 6
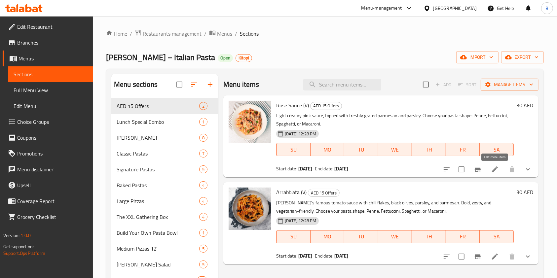
click at [493, 169] on icon at bounding box center [495, 169] width 8 height 8
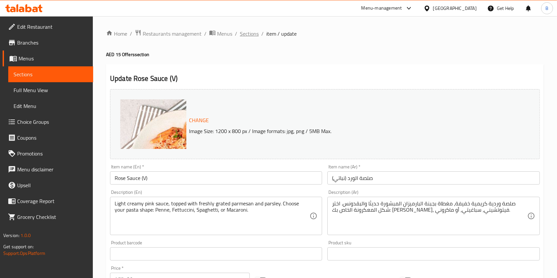
click at [254, 31] on span "Sections" at bounding box center [249, 34] width 19 height 8
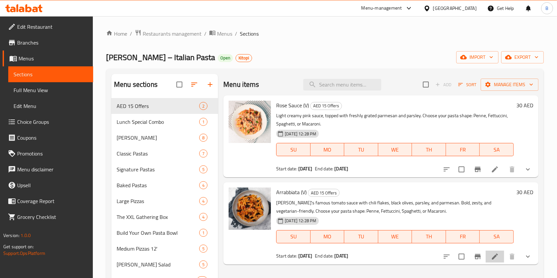
click at [489, 254] on li at bounding box center [494, 257] width 18 height 12
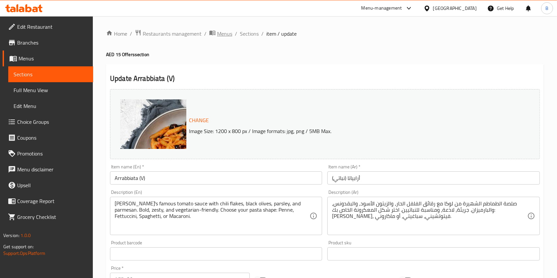
click at [229, 31] on span "Menus" at bounding box center [224, 34] width 15 height 8
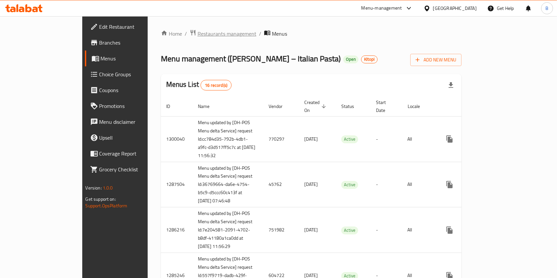
click at [197, 33] on span "Restaurants management" at bounding box center [226, 34] width 59 height 8
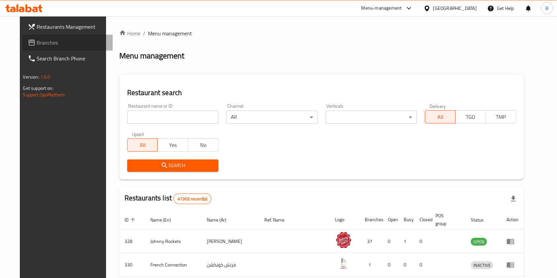
click at [37, 45] on span "Branches" at bounding box center [72, 43] width 71 height 8
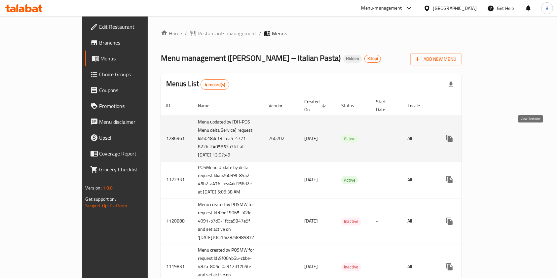
click at [501, 134] on icon "enhanced table" at bounding box center [497, 138] width 8 height 8
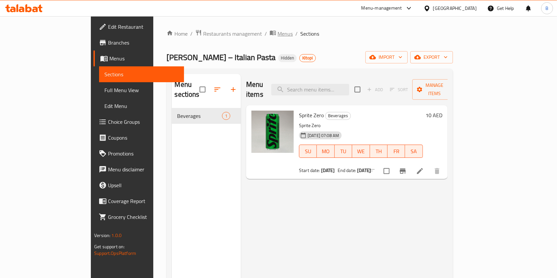
click at [277, 33] on span "Menus" at bounding box center [284, 34] width 15 height 8
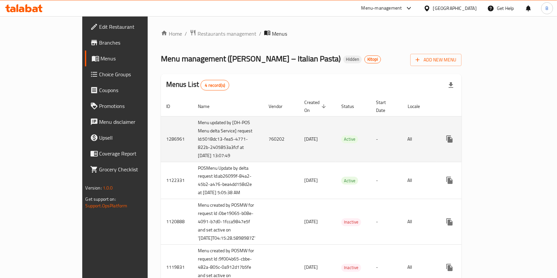
click at [263, 133] on td "760202" at bounding box center [281, 139] width 36 height 46
copy td "760202"
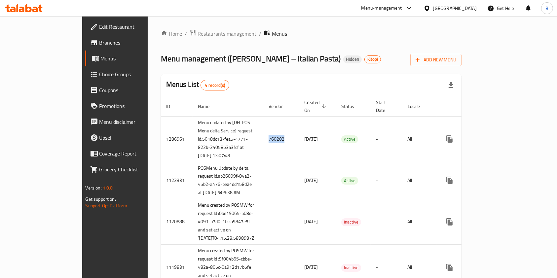
copy td "760202"
click at [99, 39] on span "Branches" at bounding box center [134, 43] width 71 height 8
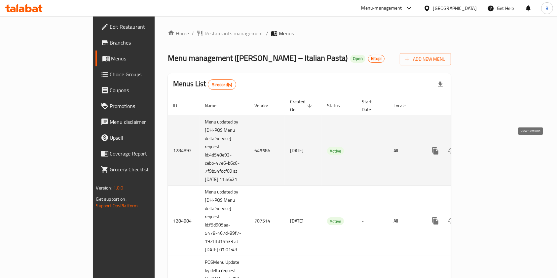
click at [491, 148] on link "enhanced table" at bounding box center [483, 151] width 16 height 16
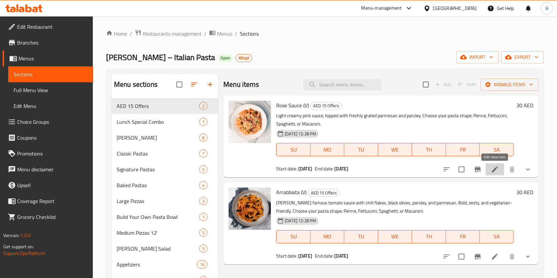
click at [497, 173] on icon at bounding box center [495, 169] width 8 height 8
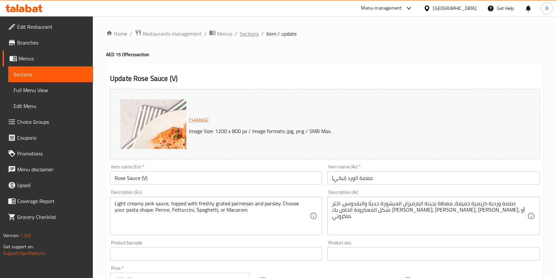
click at [252, 34] on span "Sections" at bounding box center [249, 34] width 19 height 8
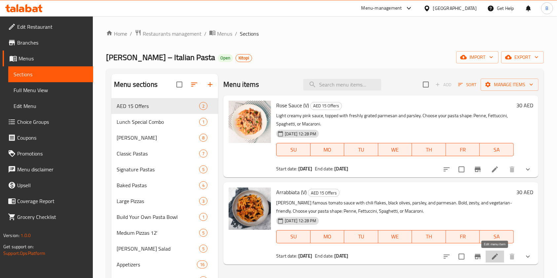
click at [492, 255] on icon at bounding box center [495, 257] width 8 height 8
